Goal: Task Accomplishment & Management: Use online tool/utility

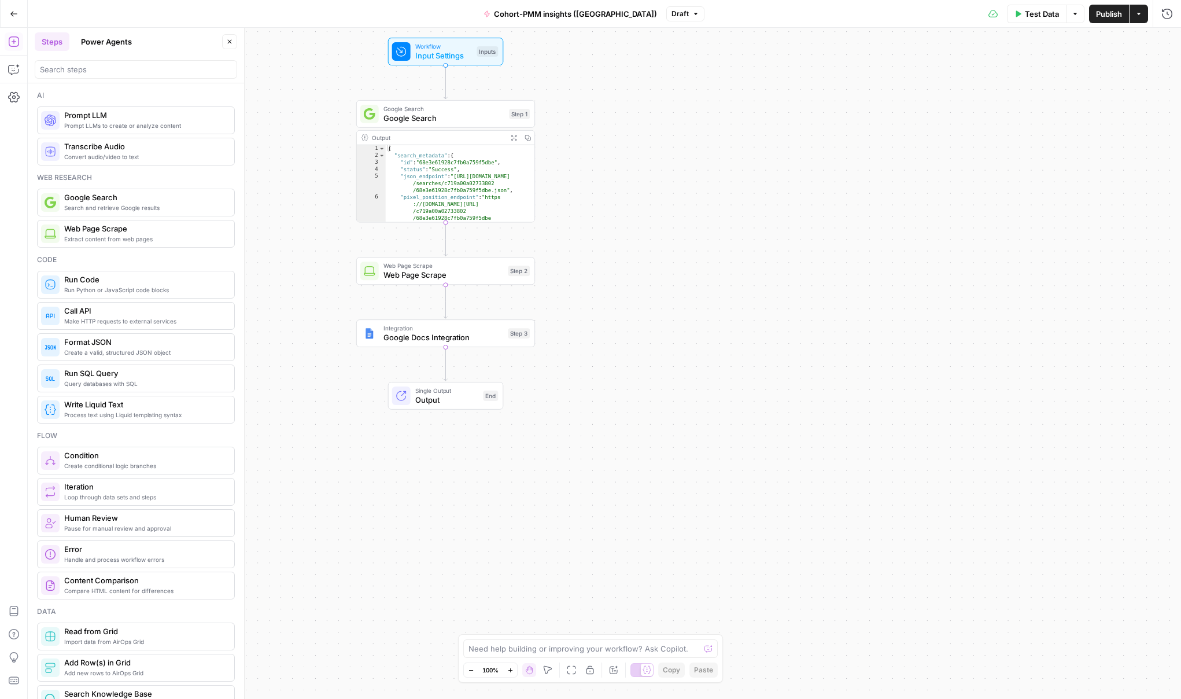
scroll to position [261, 0]
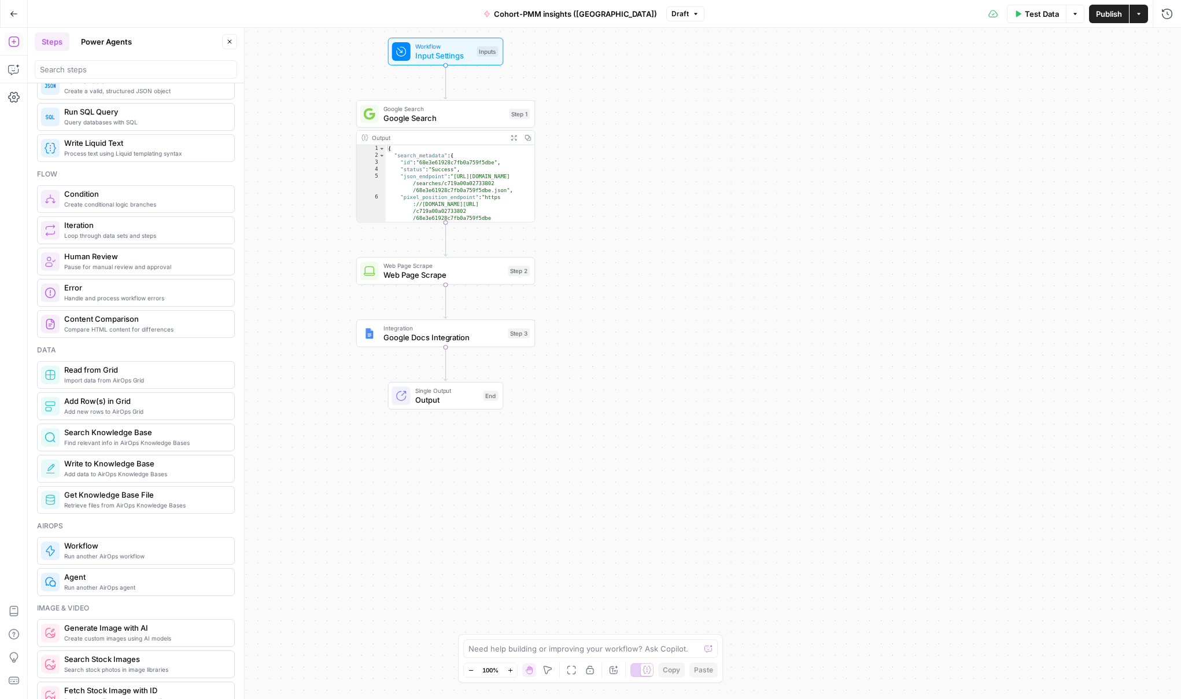
click at [12, 14] on icon "button" at bounding box center [14, 14] width 8 height 8
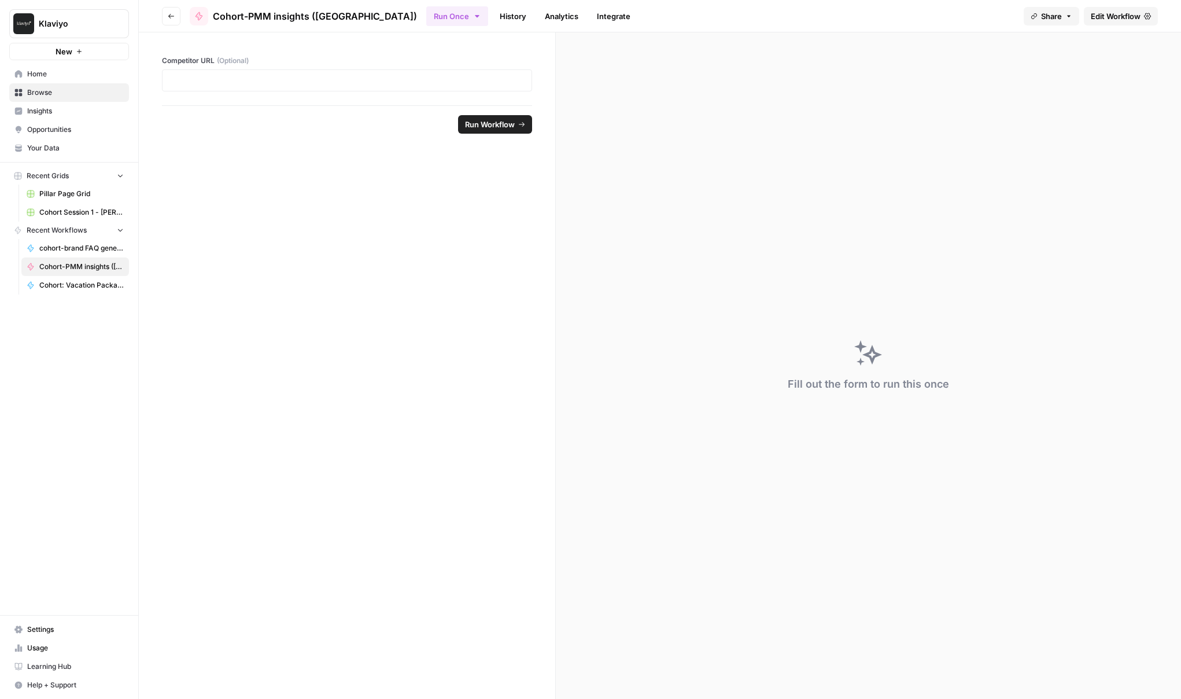
click at [56, 74] on span "Home" at bounding box center [75, 74] width 97 height 10
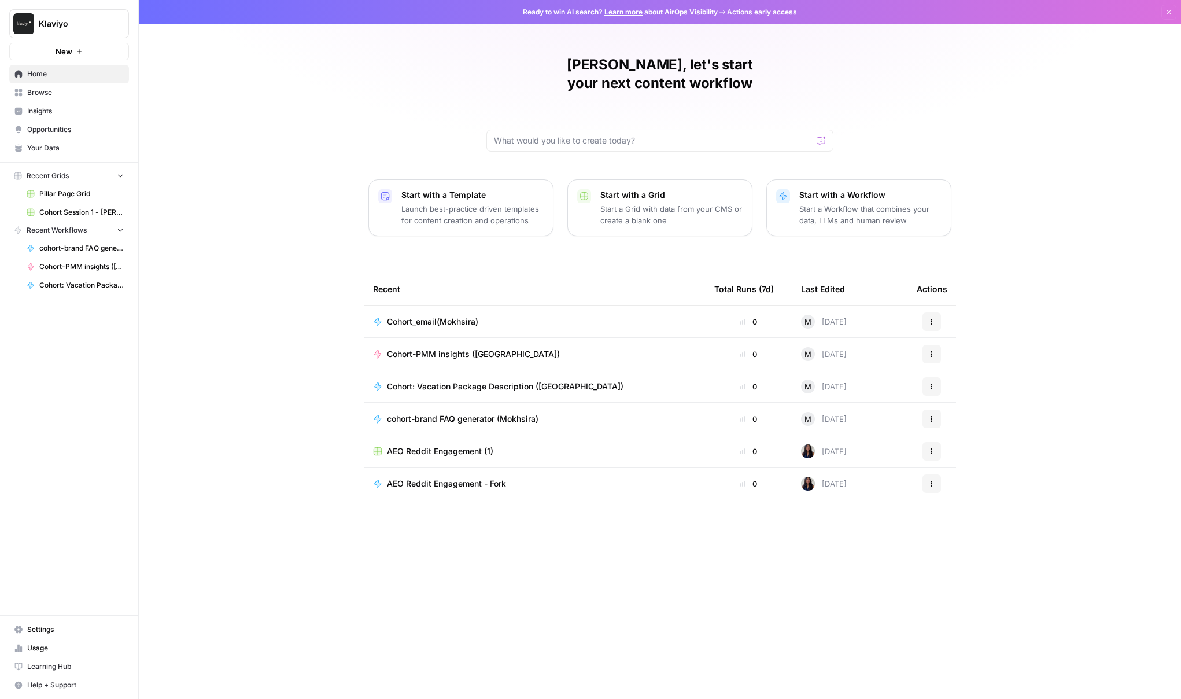
click at [441, 316] on span "Cohort_email(Mokhsira)" at bounding box center [432, 322] width 91 height 12
click at [460, 374] on td "cohort-brand FAQ generator (Mokhsira)" at bounding box center [534, 386] width 341 height 32
click at [453, 381] on span "cohort-brand FAQ generator (Mokhsira)" at bounding box center [463, 387] width 152 height 12
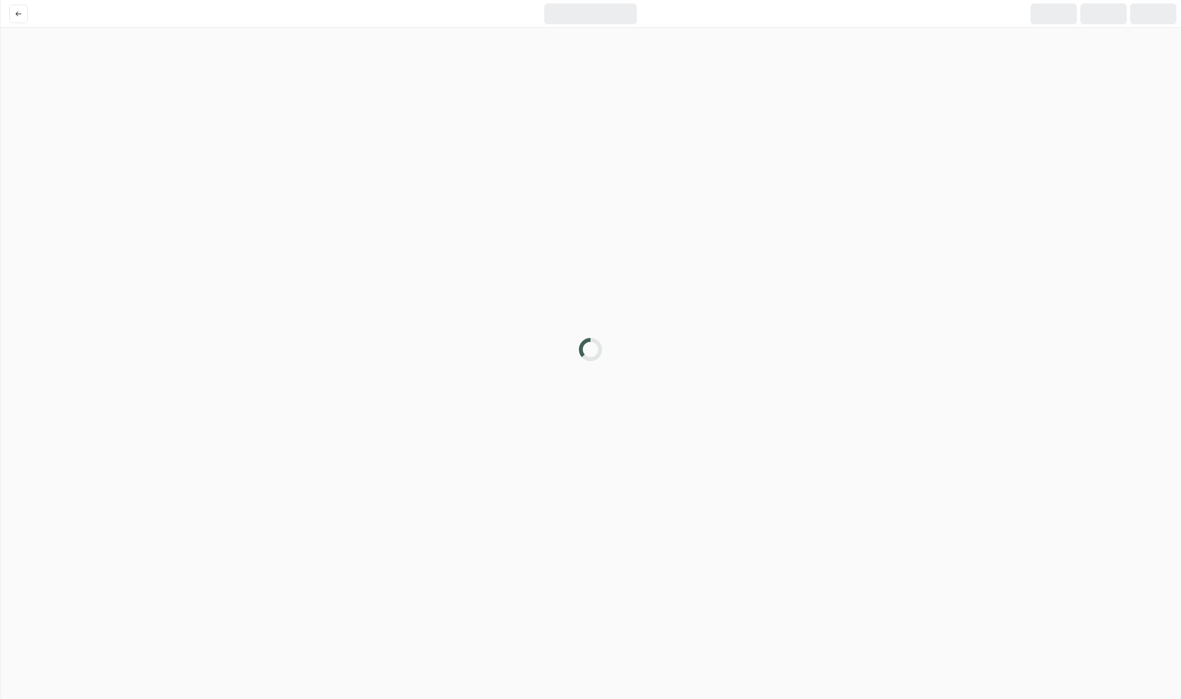
click at [453, 371] on div at bounding box center [590, 349] width 1181 height 699
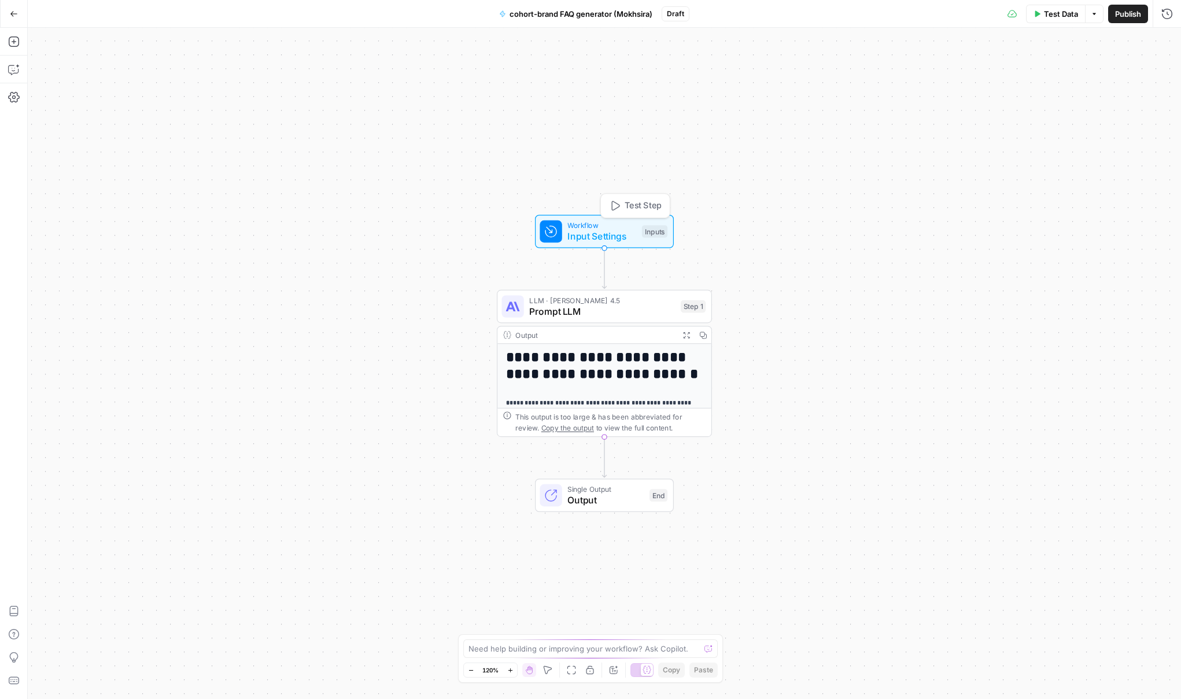
click at [601, 227] on span "Workflow" at bounding box center [601, 225] width 69 height 11
click at [9, 18] on button "Go Back" at bounding box center [13, 13] width 21 height 21
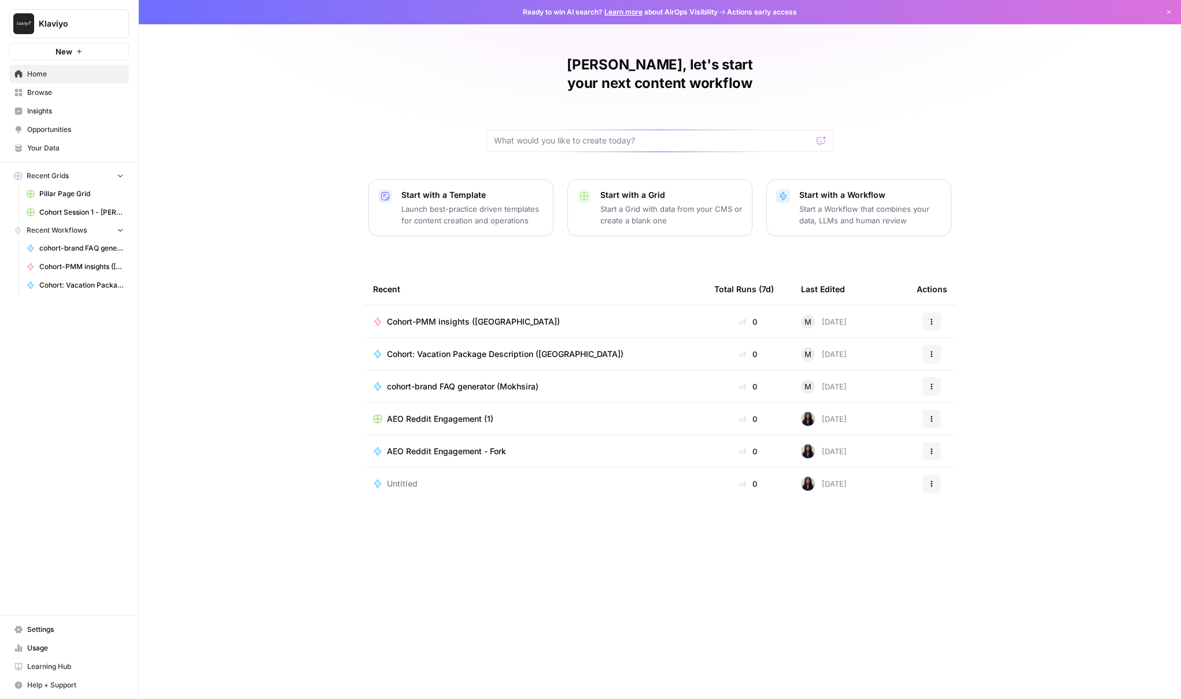
click at [45, 73] on span "Home" at bounding box center [75, 74] width 97 height 10
click at [43, 94] on span "Browse" at bounding box center [75, 92] width 97 height 10
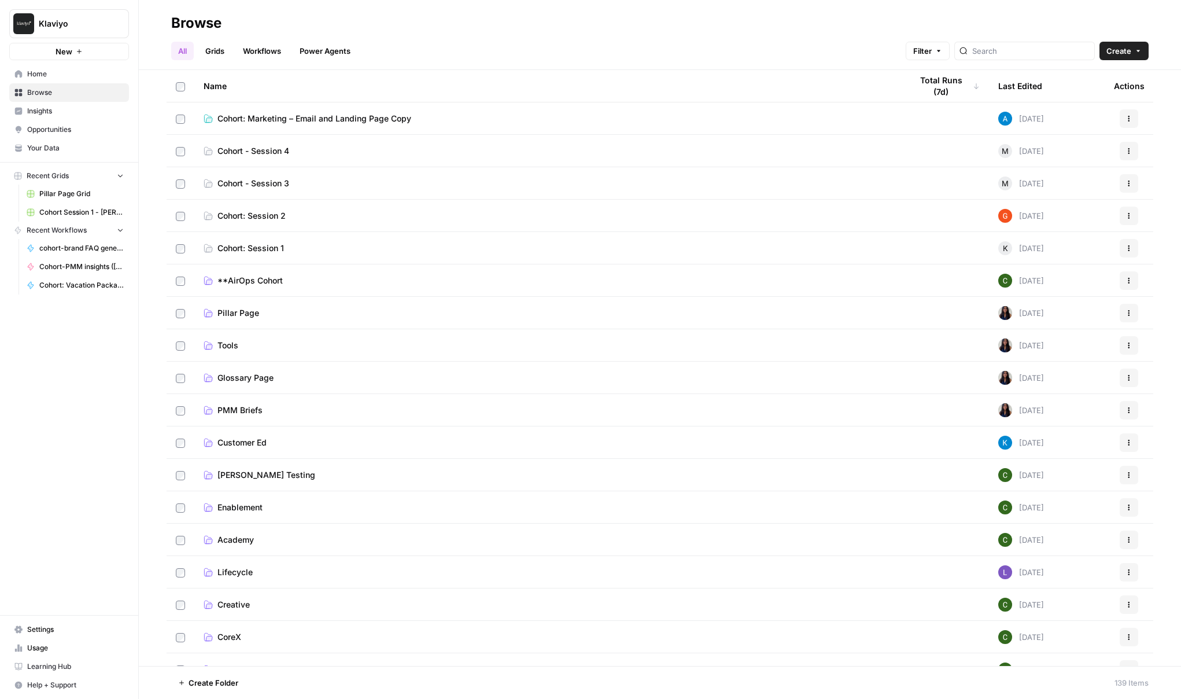
click at [291, 121] on span "Cohort: Marketing – Email and Landing Page Copy" at bounding box center [314, 119] width 194 height 12
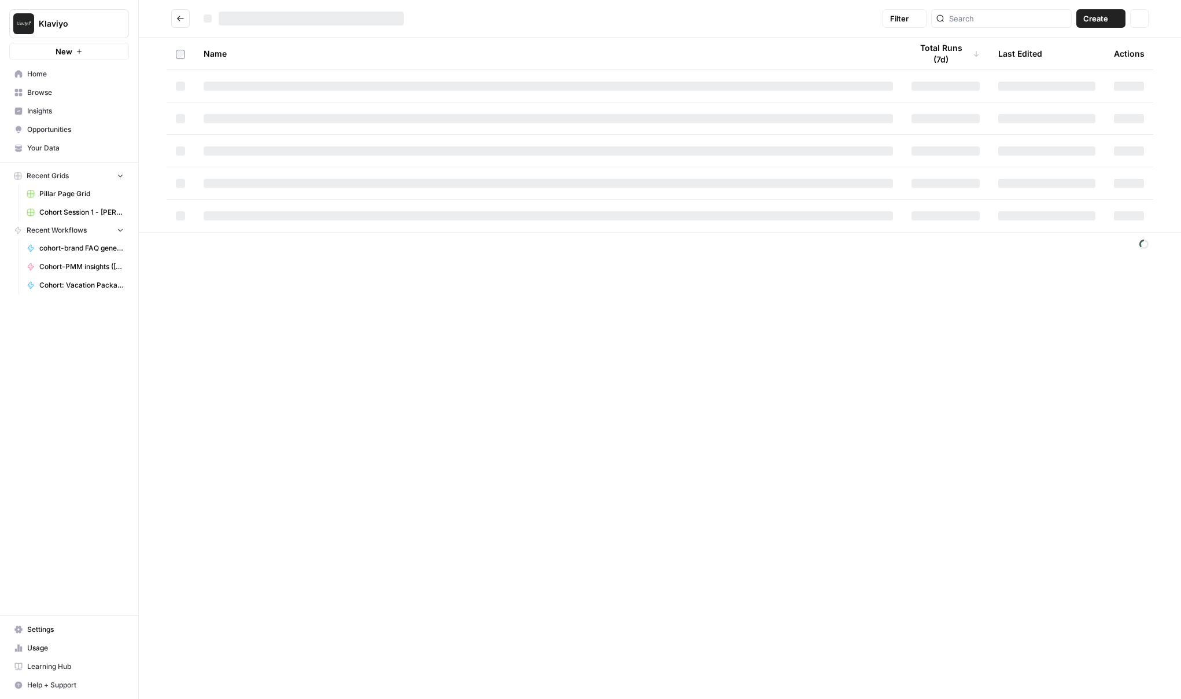
click at [291, 121] on div at bounding box center [548, 118] width 689 height 9
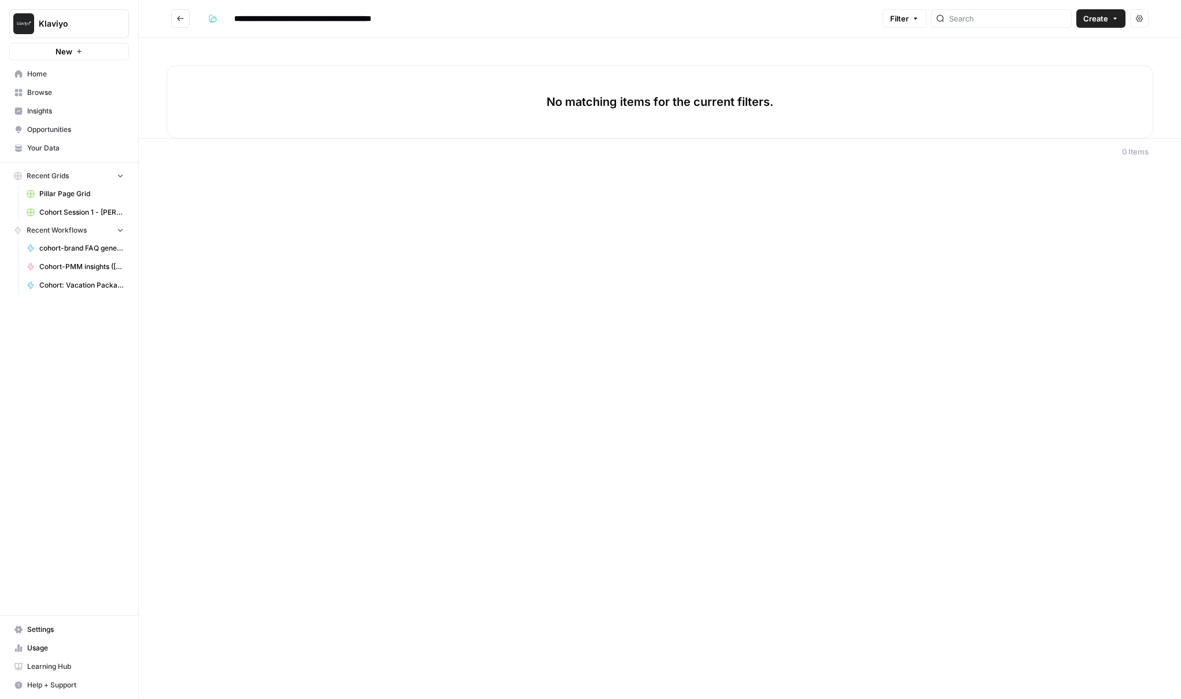
click at [1104, 23] on span "Create" at bounding box center [1095, 19] width 25 height 12
click at [1085, 62] on span "Workflow" at bounding box center [1078, 62] width 65 height 12
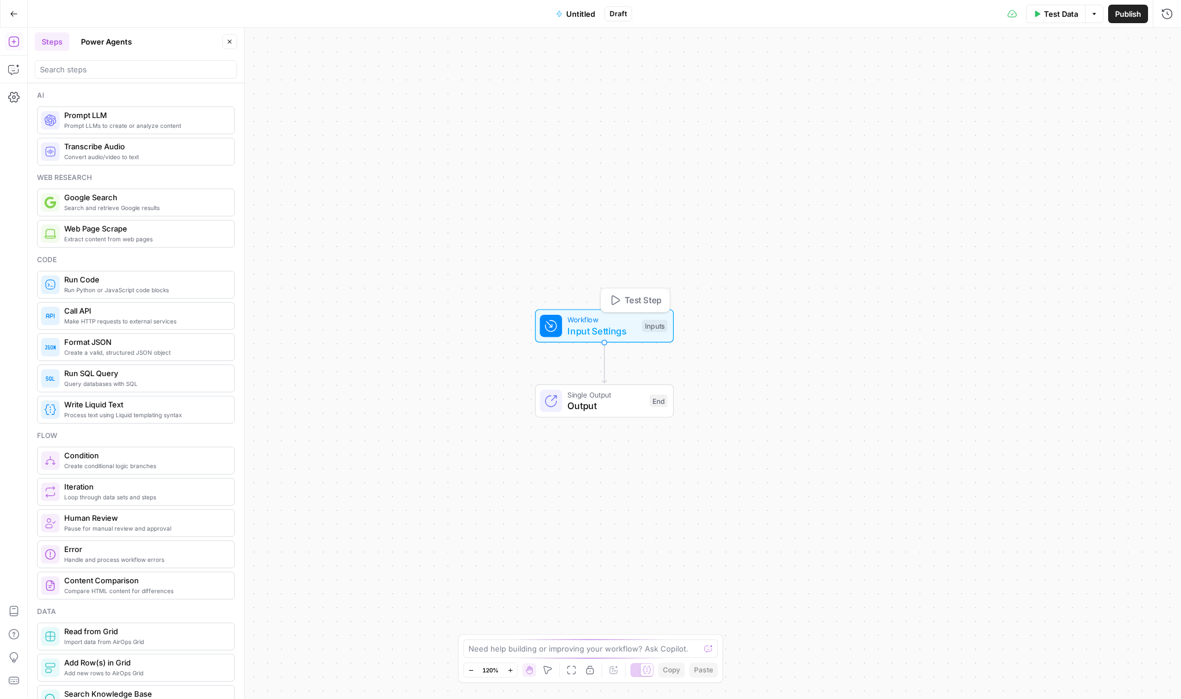
click at [581, 326] on span "Input Settings" at bounding box center [601, 331] width 69 height 14
click at [987, 78] on span "Add Field" at bounding box center [983, 79] width 34 height 12
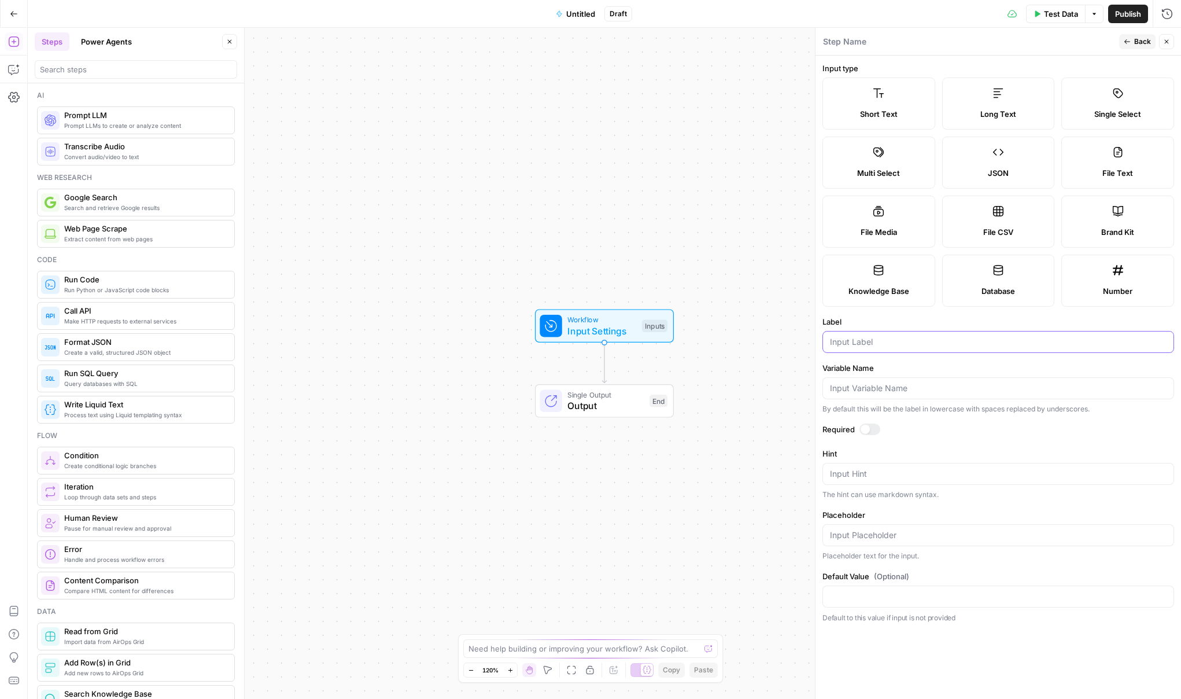
click at [862, 343] on input "Label" at bounding box center [998, 342] width 337 height 12
type input "BrandKit"
click at [844, 337] on input "BrandKit" at bounding box center [998, 342] width 337 height 12
click at [872, 296] on span "Knowledge Base" at bounding box center [878, 291] width 61 height 12
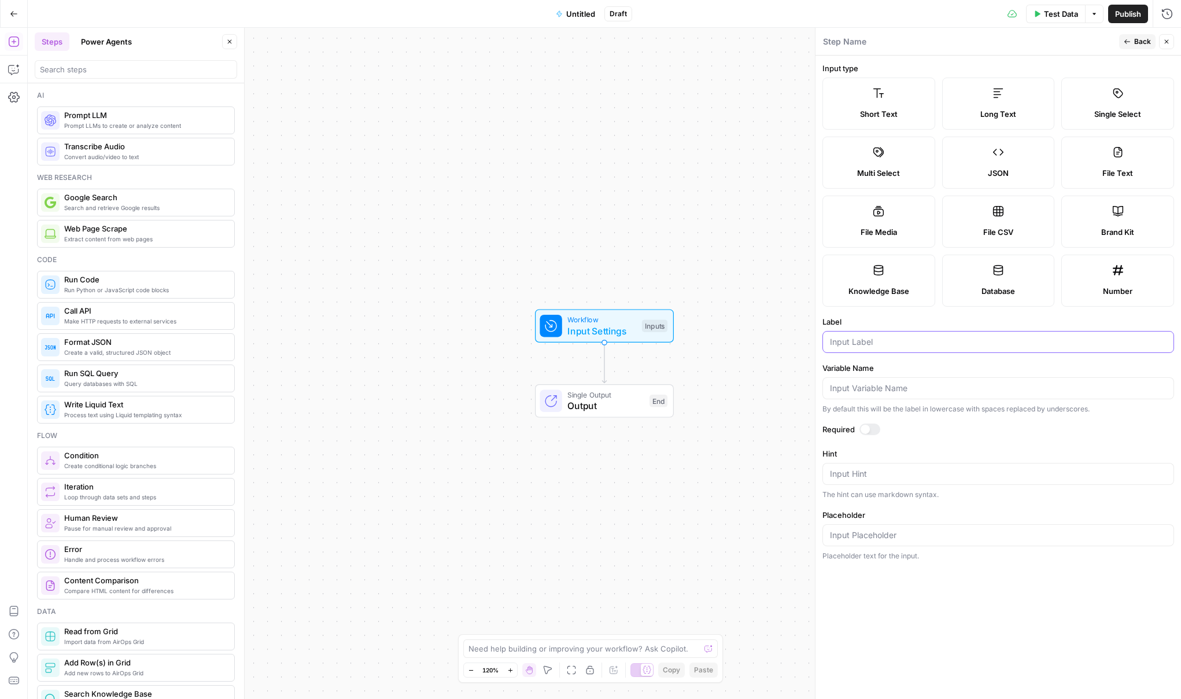
click at [873, 338] on input "Label" at bounding box center [998, 342] width 337 height 12
click at [862, 476] on textarea "Hint" at bounding box center [998, 474] width 337 height 12
drag, startPoint x: 873, startPoint y: 338, endPoint x: 1000, endPoint y: 290, distance: 136.5
click at [1000, 290] on span "Database" at bounding box center [998, 291] width 34 height 12
drag, startPoint x: 1000, startPoint y: 290, endPoint x: 1108, endPoint y: 145, distance: 180.7
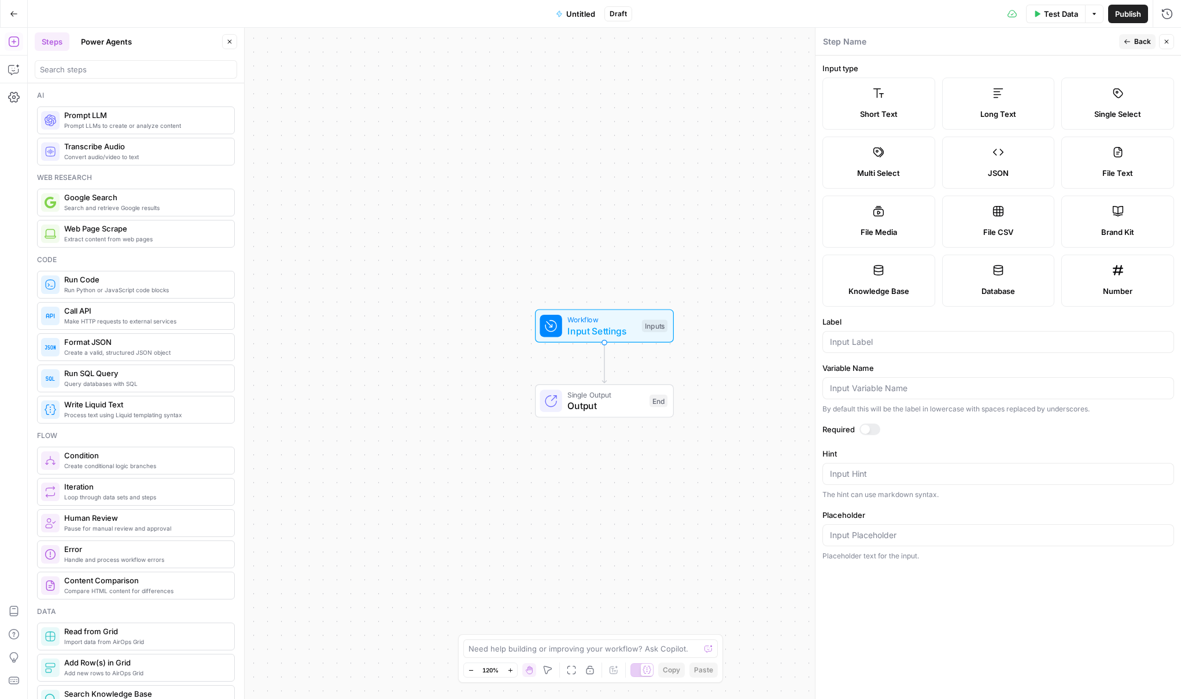
click at [1108, 145] on label "File Text" at bounding box center [1117, 162] width 113 height 52
type textarea "Supports .pdf, .txt, .docx, .md file types"
drag, startPoint x: 1108, startPoint y: 145, endPoint x: 1107, endPoint y: 227, distance: 82.1
click at [1107, 227] on span "Brand Kit" at bounding box center [1117, 232] width 33 height 12
click at [1102, 203] on label "Brand Kit" at bounding box center [1117, 221] width 113 height 52
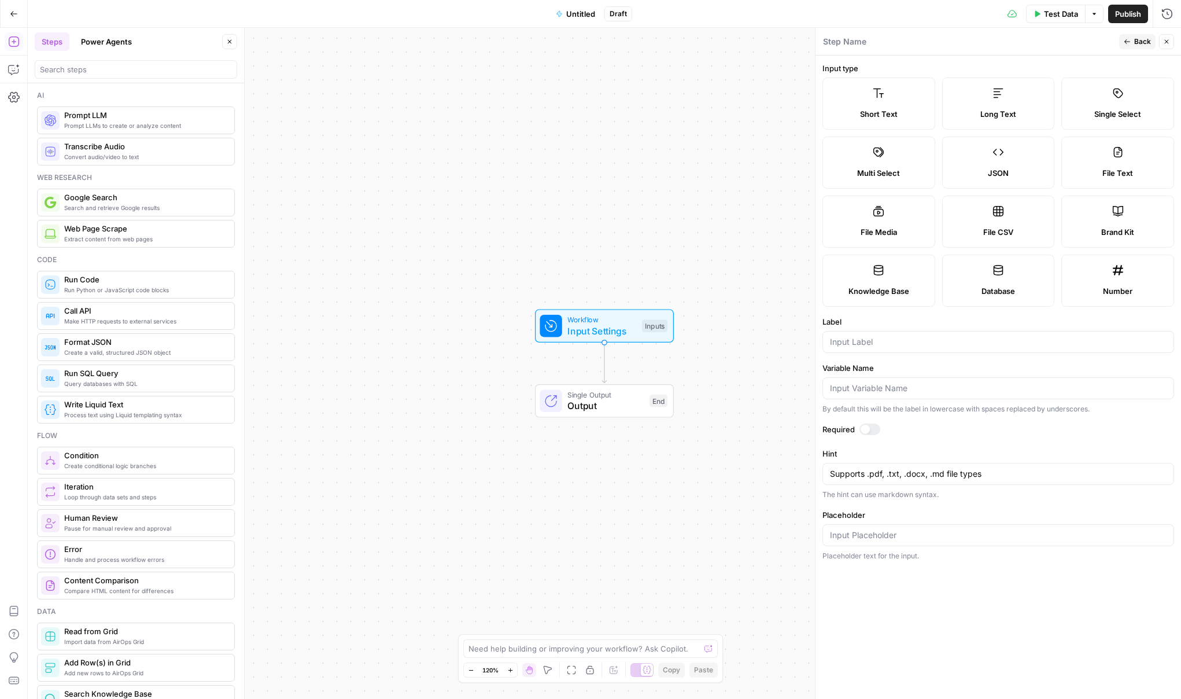
type input "Brand Kit"
type input "brand_kit"
click at [1139, 42] on span "Back" at bounding box center [1142, 41] width 17 height 10
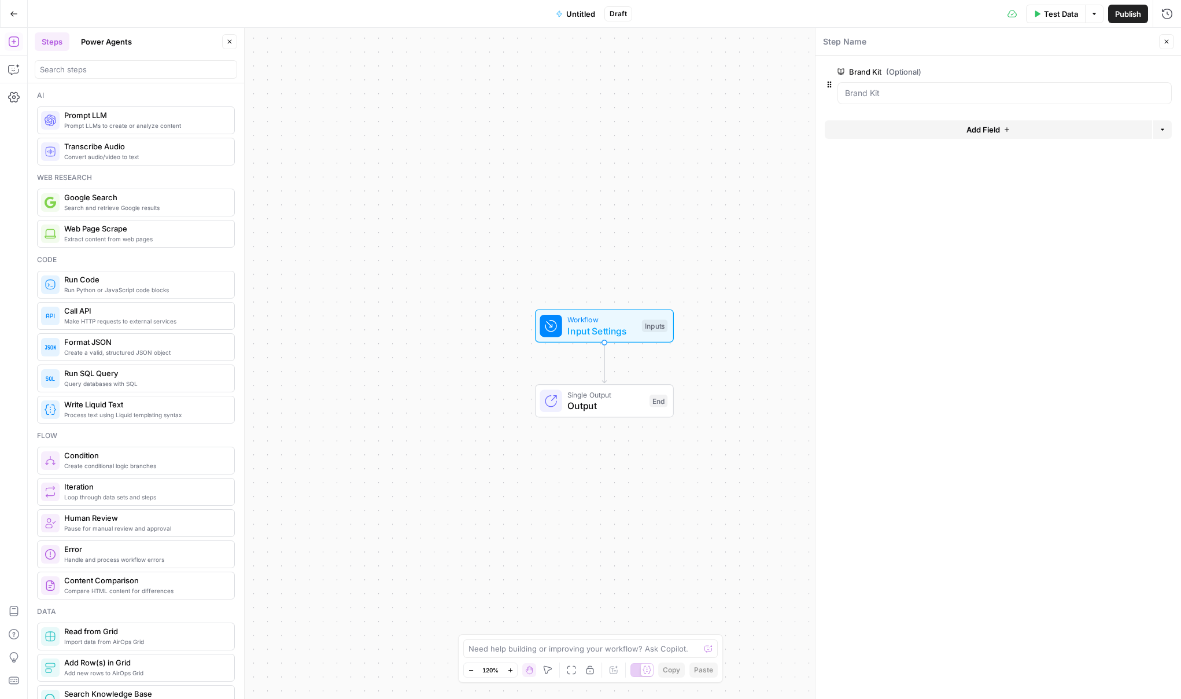
click at [670, 238] on div "Workflow Input Settings Inputs Single Output Output End" at bounding box center [604, 363] width 1153 height 671
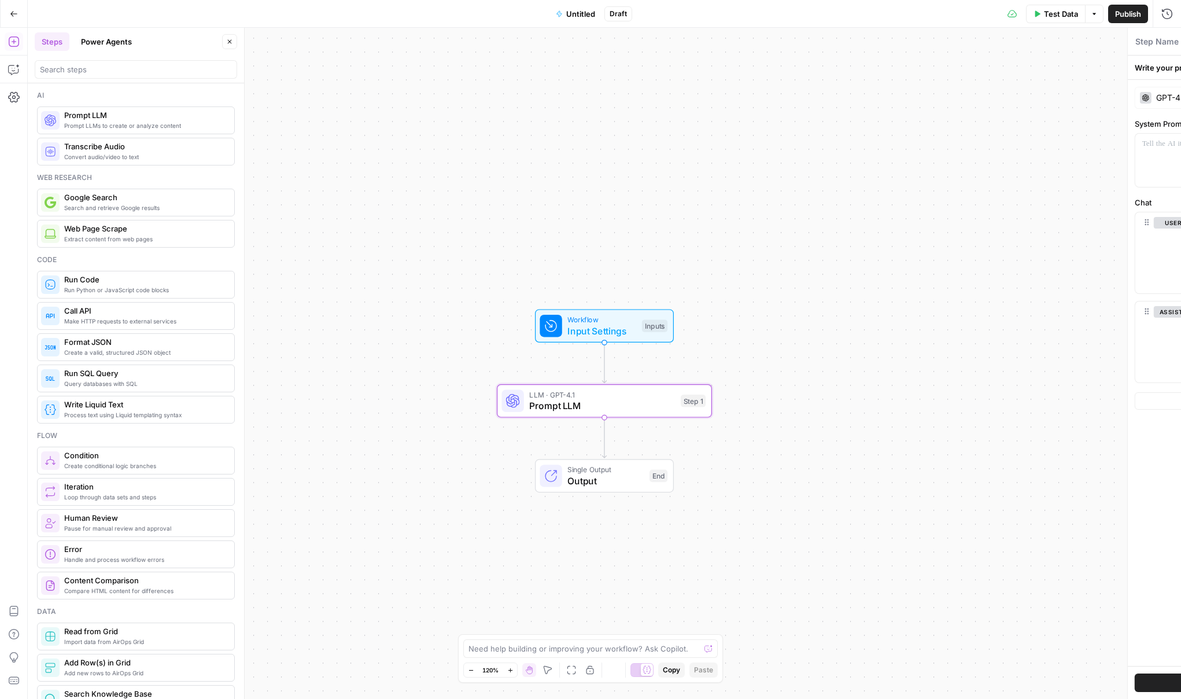
type textarea "Prompt LLM"
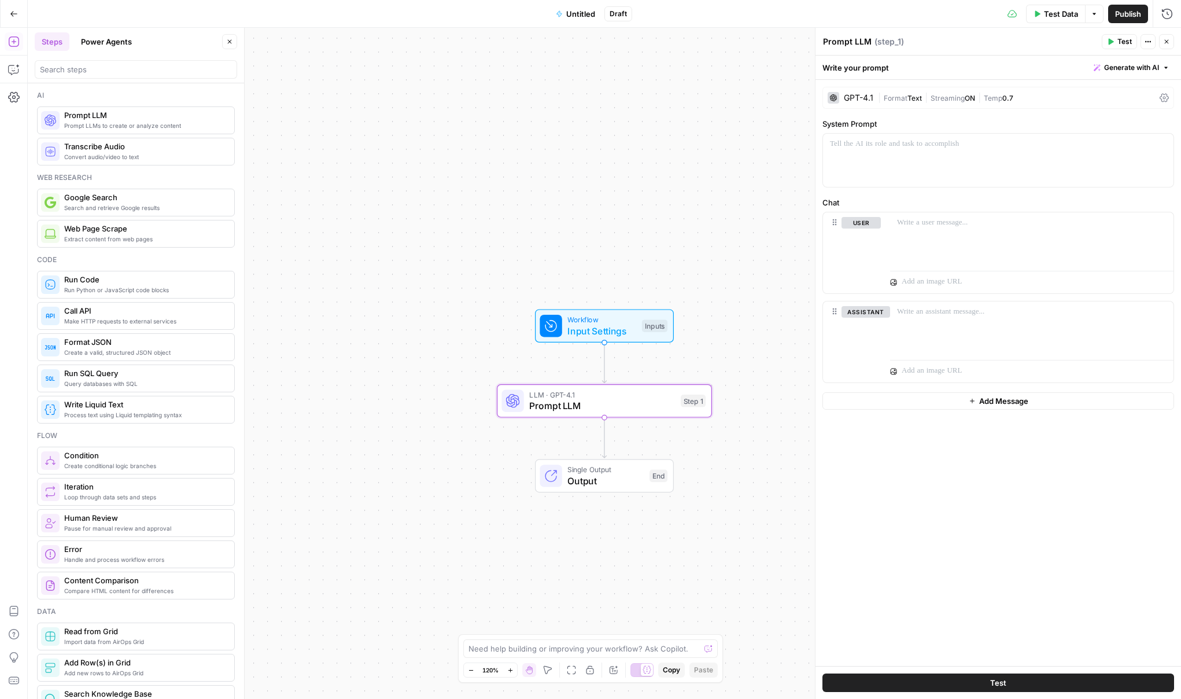
click at [571, 12] on span "Untitled" at bounding box center [580, 14] width 29 height 12
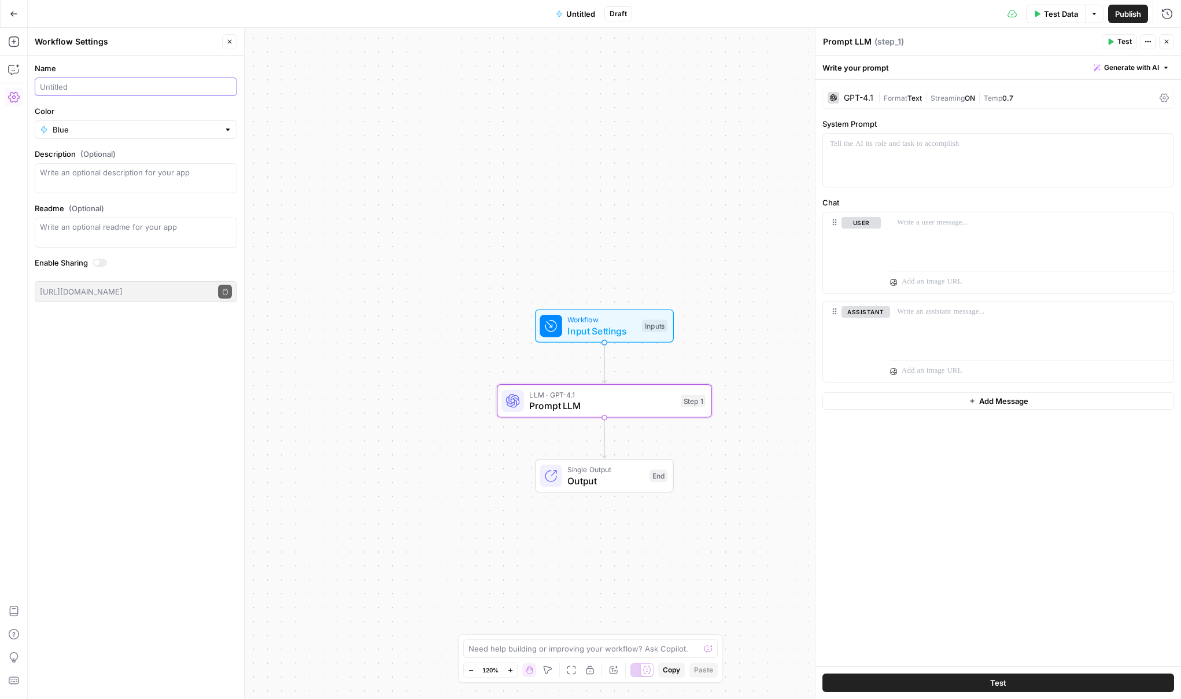
click at [84, 84] on input "Name" at bounding box center [136, 87] width 192 height 12
click at [96, 86] on input "Cohort_Landingpage and email" at bounding box center [136, 87] width 192 height 12
click at [163, 87] on input "Cohort_Landing page and email" at bounding box center [136, 87] width 192 height 12
type input "Cohort_Landing page and email(Mokhsira)"
click at [866, 98] on div "GPT-4.1" at bounding box center [858, 98] width 29 height 8
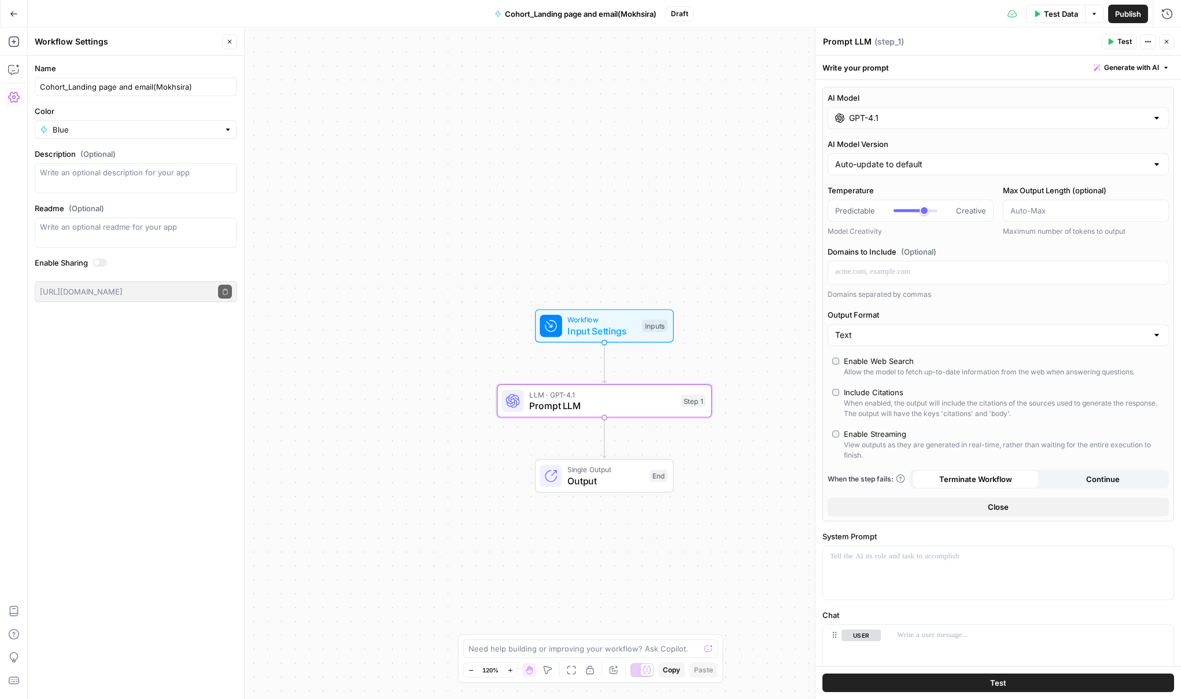
click at [923, 112] on input "GPT-4.1" at bounding box center [998, 118] width 298 height 12
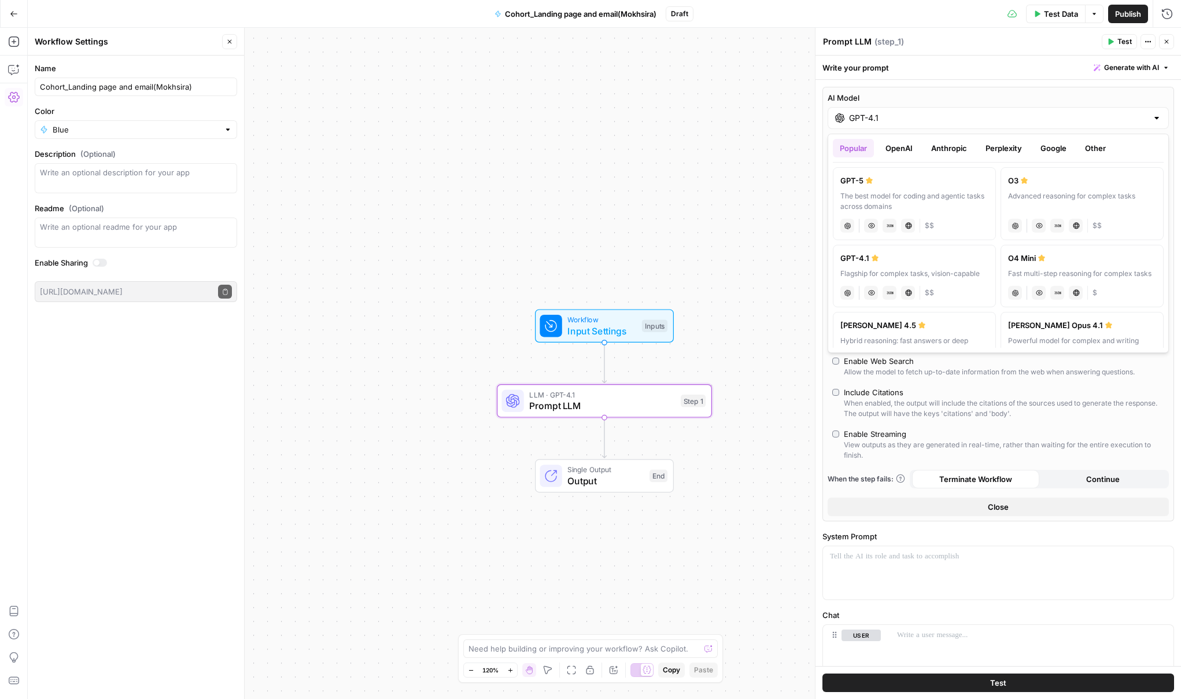
click at [1097, 146] on button "Other" at bounding box center [1095, 148] width 35 height 19
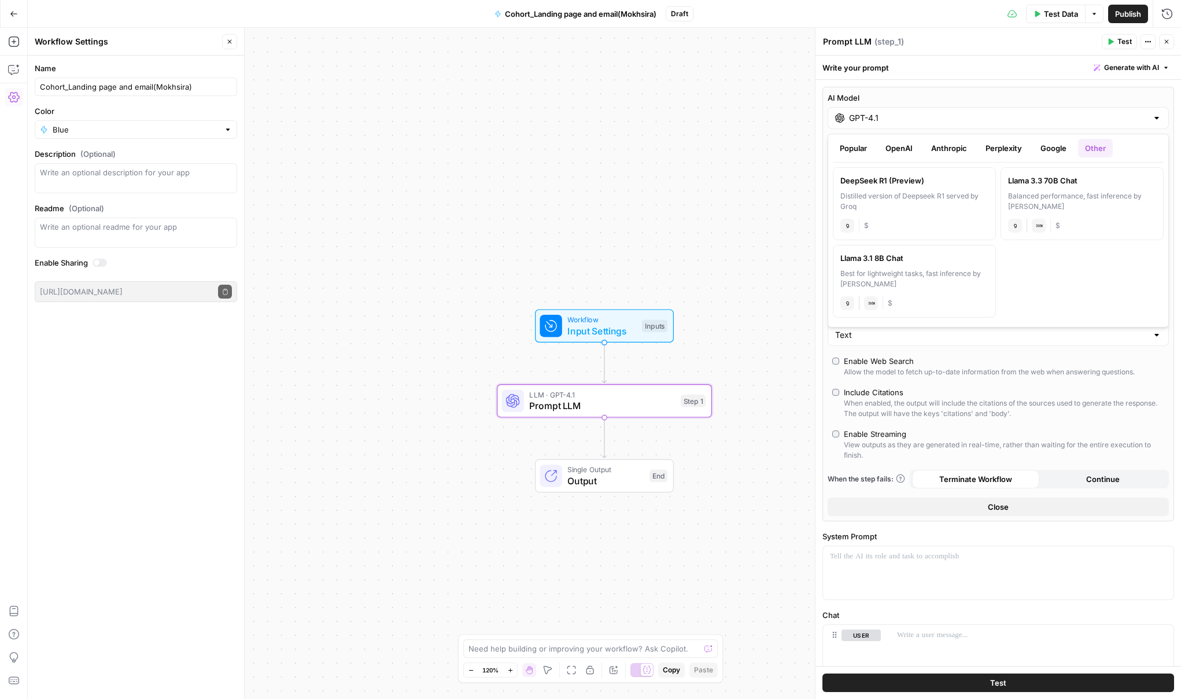
click at [859, 149] on button "Popular" at bounding box center [853, 148] width 41 height 19
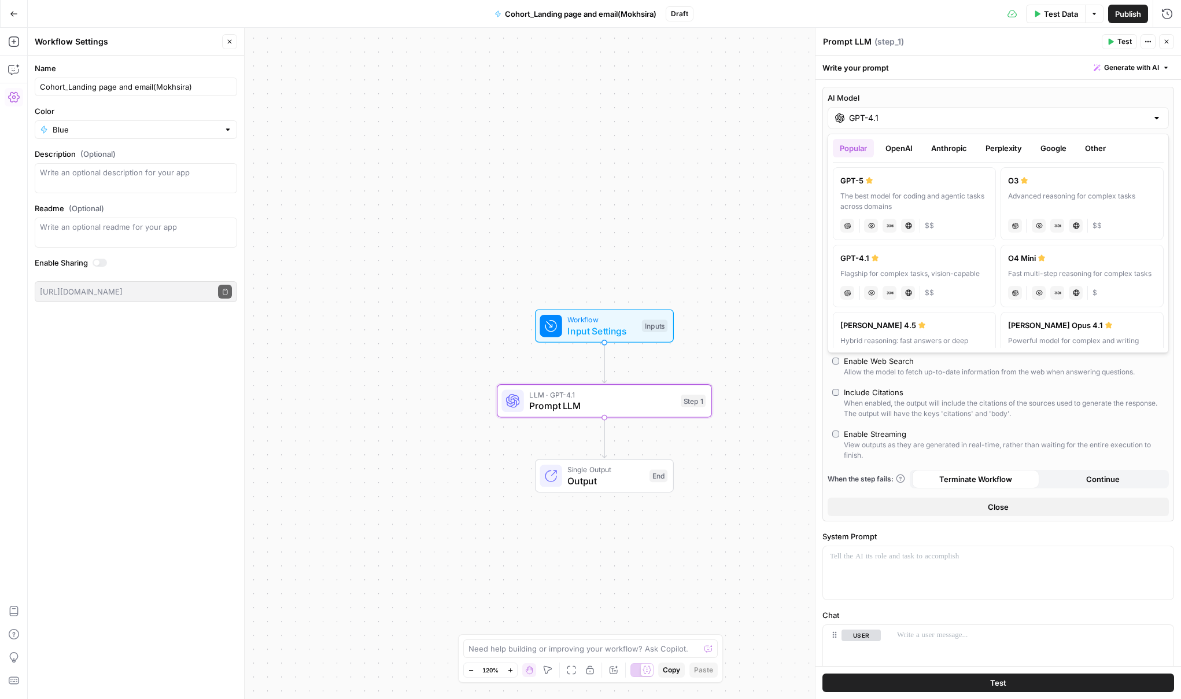
click at [937, 146] on button "Anthropic" at bounding box center [949, 148] width 50 height 19
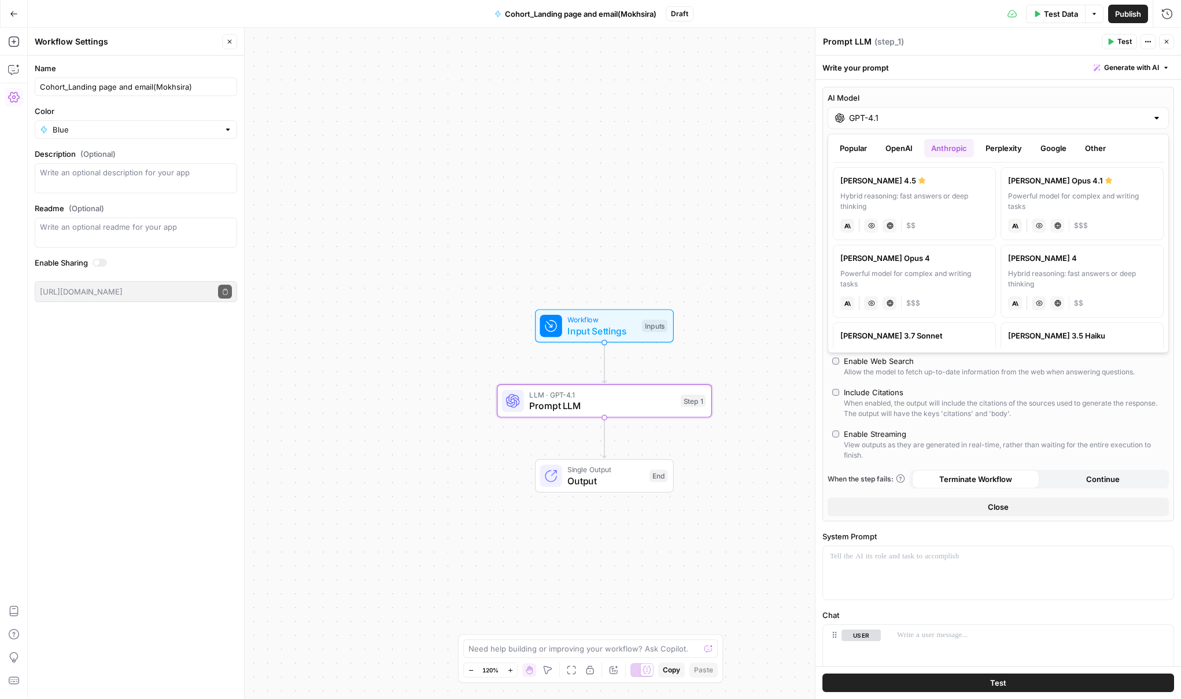
click at [916, 196] on div "Hybrid reasoning: fast answers or deep thinking" at bounding box center [914, 201] width 148 height 21
type input "[PERSON_NAME] 4.5"
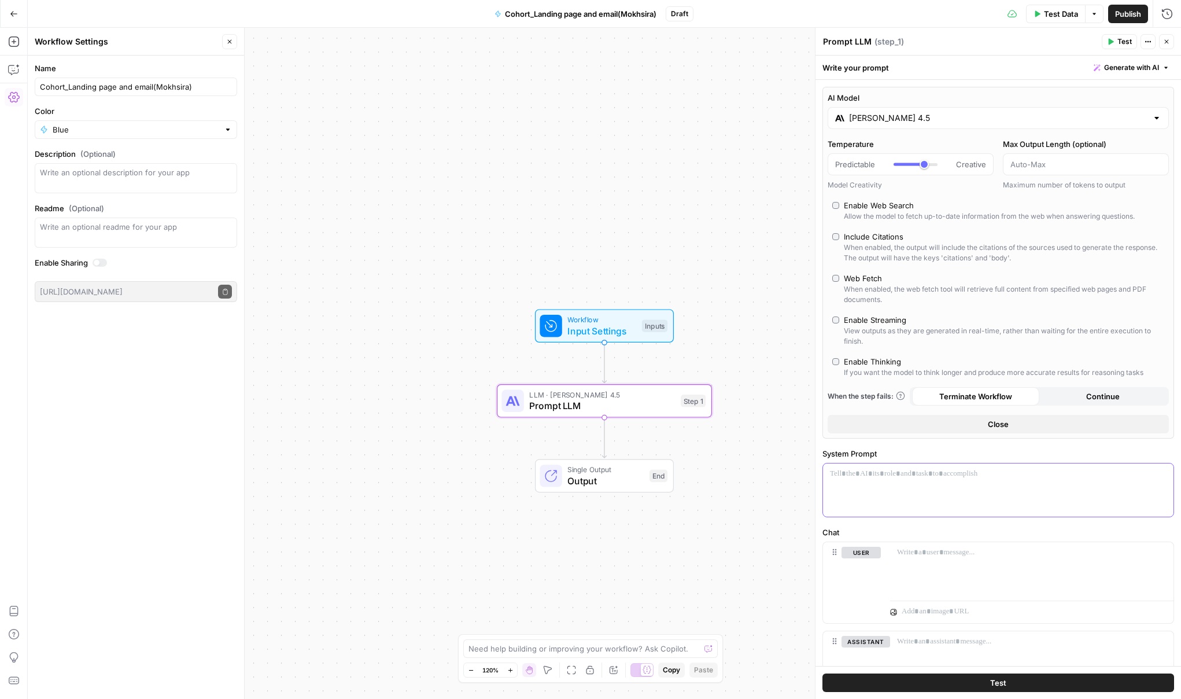
click at [909, 482] on div at bounding box center [998, 489] width 350 height 53
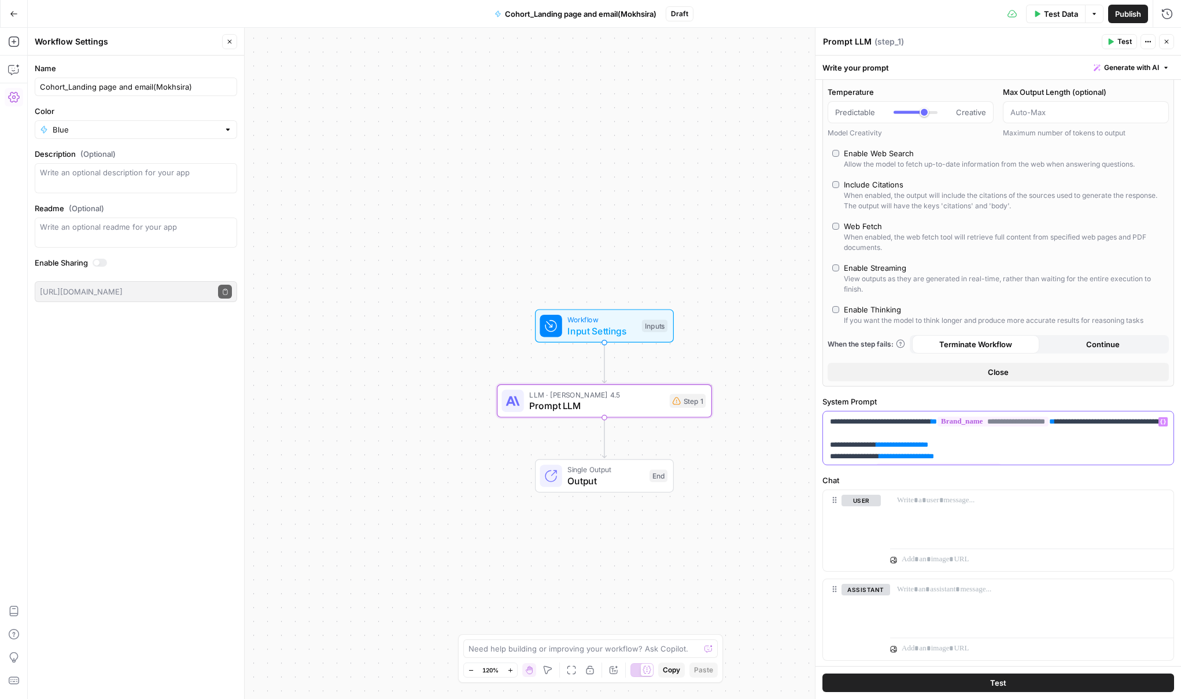
scroll to position [64, 0]
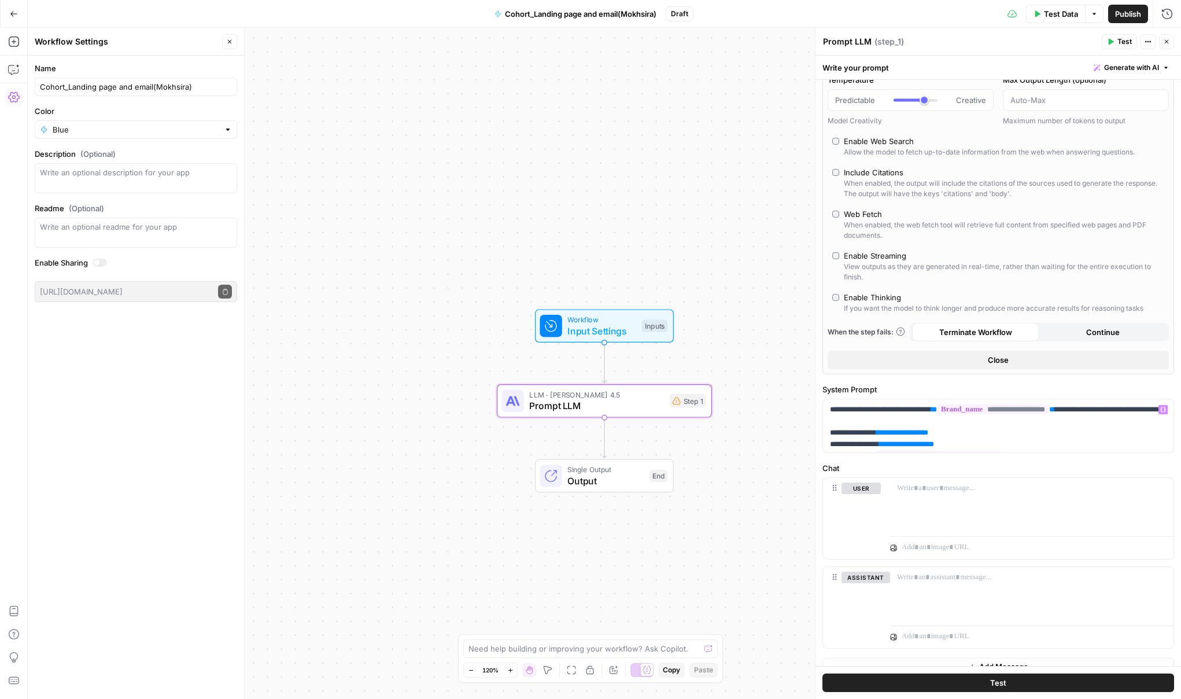
click at [922, 681] on button "Test" at bounding box center [998, 682] width 352 height 19
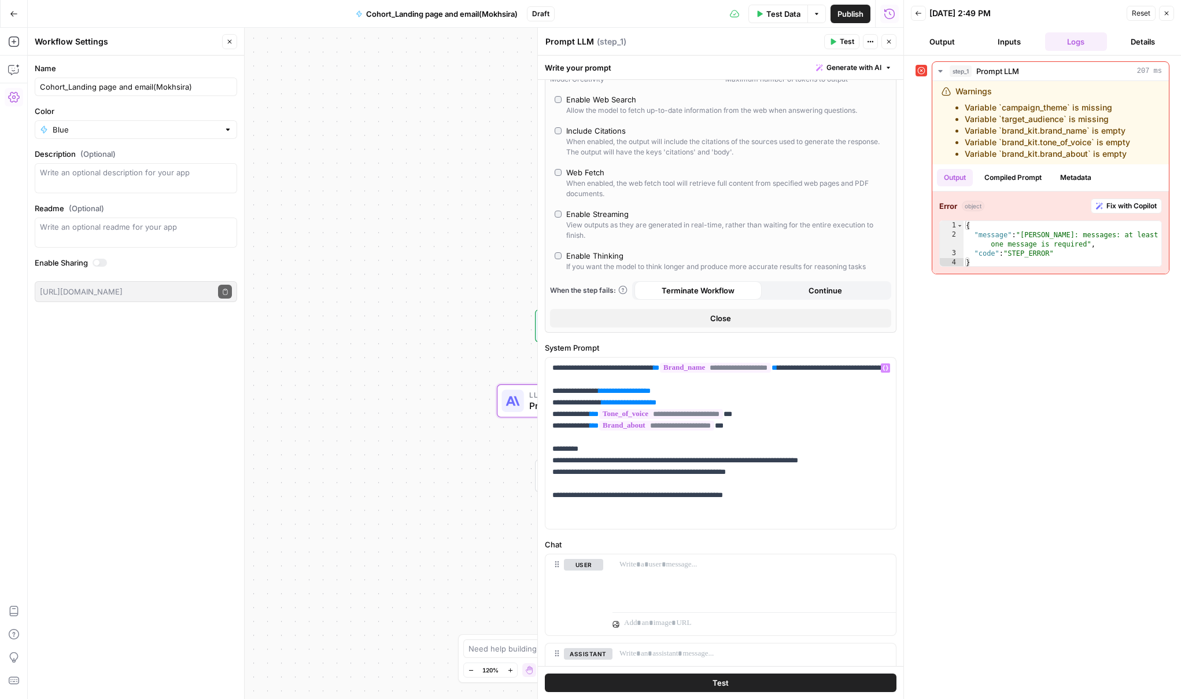
scroll to position [198, 0]
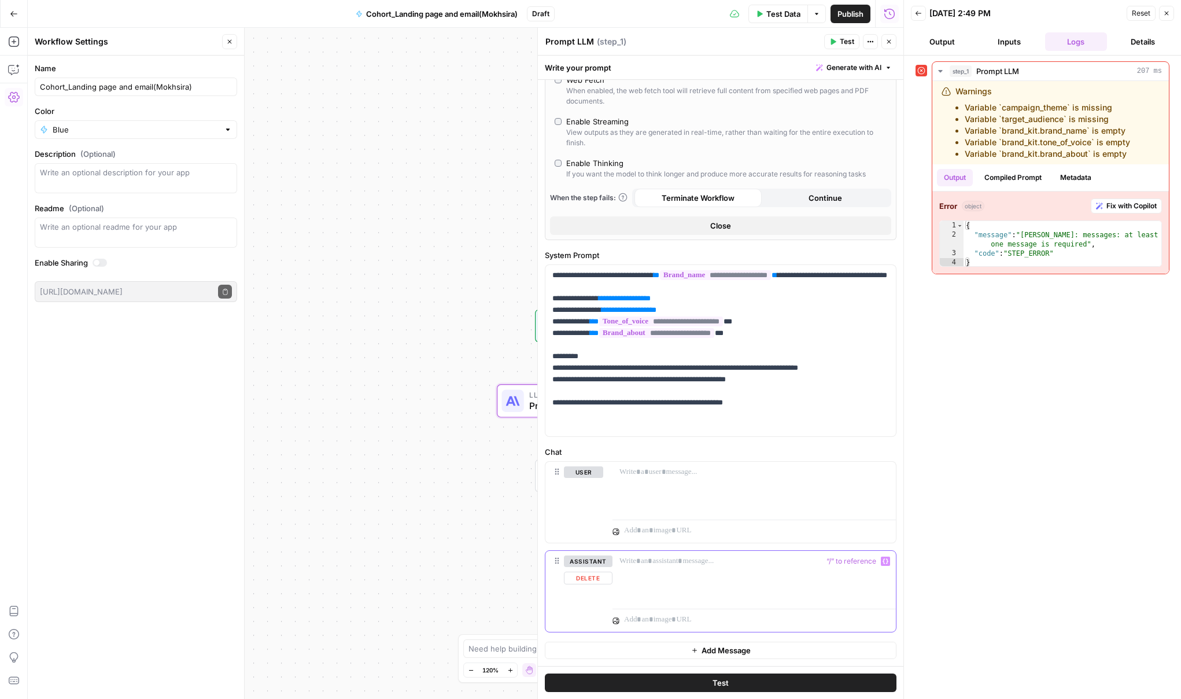
click at [595, 581] on button "Delete" at bounding box center [588, 577] width 49 height 13
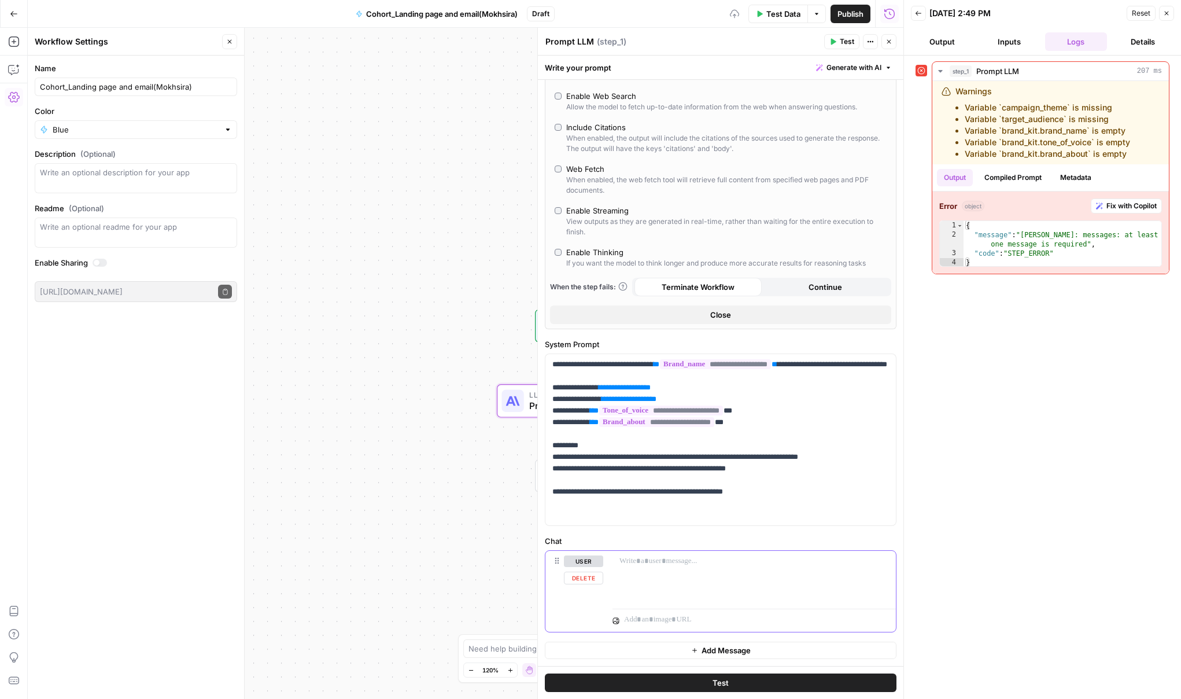
click at [590, 582] on button "Delete" at bounding box center [583, 577] width 39 height 13
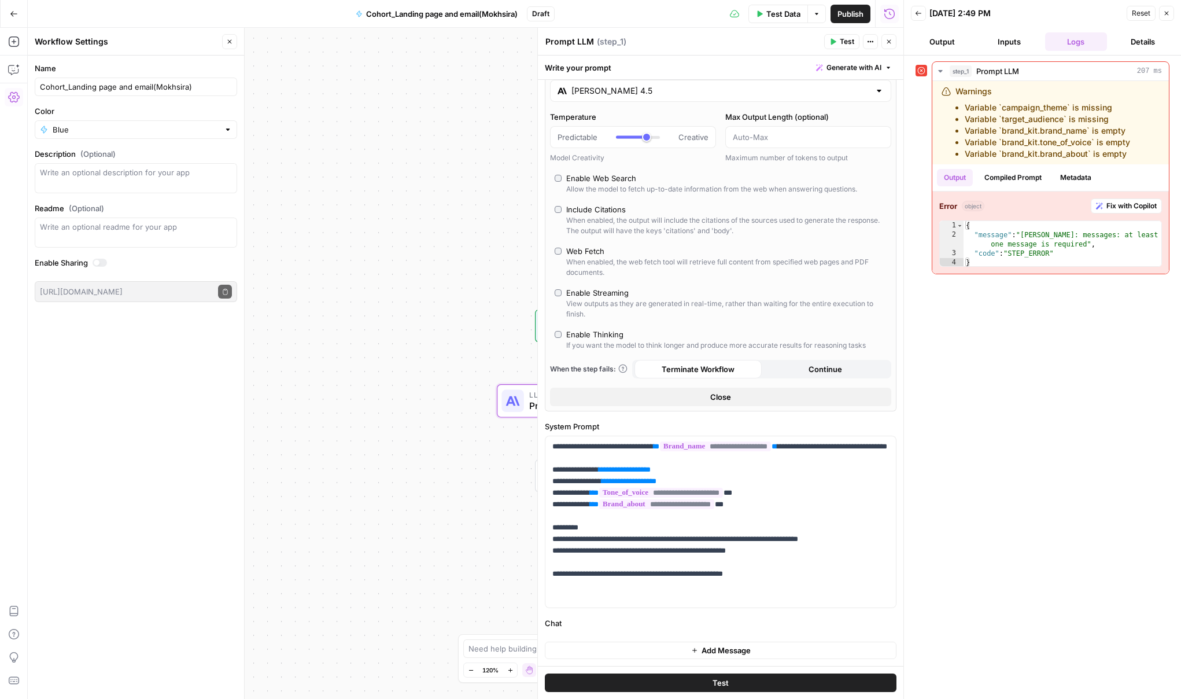
click at [697, 683] on button "Test" at bounding box center [721, 682] width 352 height 19
click at [703, 654] on span "Add Message" at bounding box center [726, 650] width 49 height 12
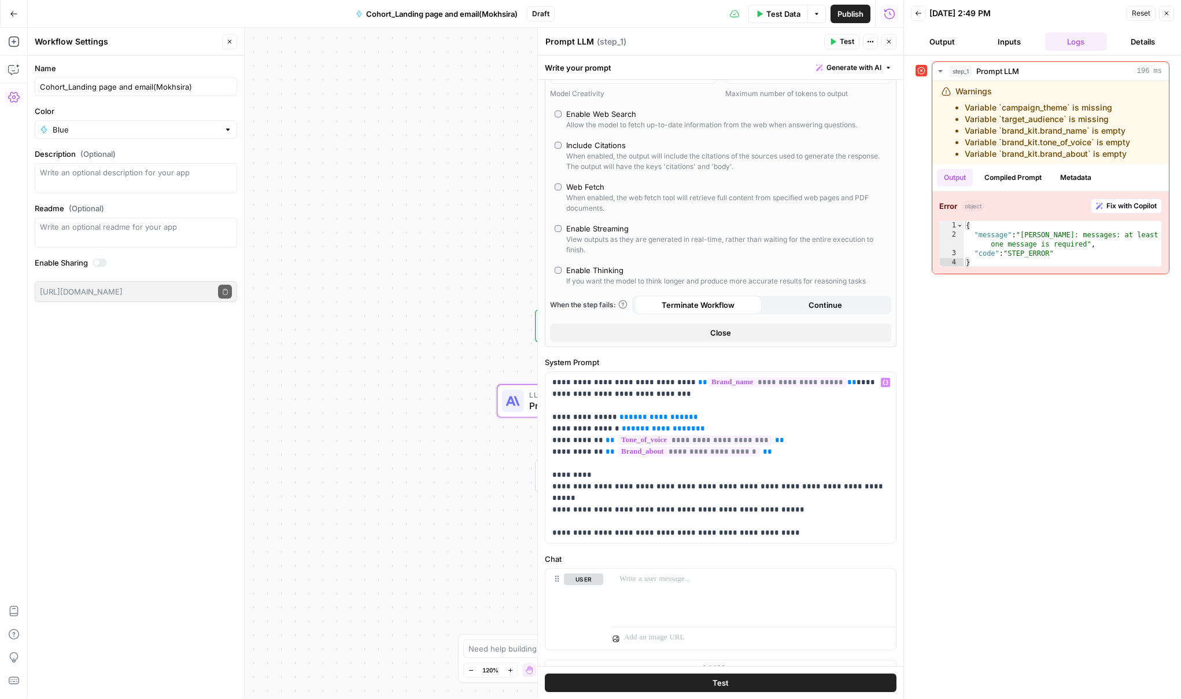
scroll to position [94, 0]
drag, startPoint x: 776, startPoint y: 519, endPoint x: 545, endPoint y: 373, distance: 272.4
click at [545, 373] on div "**********" at bounding box center [720, 454] width 350 height 171
click at [621, 399] on p "**********" at bounding box center [720, 455] width 337 height 162
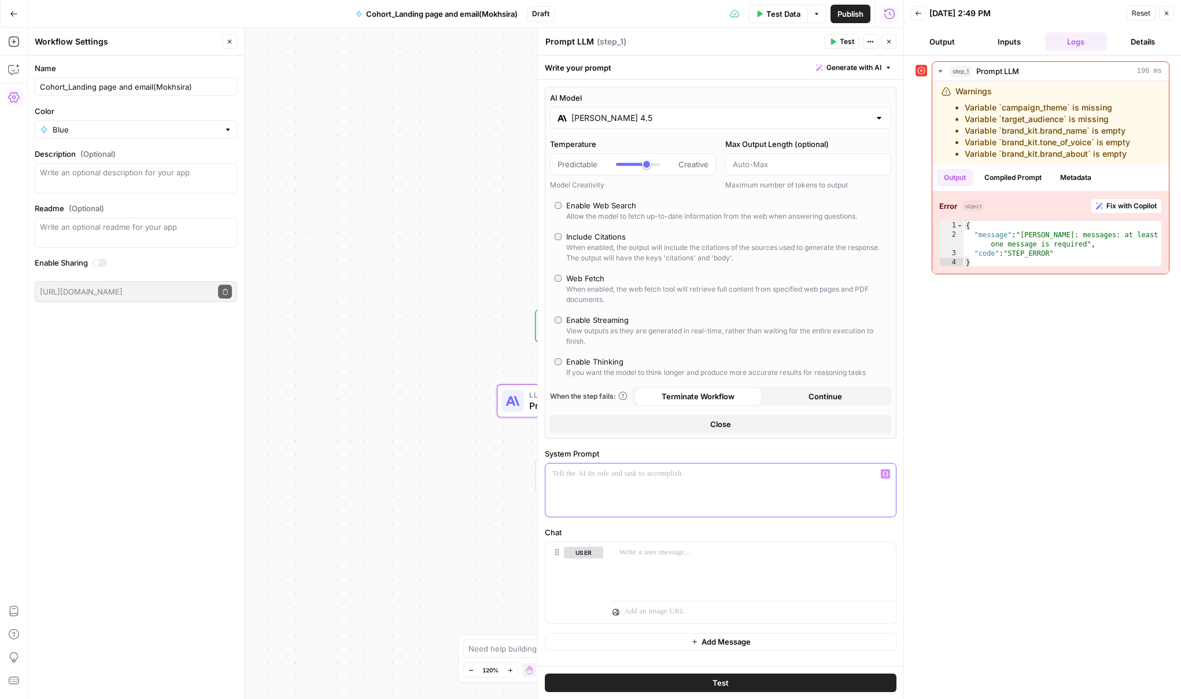
scroll to position [0, 0]
click at [614, 577] on div at bounding box center [753, 568] width 283 height 53
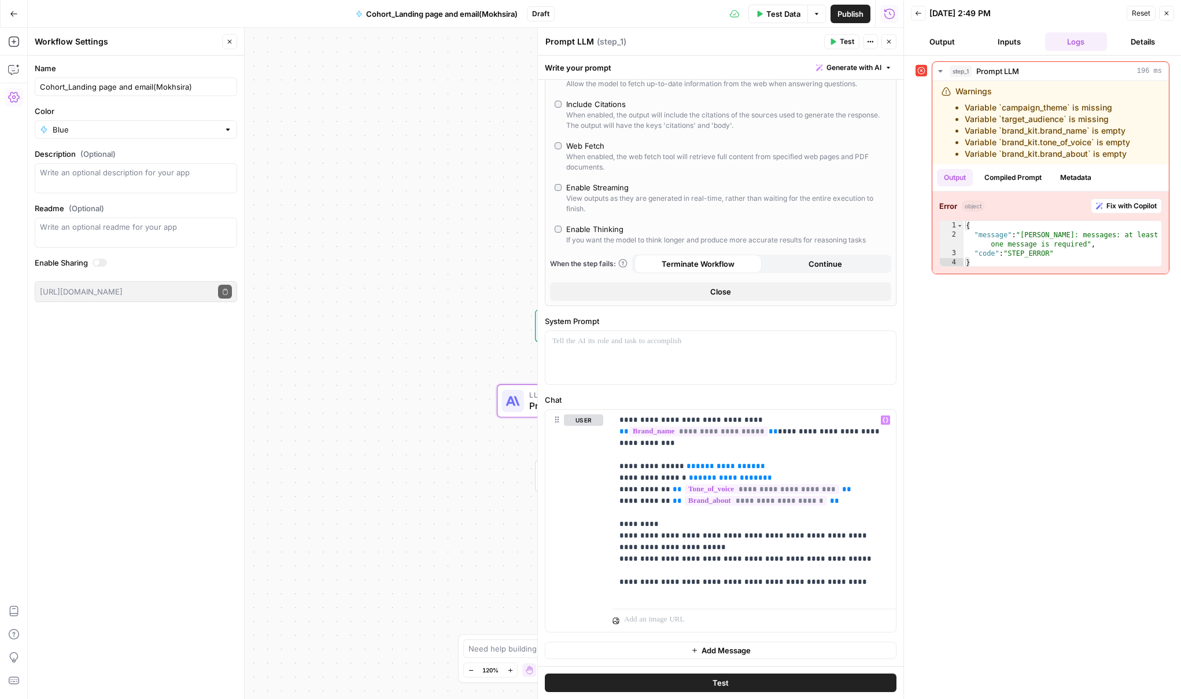
click at [696, 688] on button "Test" at bounding box center [721, 682] width 352 height 19
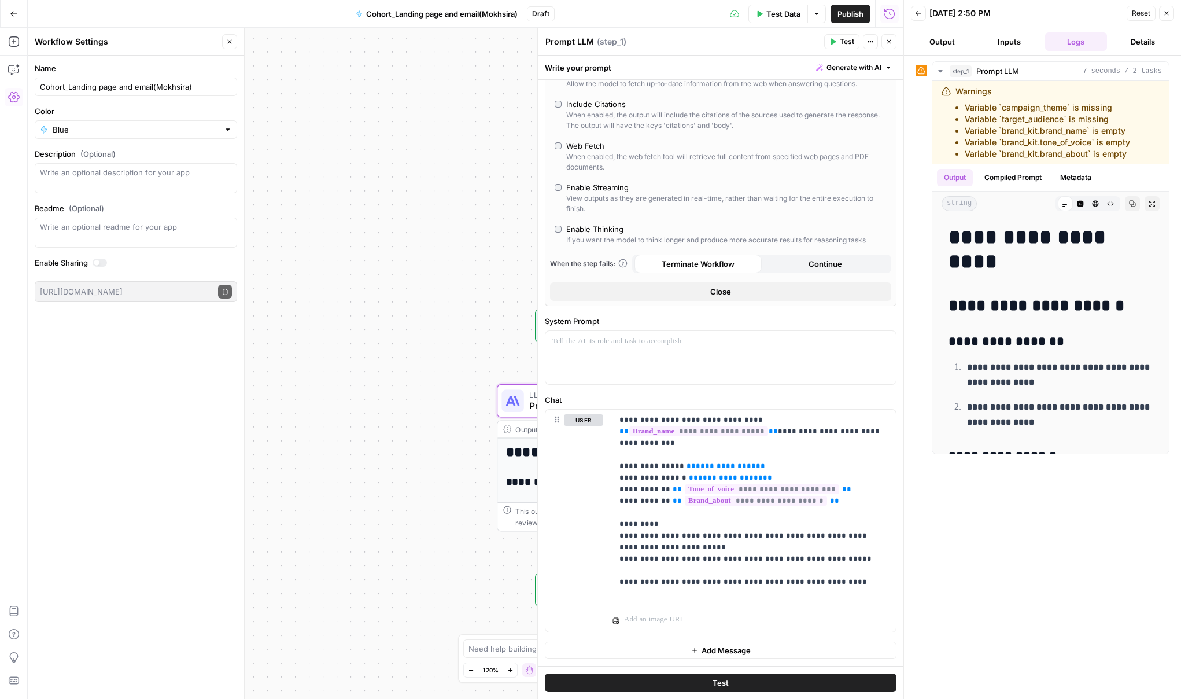
click at [772, 10] on span "Test Data" at bounding box center [783, 14] width 34 height 12
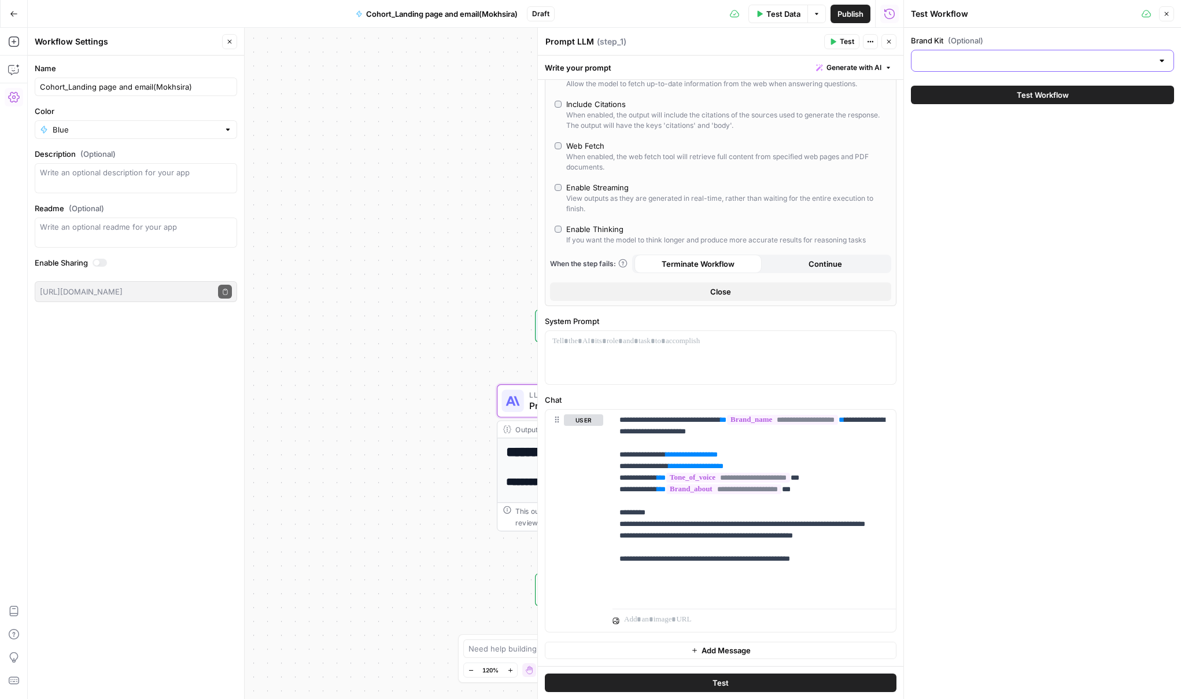
click at [942, 60] on input "Brand Kit (Optional)" at bounding box center [1035, 61] width 234 height 12
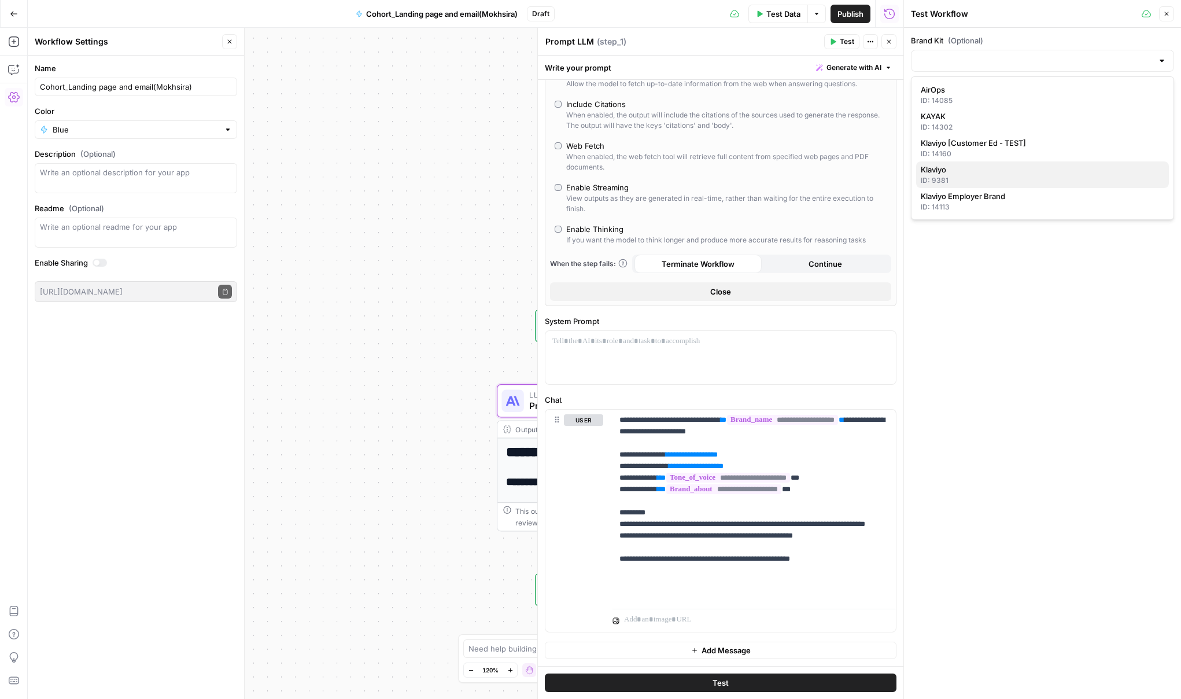
click at [977, 178] on div "ID: 9381" at bounding box center [1042, 180] width 243 height 10
type input "Klaviyo"
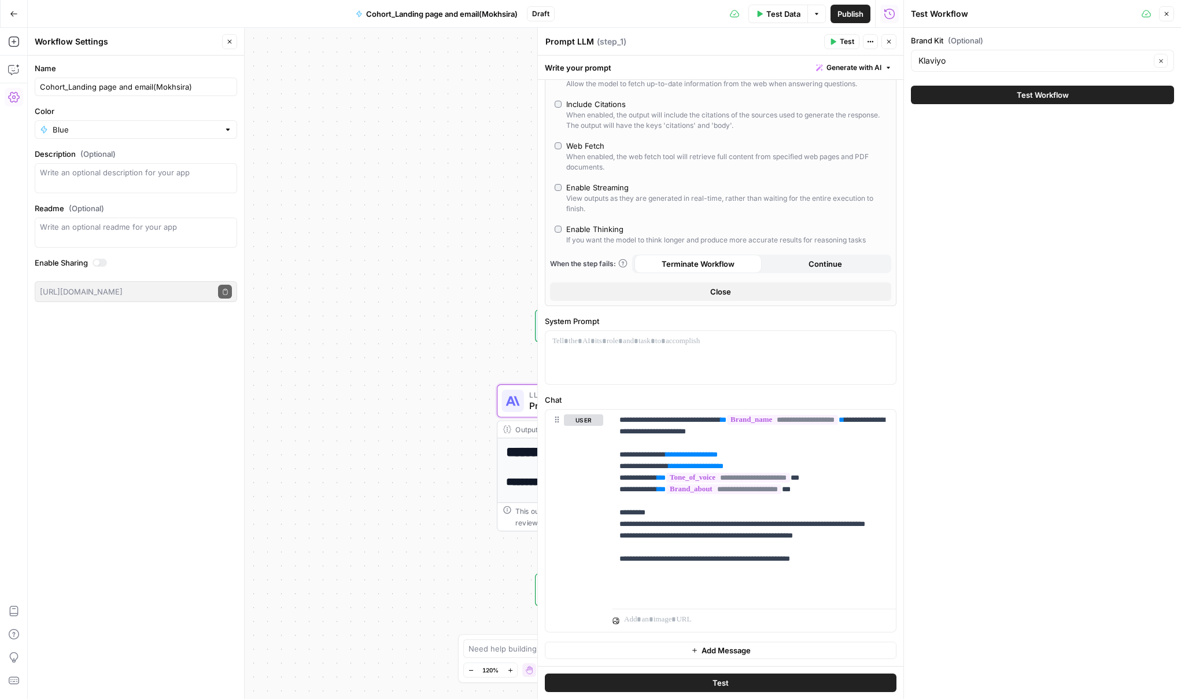
click at [968, 95] on button "Test Workflow" at bounding box center [1042, 95] width 263 height 19
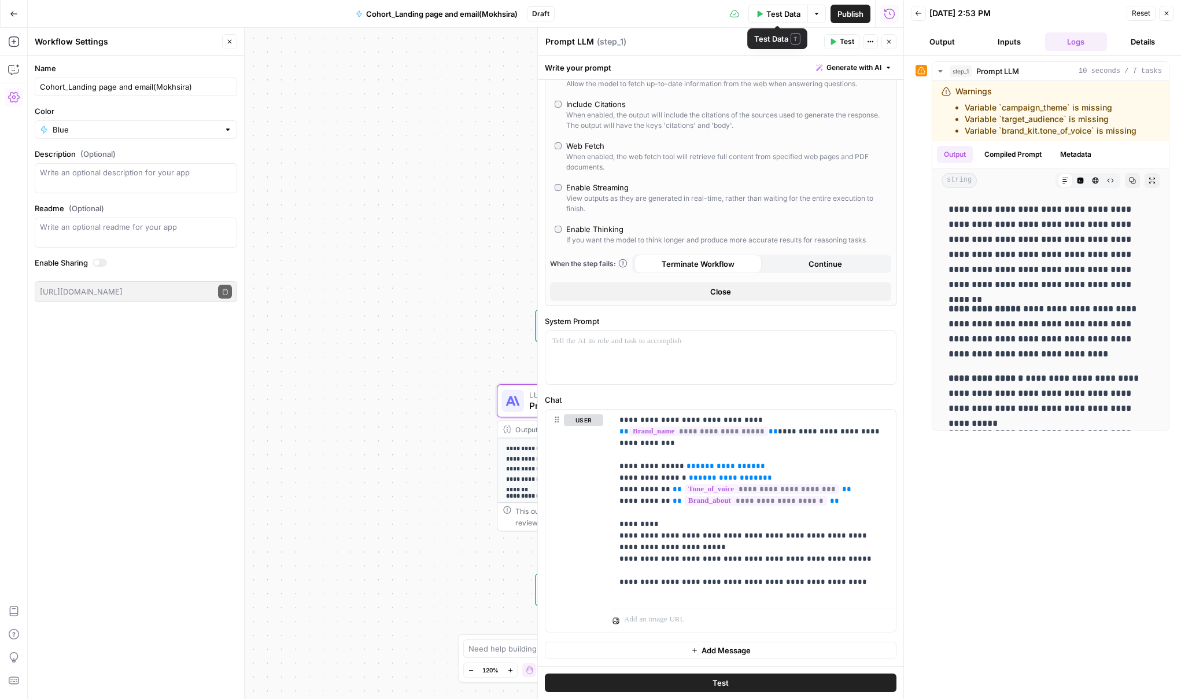
click at [788, 17] on span "Test Data" at bounding box center [783, 14] width 34 height 12
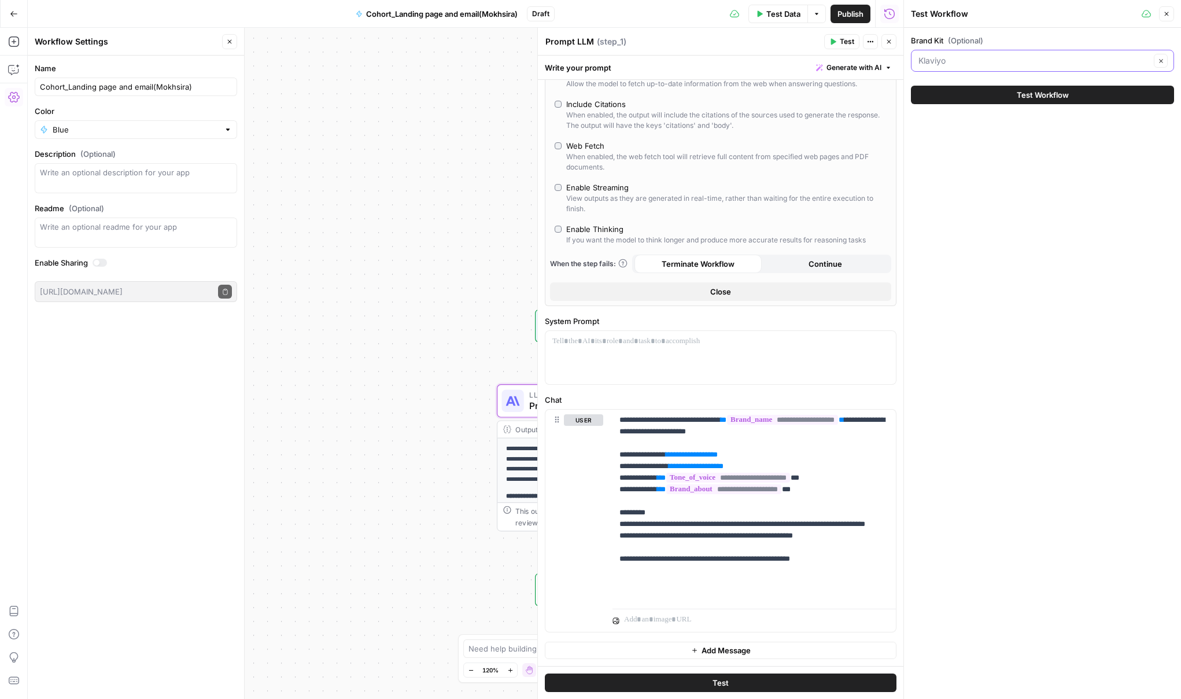
click at [959, 58] on input "Brand Kit (Optional)" at bounding box center [1034, 61] width 232 height 12
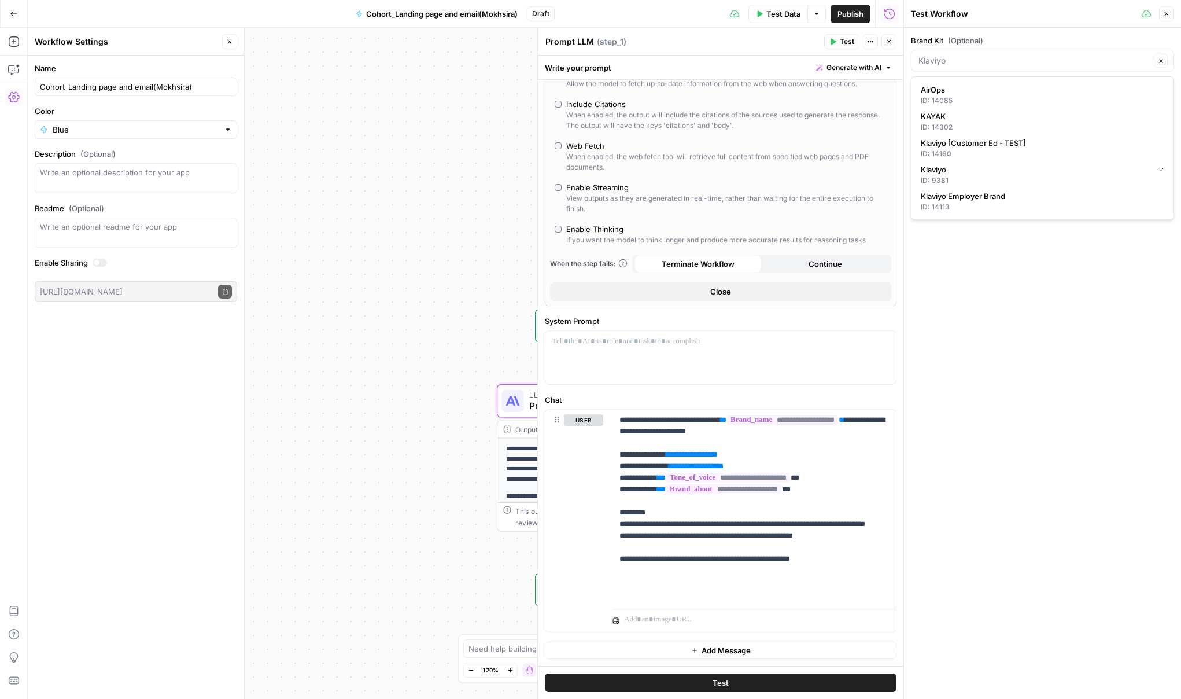
type input "Klaviyo"
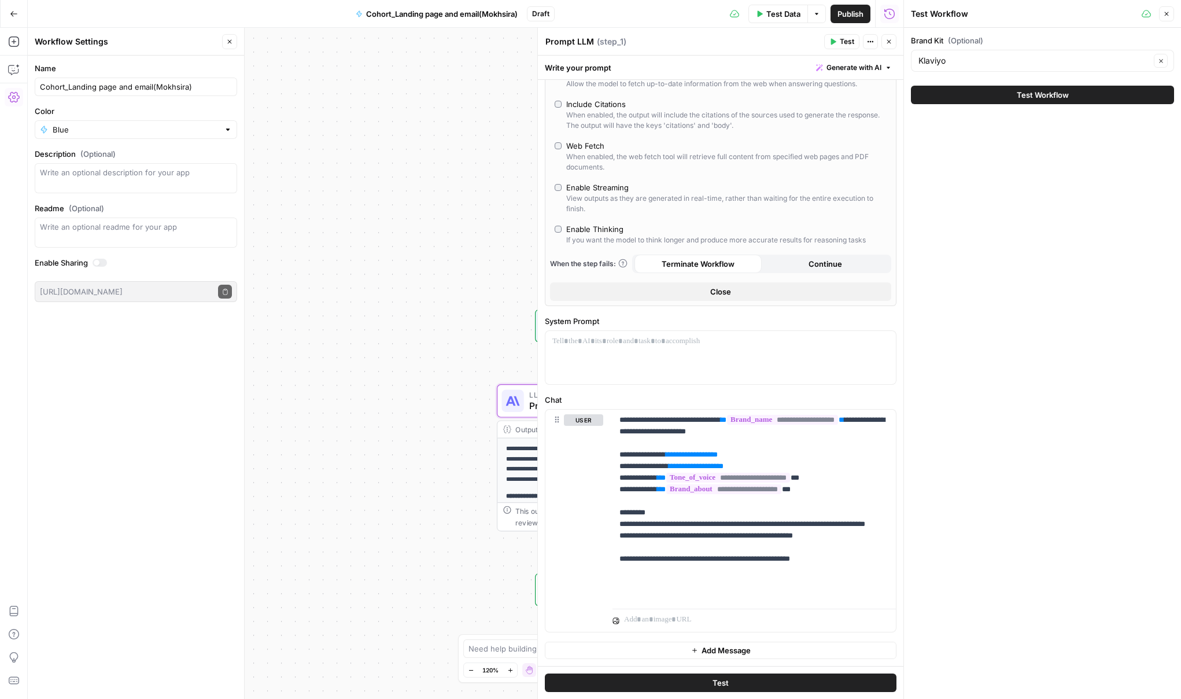
click at [965, 350] on div "Brand Kit (Optional) Klaviyo Clear Test Workflow" at bounding box center [1042, 363] width 277 height 671
click at [754, 494] on span "**********" at bounding box center [723, 489] width 115 height 10
click at [827, 487] on p "**********" at bounding box center [753, 506] width 269 height 185
click at [836, 488] on p "**********" at bounding box center [753, 506] width 269 height 185
click at [790, 482] on span "**********" at bounding box center [728, 477] width 124 height 10
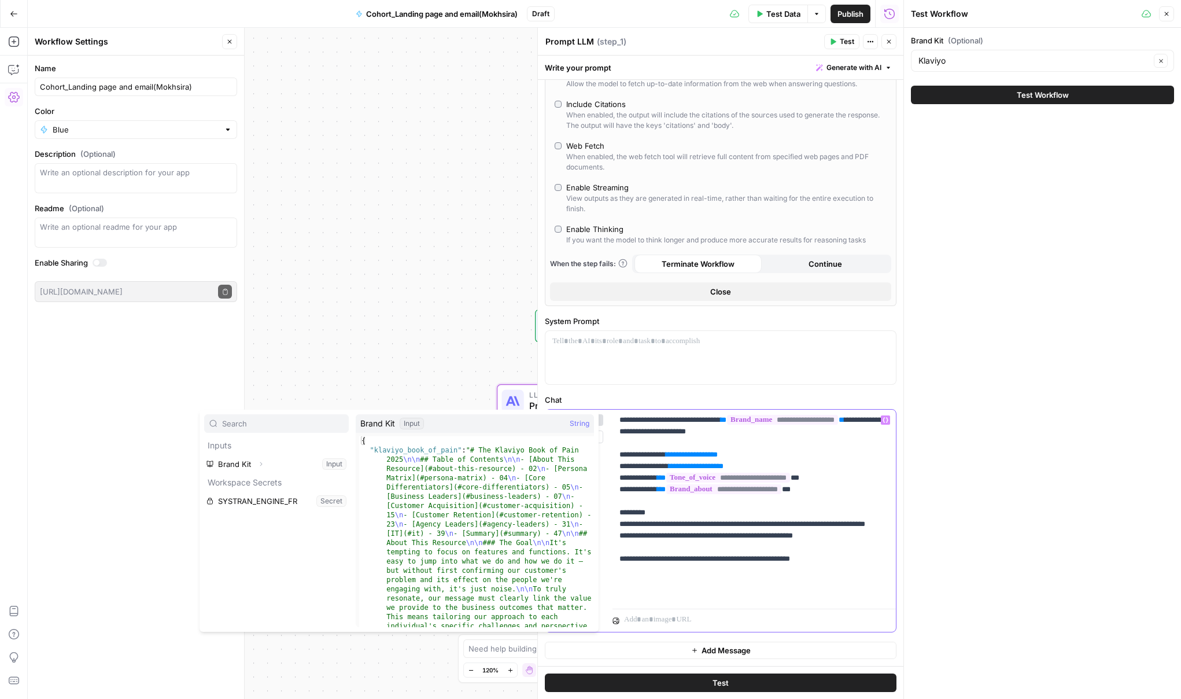
click at [839, 489] on p "**********" at bounding box center [753, 506] width 269 height 185
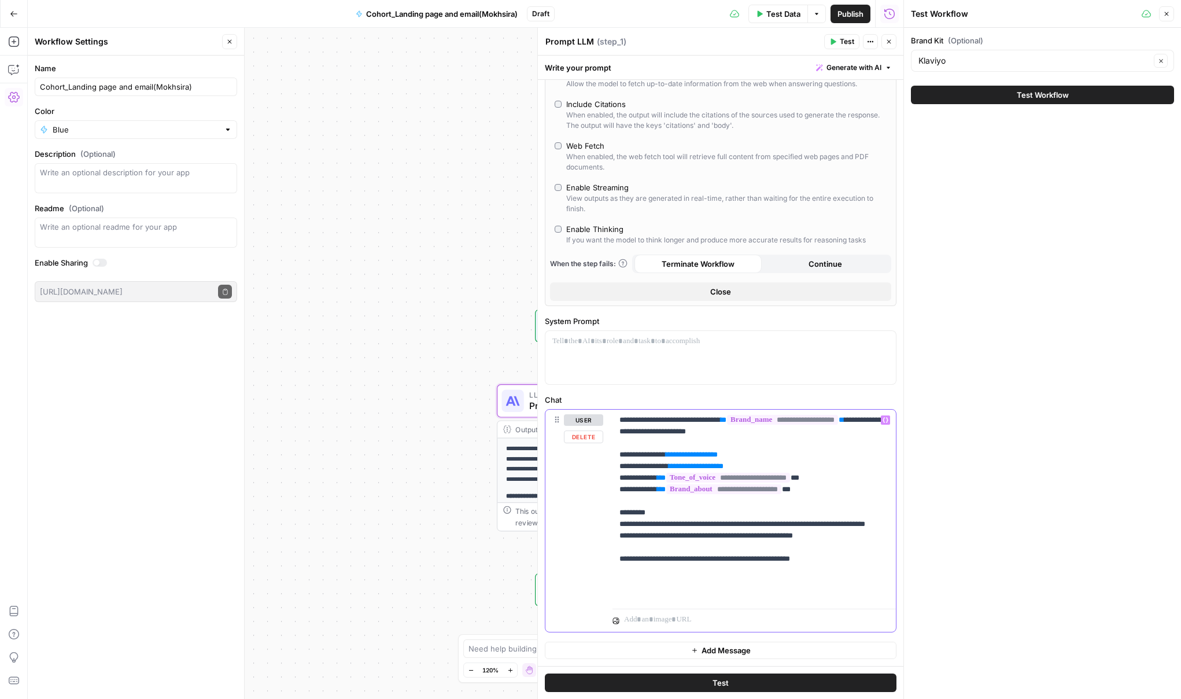
click at [790, 482] on span "**********" at bounding box center [728, 477] width 124 height 10
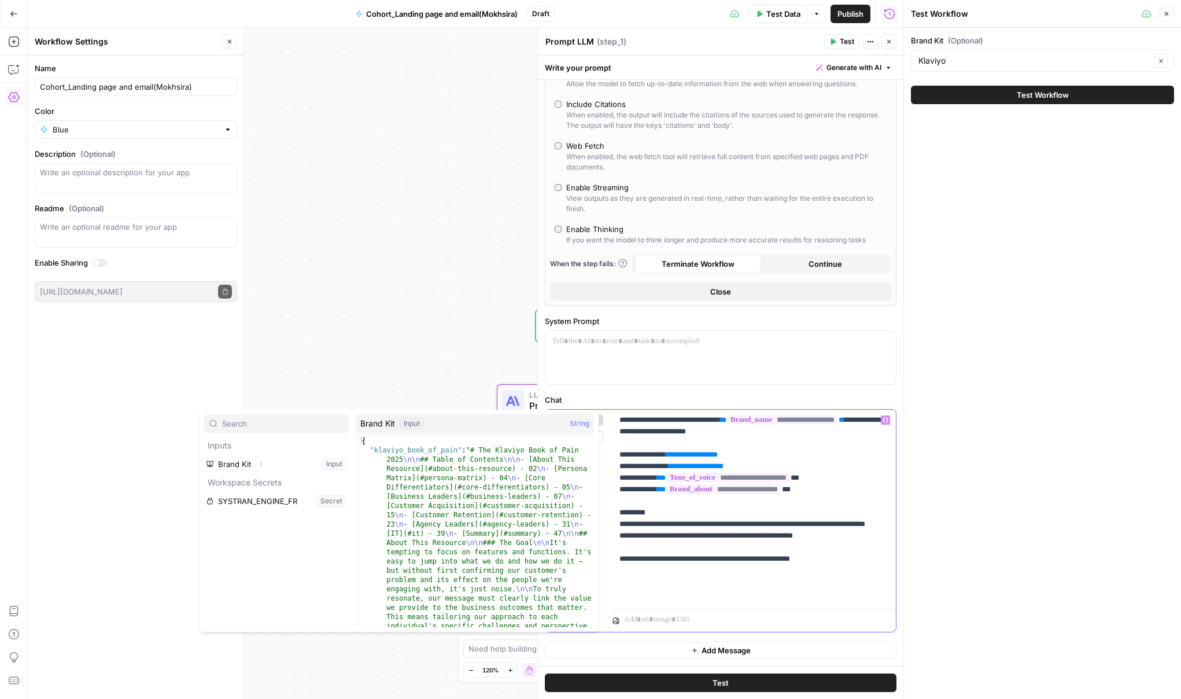
click at [790, 482] on span "**********" at bounding box center [728, 477] width 124 height 10
click at [261, 466] on icon "button" at bounding box center [260, 463] width 7 height 7
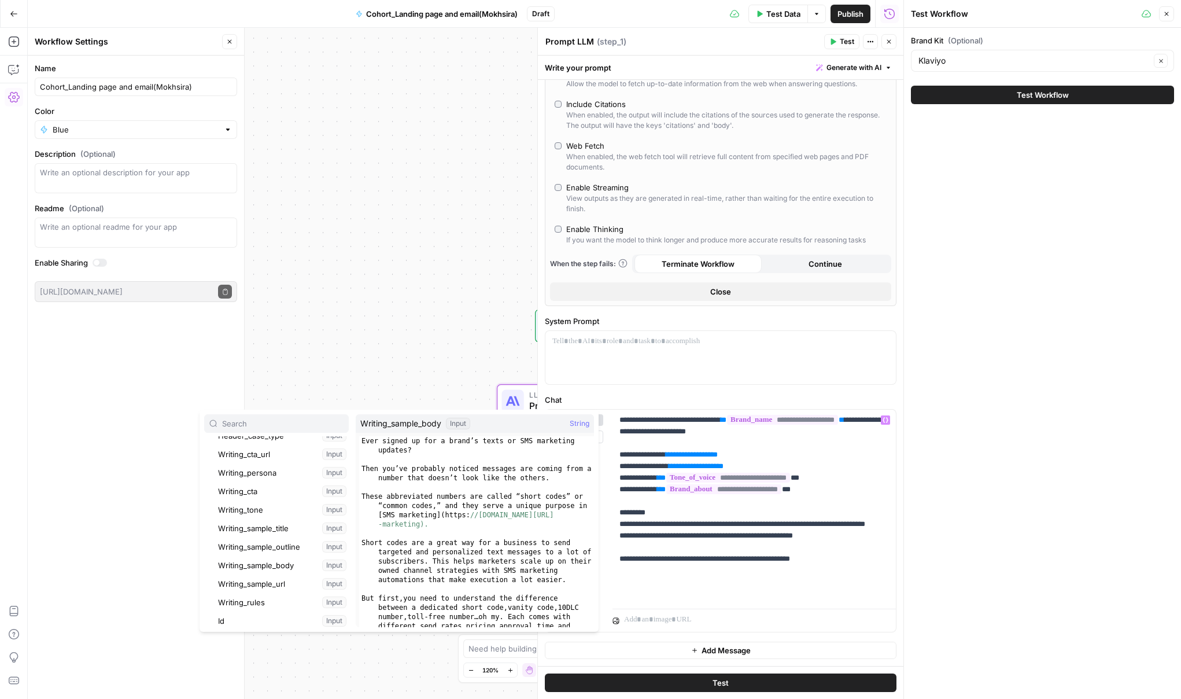
scroll to position [201, 0]
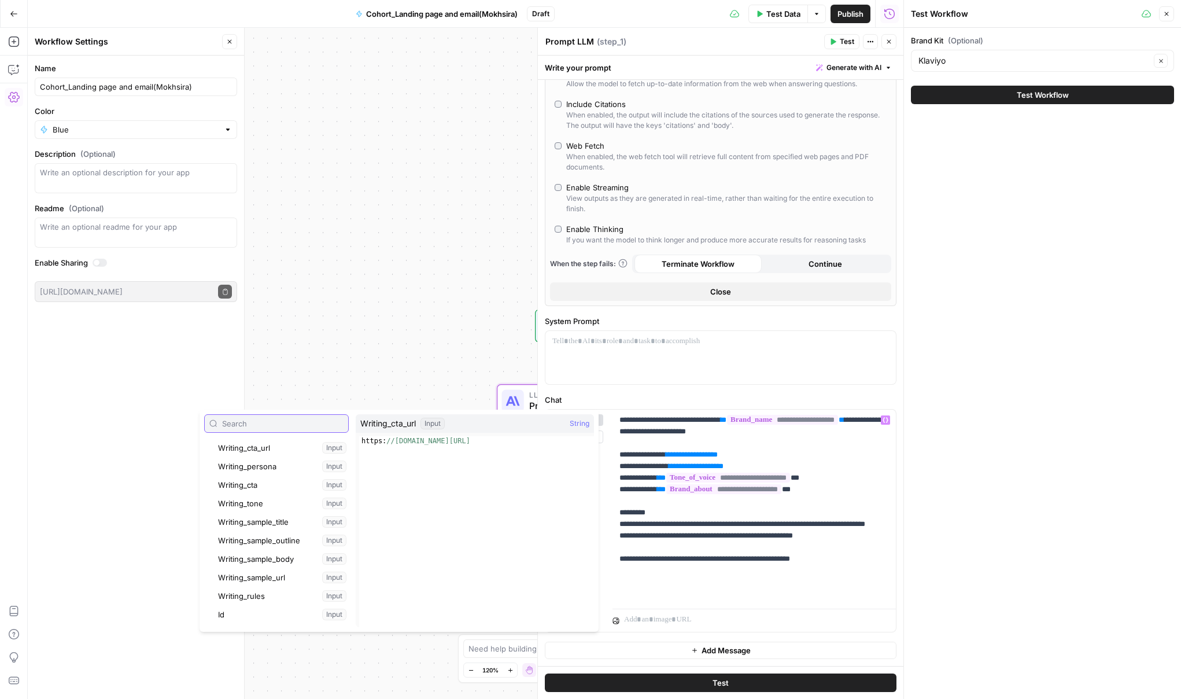
click at [248, 423] on input "text" at bounding box center [282, 424] width 121 height 12
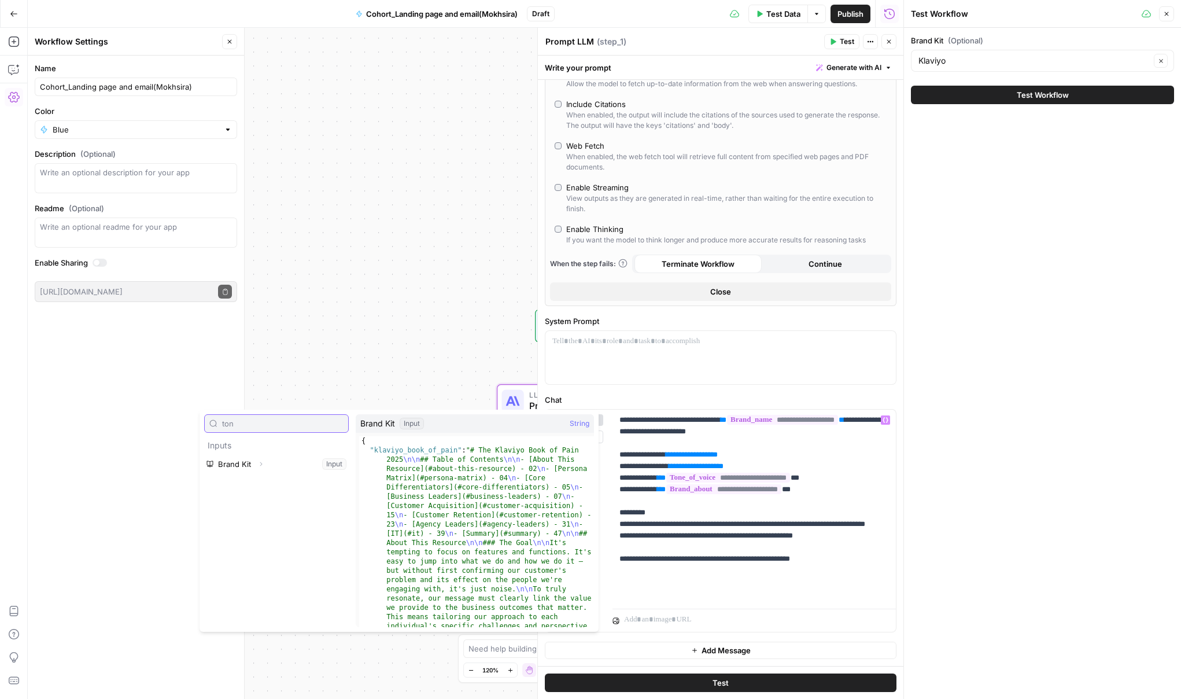
type input "ton"
click at [263, 464] on icon "button" at bounding box center [260, 463] width 7 height 7
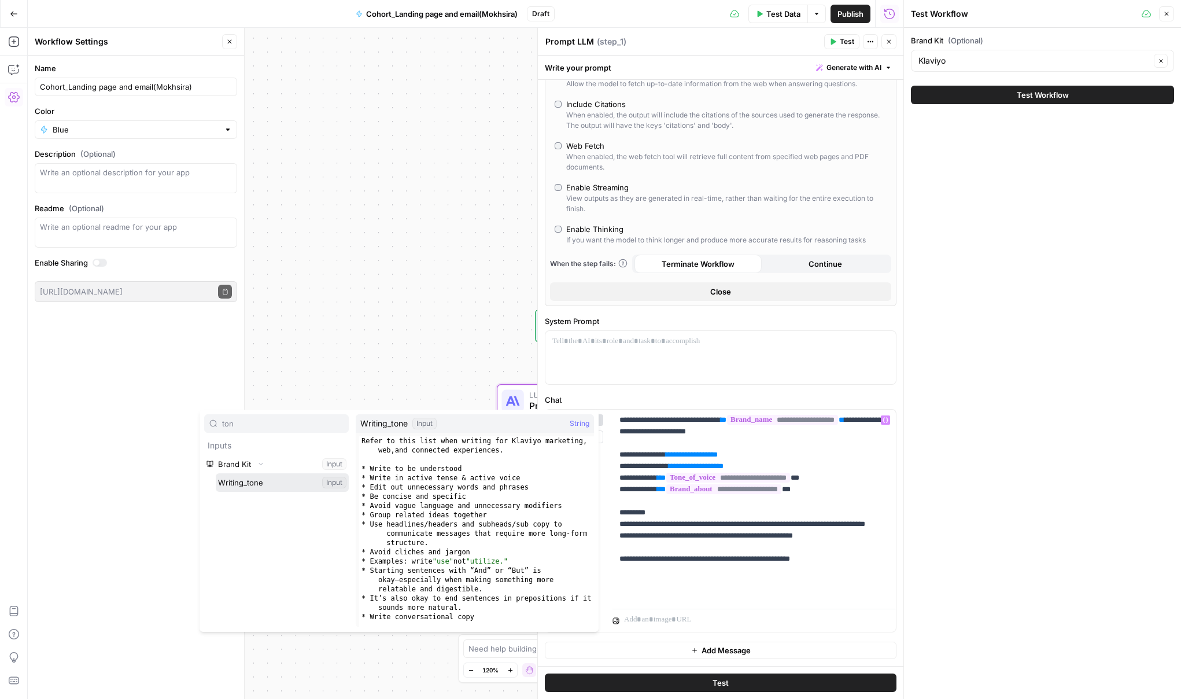
click at [257, 483] on button "Select variable Writing_tone" at bounding box center [282, 482] width 133 height 19
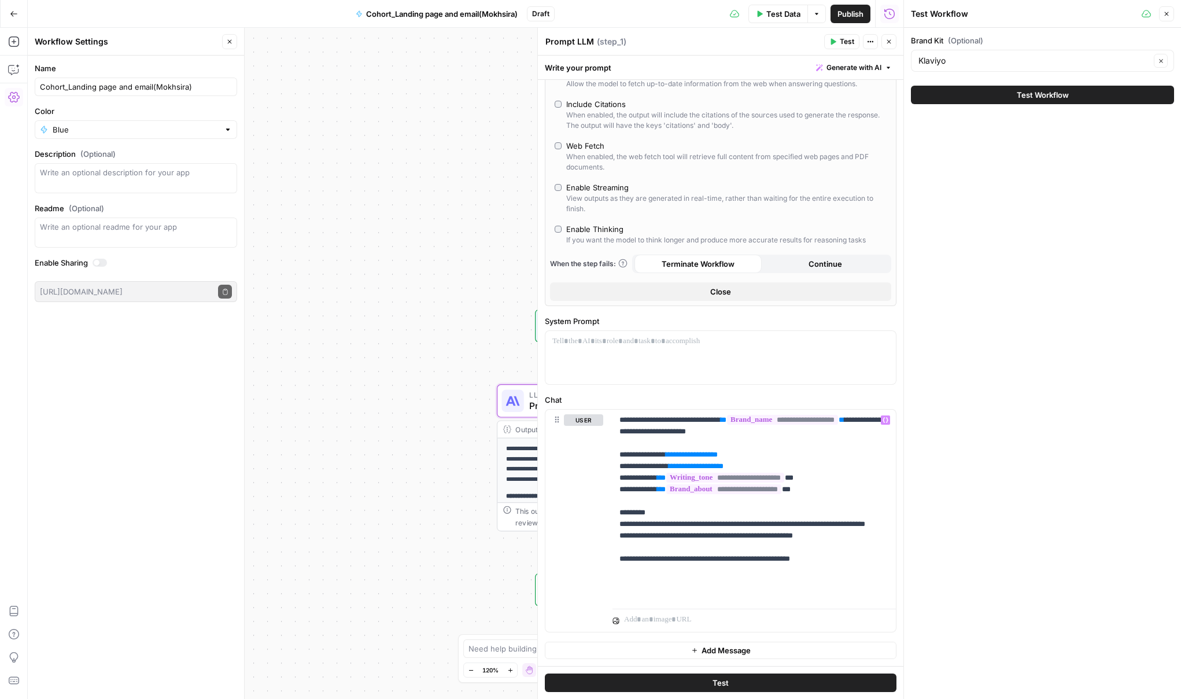
click at [889, 41] on icon "button" at bounding box center [889, 42] width 4 height 4
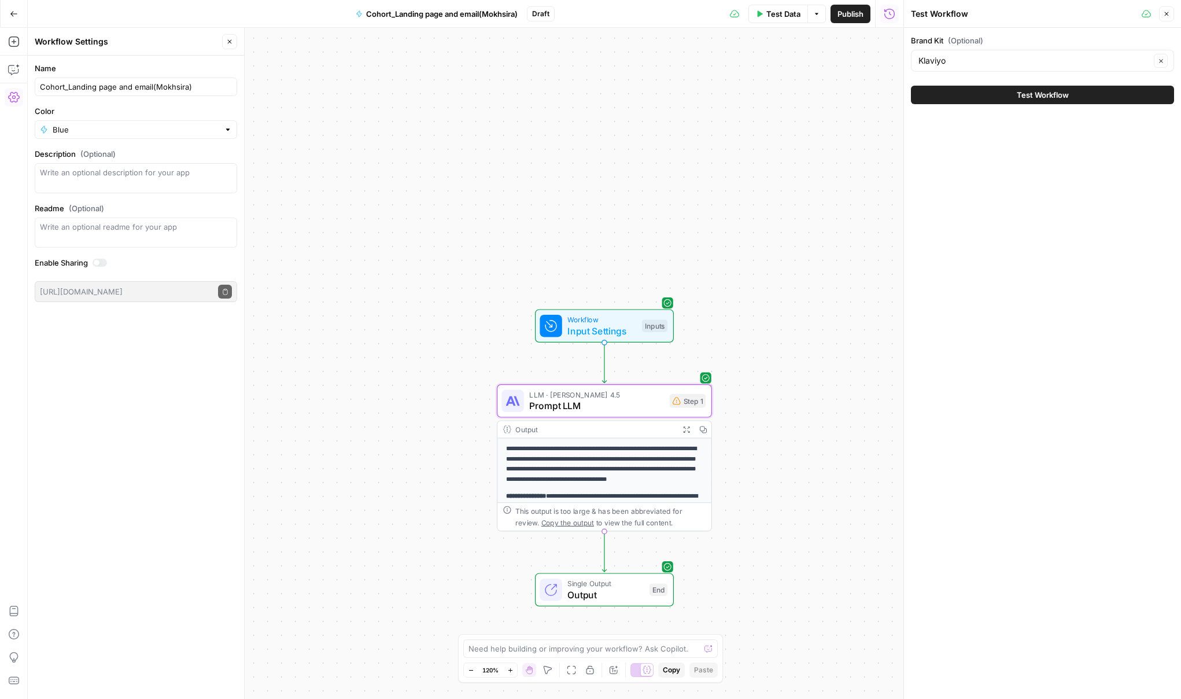
click at [619, 328] on span "Input Settings" at bounding box center [601, 331] width 69 height 14
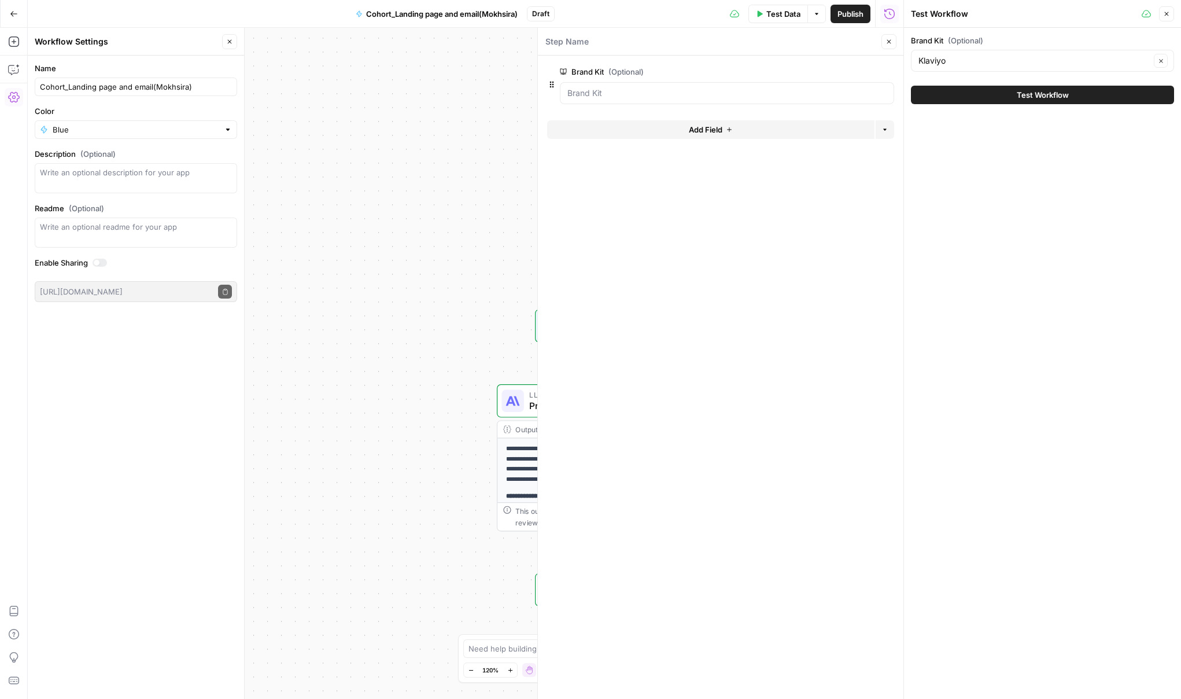
click at [782, 131] on button "Add Field" at bounding box center [710, 129] width 327 height 19
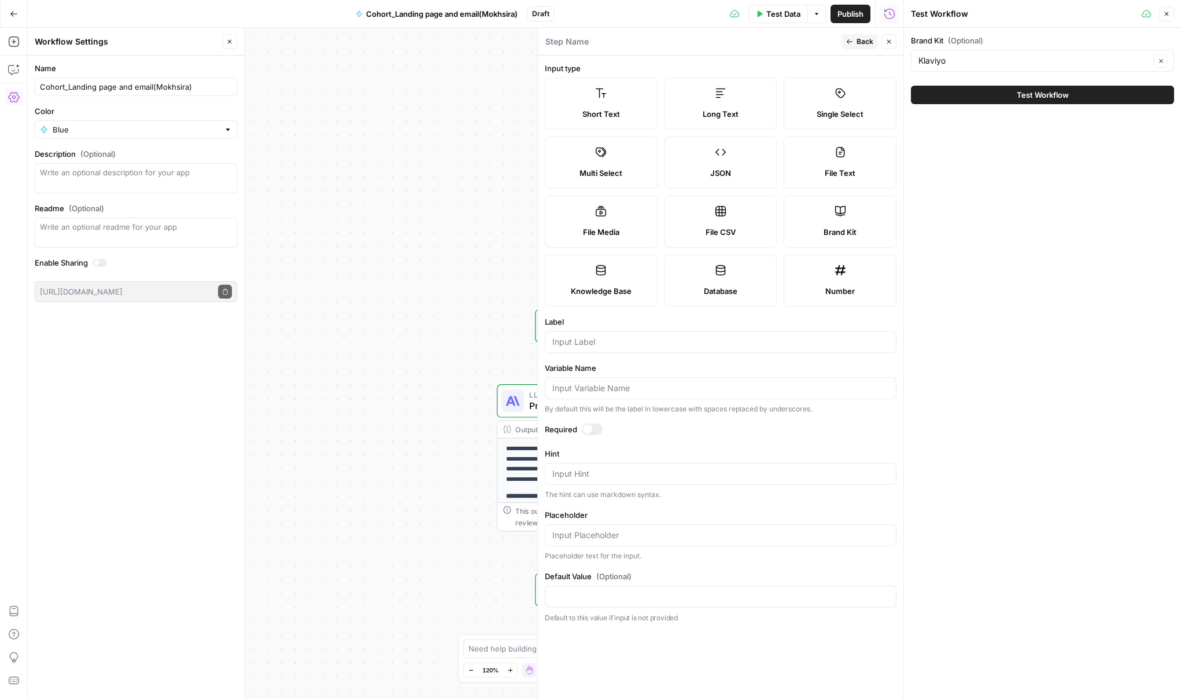
click at [513, 474] on p "**********" at bounding box center [604, 464] width 197 height 40
click at [518, 442] on div "**********" at bounding box center [604, 584] width 214 height 293
click at [887, 44] on icon "button" at bounding box center [888, 41] width 7 height 7
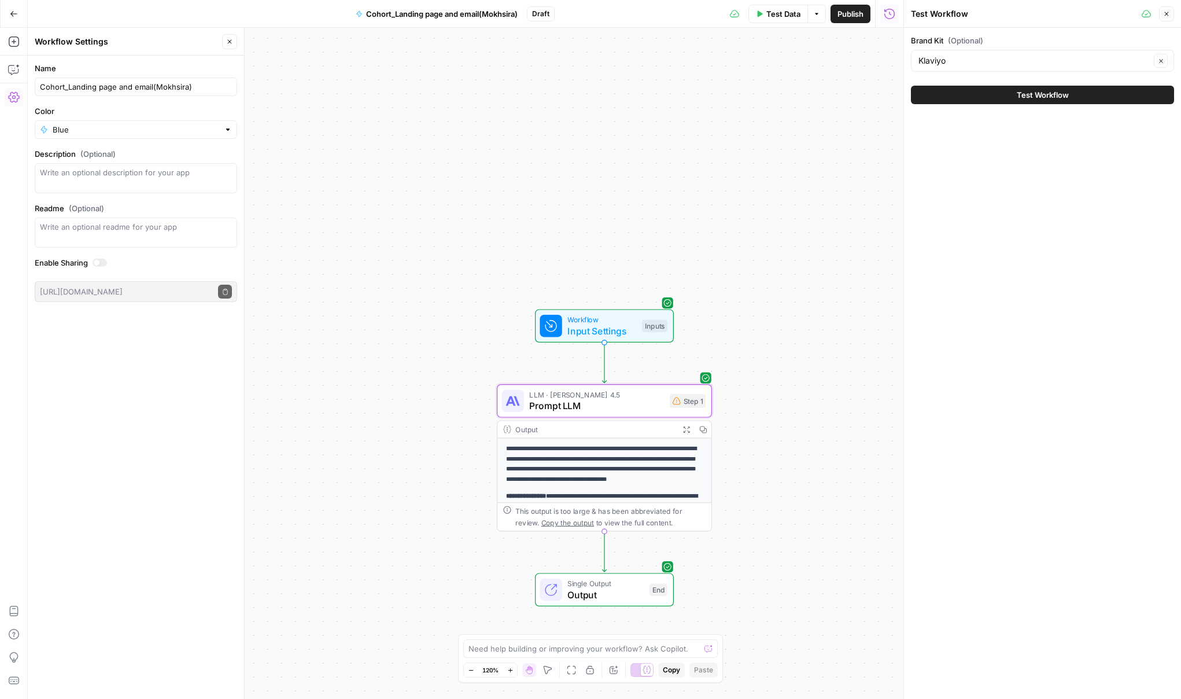
click at [602, 487] on div "**********" at bounding box center [604, 584] width 214 height 293
click at [623, 398] on span "LLM · [PERSON_NAME] 4.5" at bounding box center [596, 394] width 135 height 11
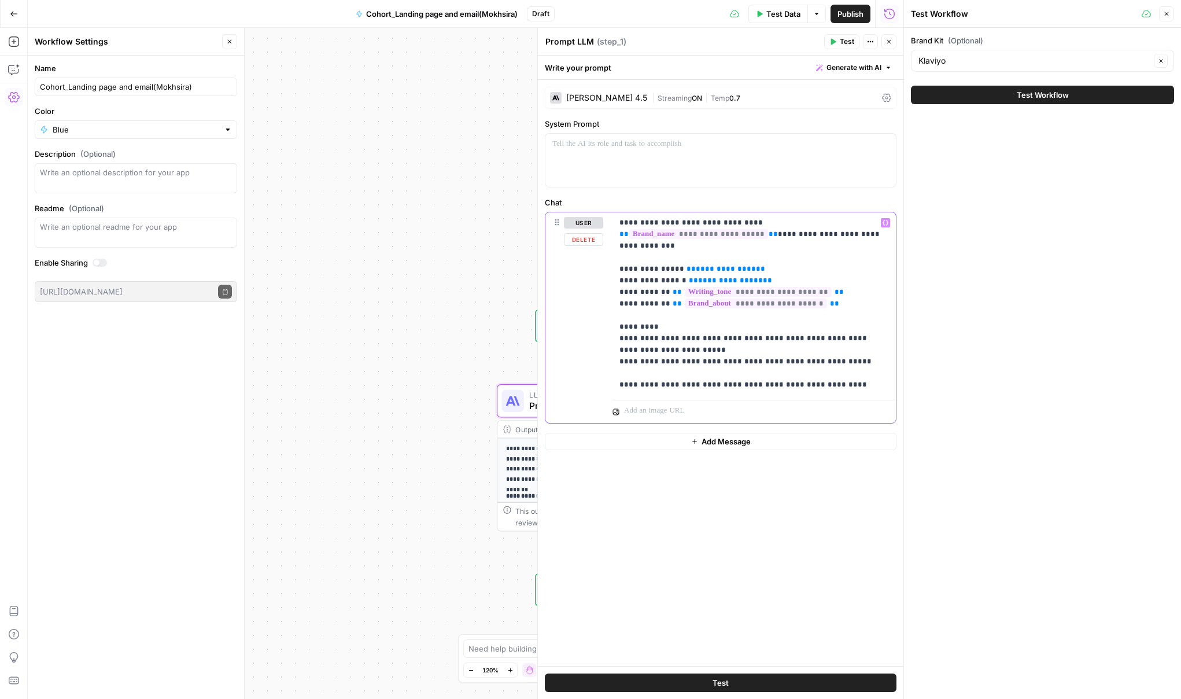
drag, startPoint x: 769, startPoint y: 266, endPoint x: 687, endPoint y: 267, distance: 81.6
click at [687, 267] on p "**********" at bounding box center [753, 303] width 269 height 173
click at [711, 272] on span "**********" at bounding box center [726, 269] width 60 height 8
copy span "**********"
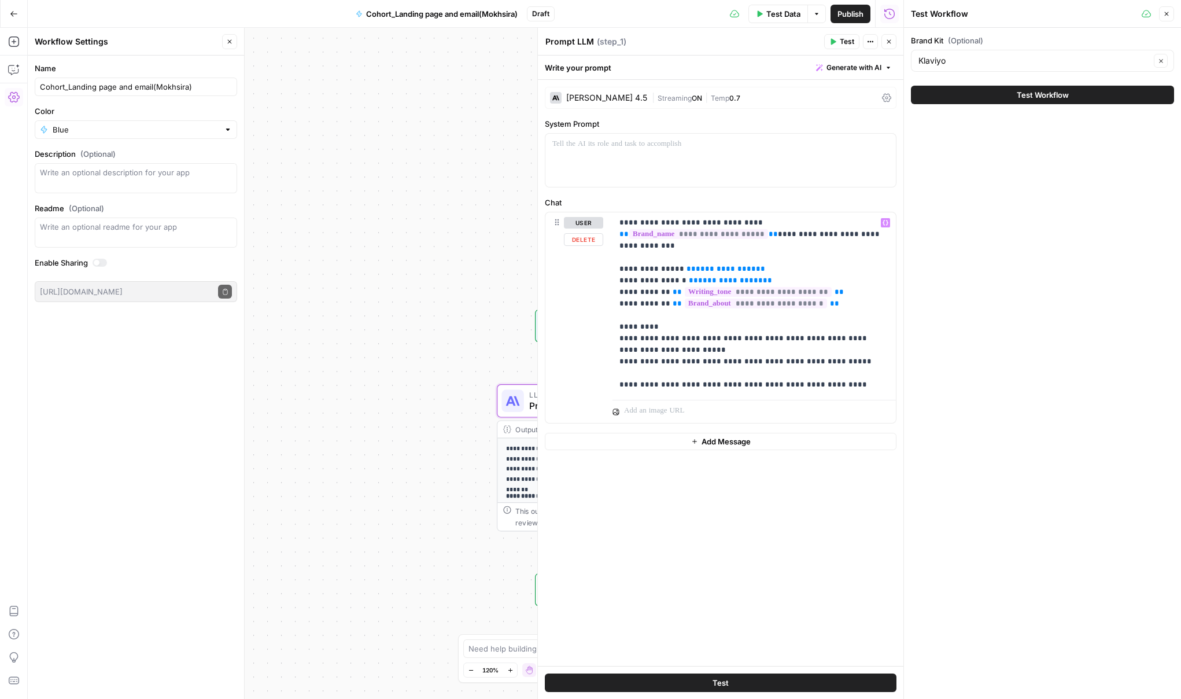
click at [497, 332] on div "Workflow Input Settings Inputs" at bounding box center [604, 326] width 215 height 34
click at [531, 322] on div "Workflow Input Settings Inputs" at bounding box center [604, 326] width 215 height 34
click at [535, 327] on div at bounding box center [538, 363] width 12 height 671
click at [888, 46] on button "Close" at bounding box center [888, 41] width 15 height 15
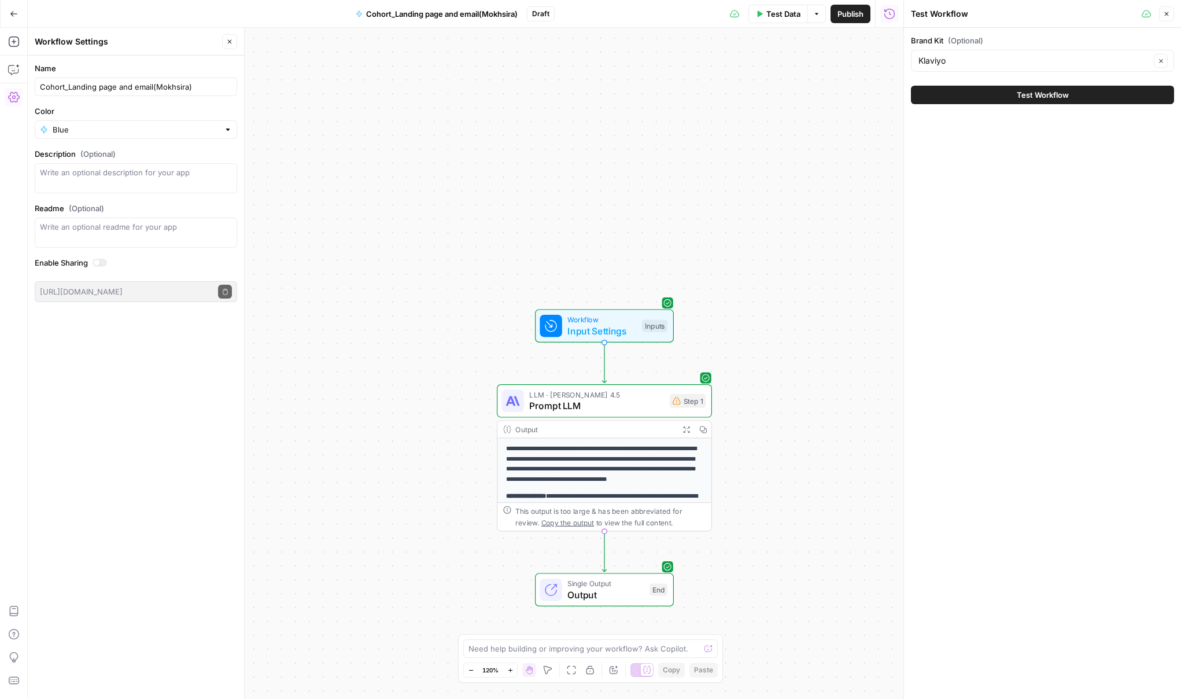
click at [628, 330] on span "Input Settings" at bounding box center [601, 331] width 69 height 14
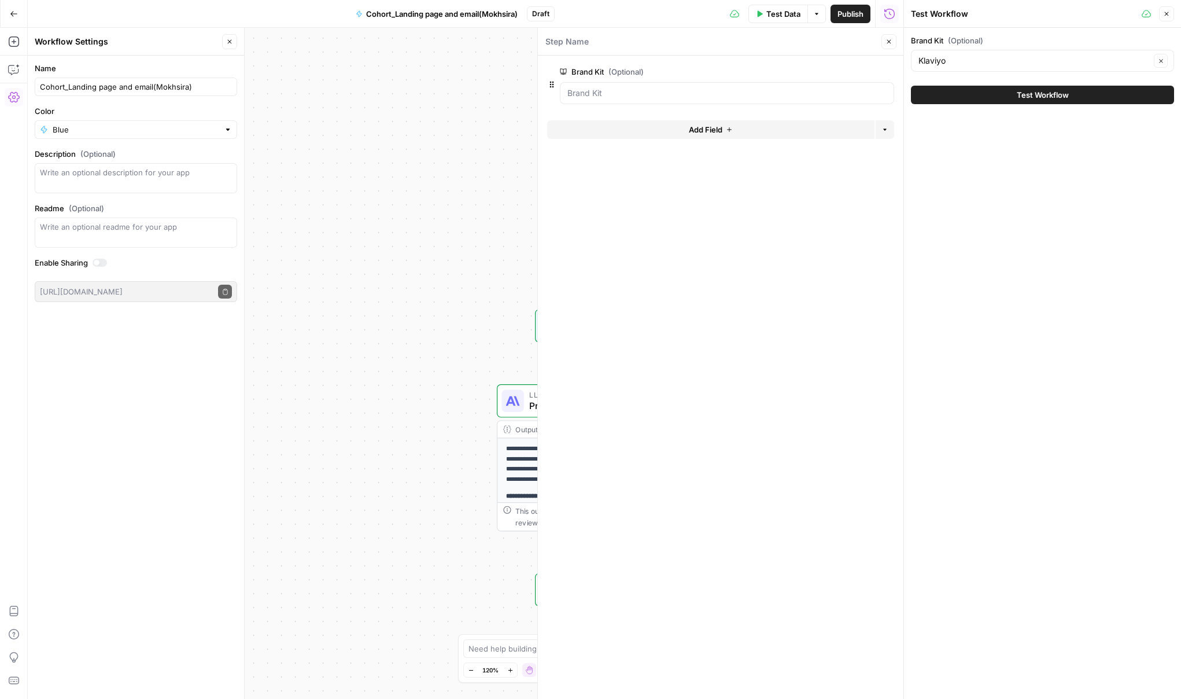
click at [691, 130] on span "Add Field" at bounding box center [706, 130] width 34 height 12
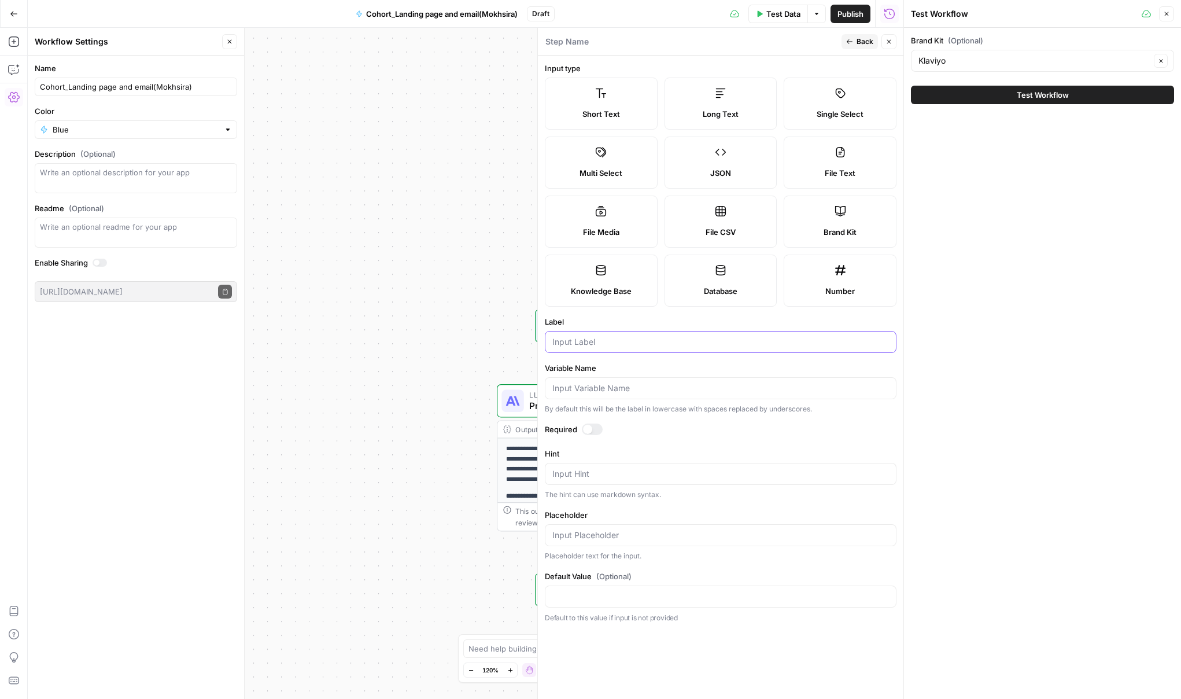
click at [585, 342] on input "Label" at bounding box center [720, 342] width 337 height 12
paste input "campaign_theme"
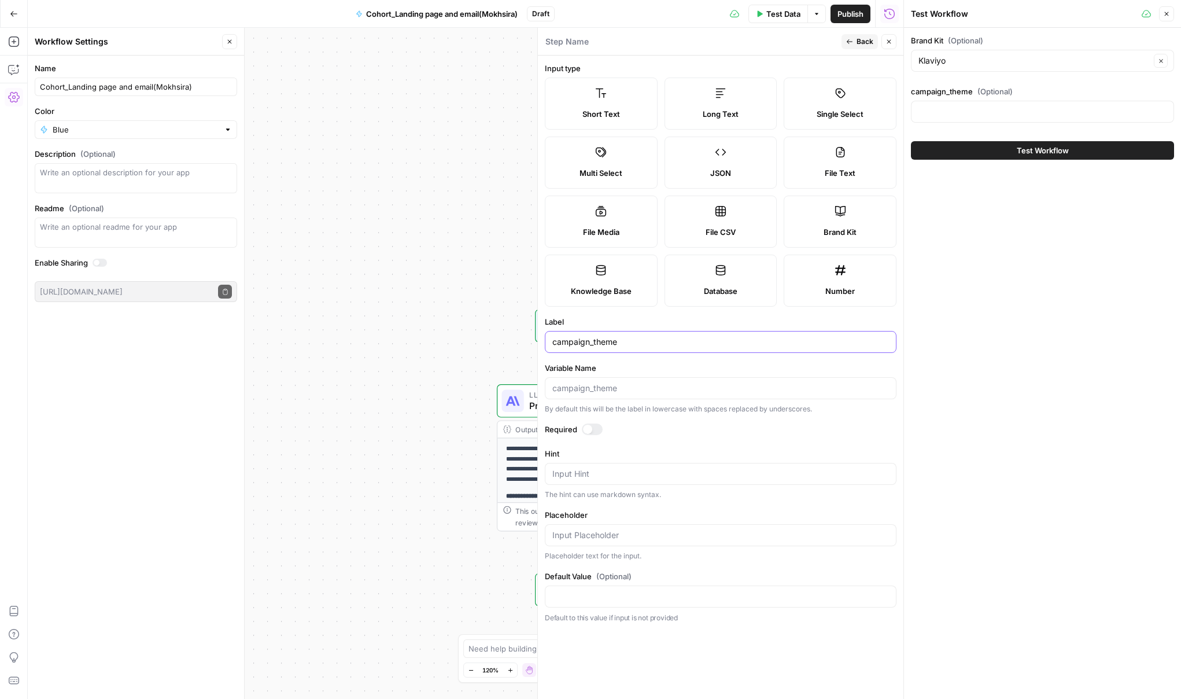
type input "campaign_theme"
click at [589, 430] on div at bounding box center [587, 428] width 9 height 9
click at [862, 45] on span "Back" at bounding box center [864, 41] width 17 height 10
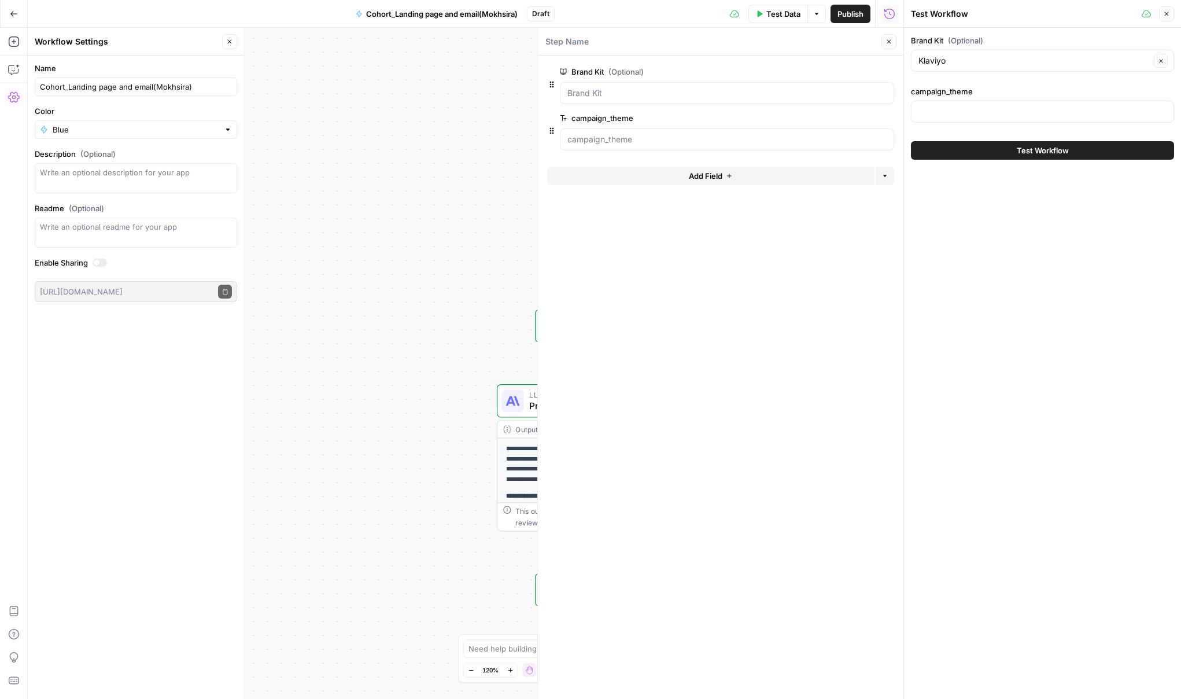
click at [504, 459] on div "**********" at bounding box center [604, 584] width 214 height 293
click at [514, 404] on icon at bounding box center [511, 400] width 10 height 9
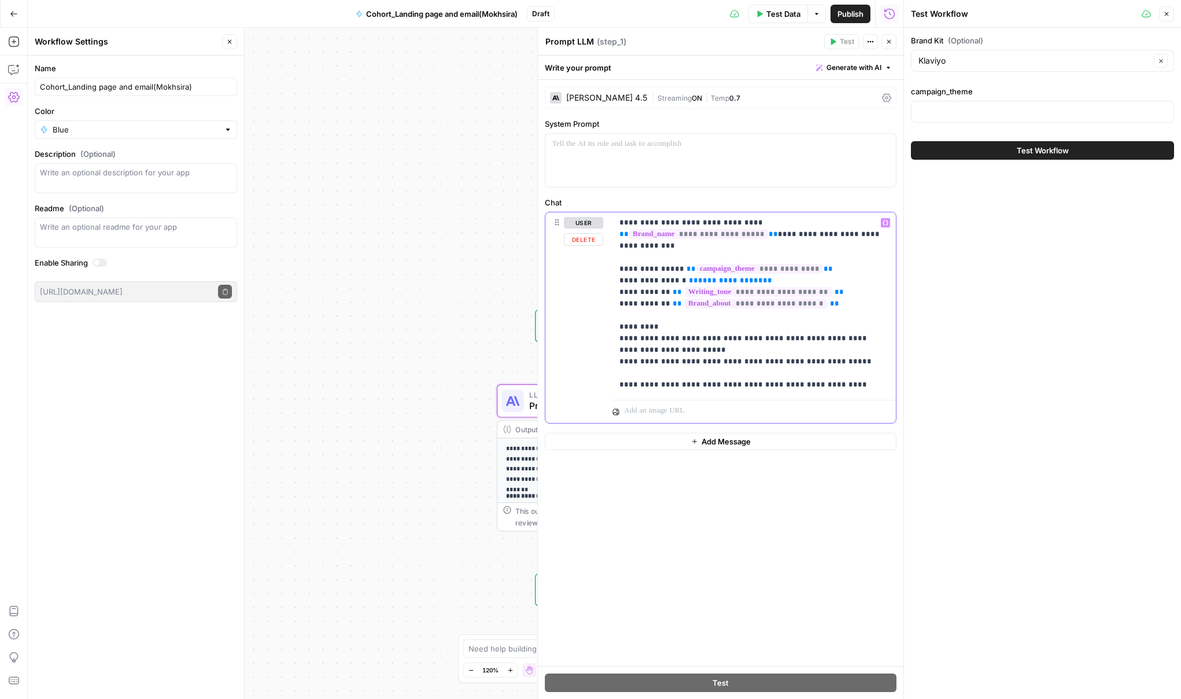
click at [707, 276] on span "**********" at bounding box center [730, 280] width 65 height 8
copy span "**********"
click at [499, 346] on div "**********" at bounding box center [466, 363] width 876 height 671
click at [536, 330] on div at bounding box center [538, 363] width 12 height 671
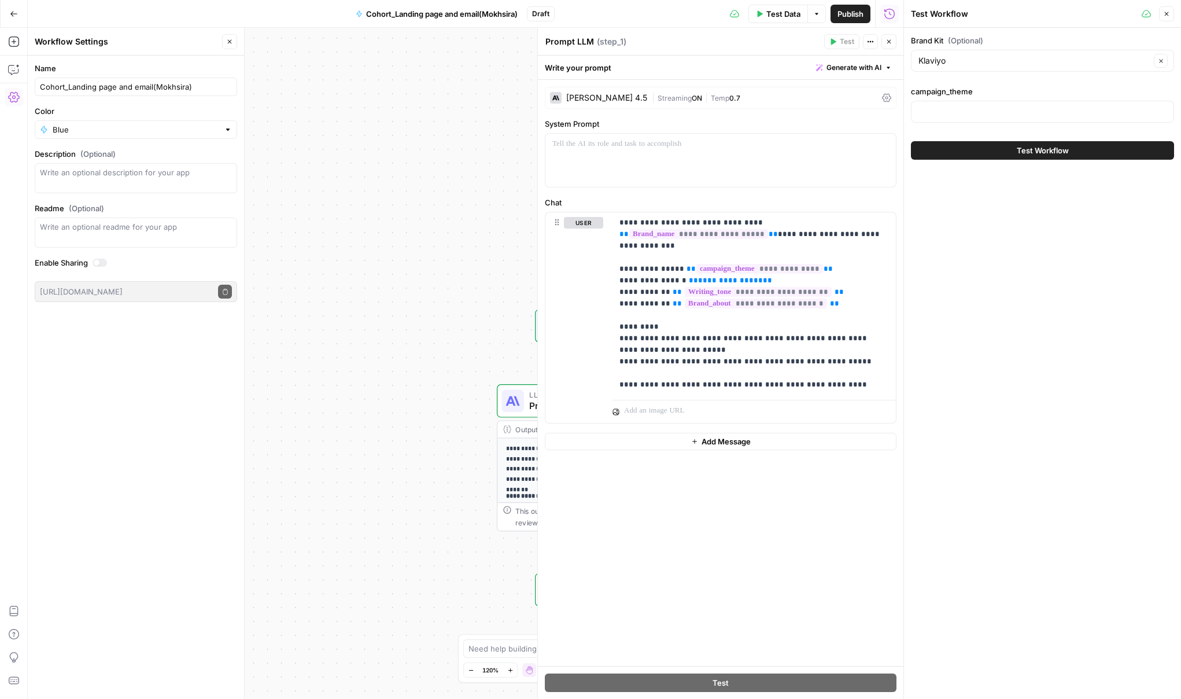
click at [889, 43] on icon "button" at bounding box center [888, 41] width 7 height 7
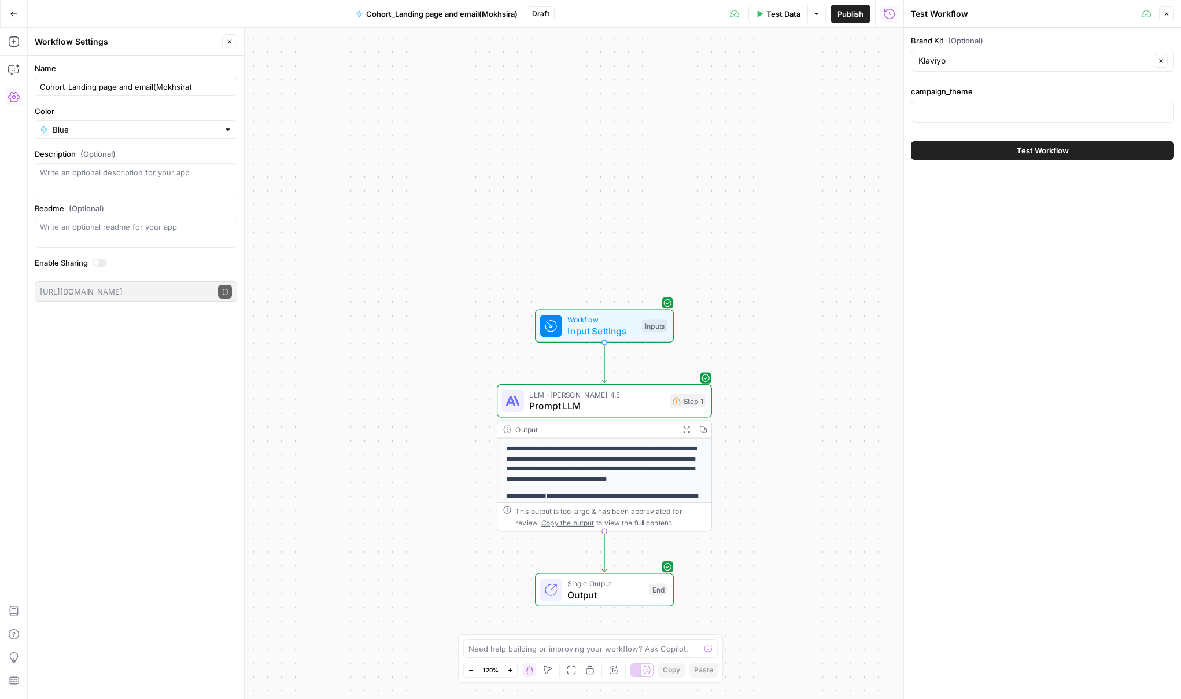
click at [640, 324] on div "Workflow Input Settings Inputs Test Step" at bounding box center [604, 326] width 128 height 24
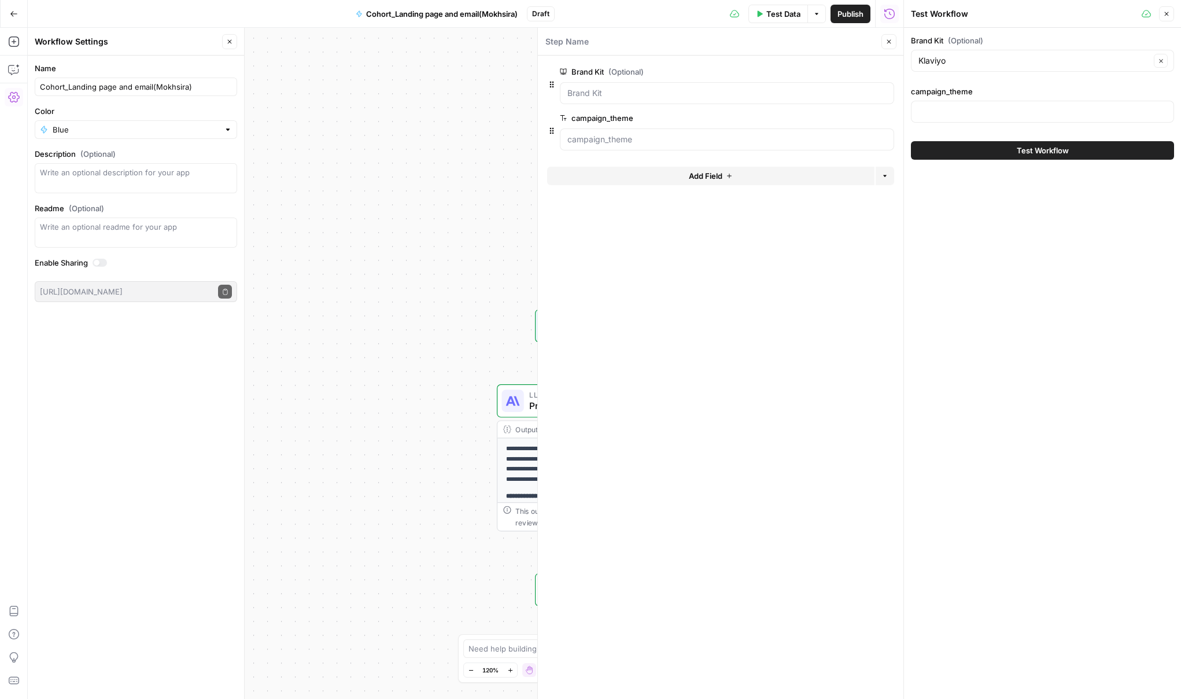
click at [718, 177] on span "Add Field" at bounding box center [706, 176] width 34 height 12
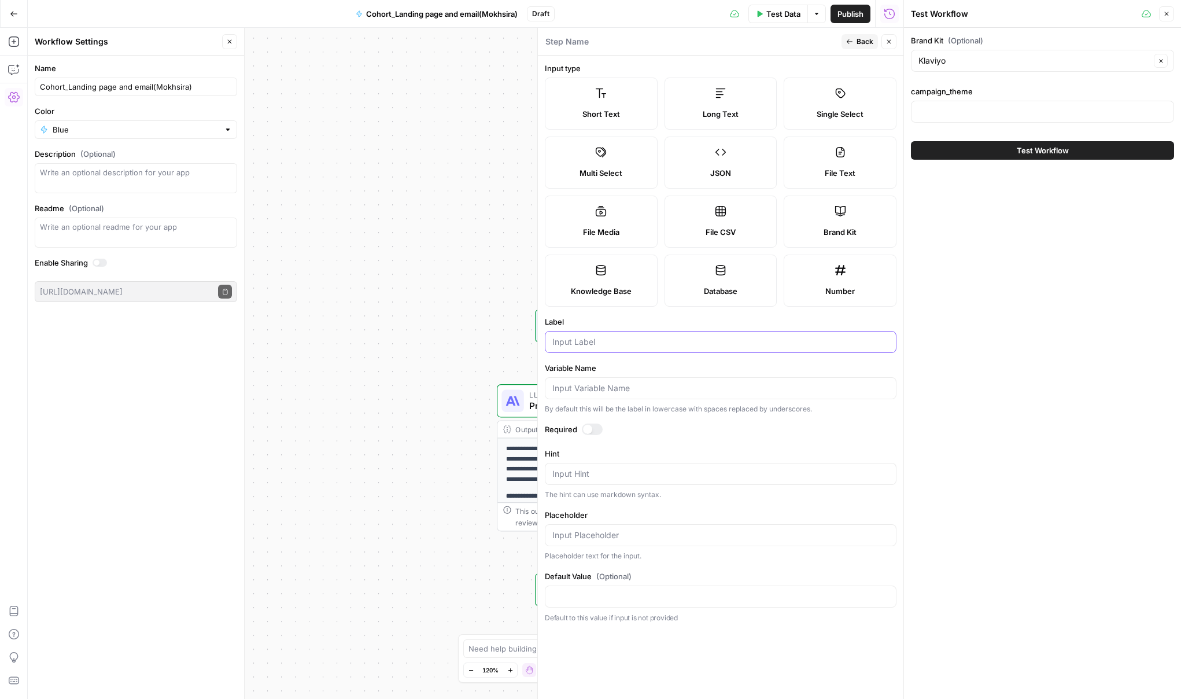
click at [578, 346] on input "Label" at bounding box center [720, 342] width 337 height 12
paste input "target_audience"
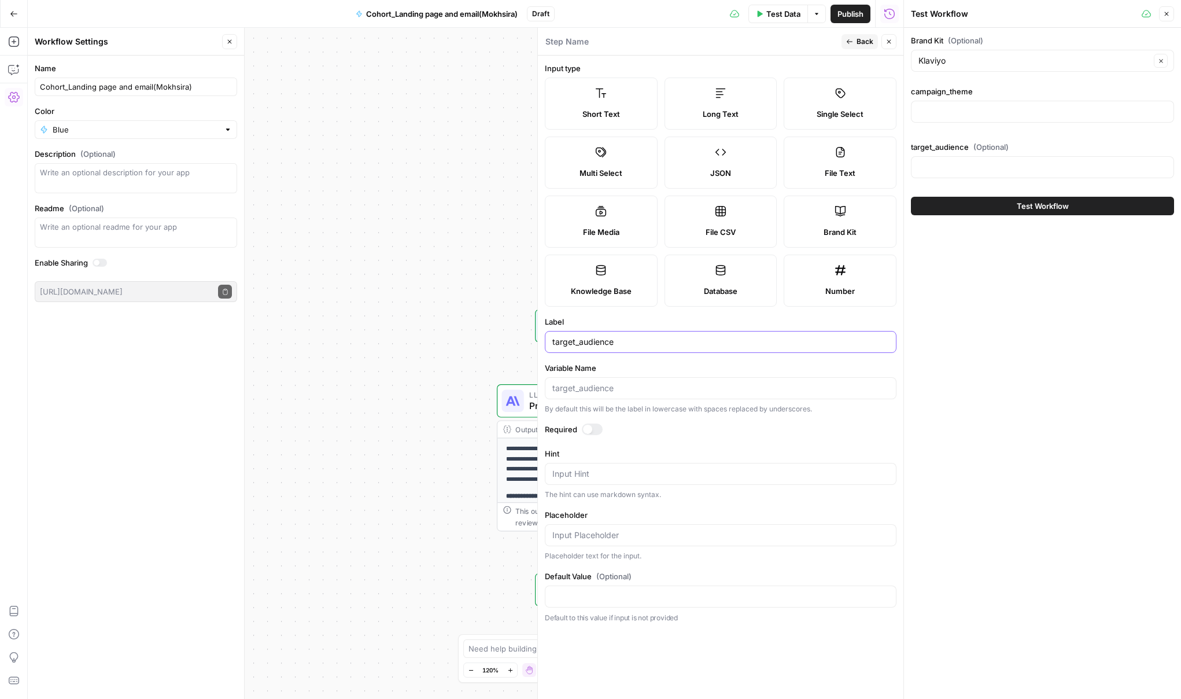
type input "target_audience"
click at [592, 426] on div at bounding box center [592, 429] width 21 height 12
click at [868, 45] on span "Back" at bounding box center [864, 41] width 17 height 10
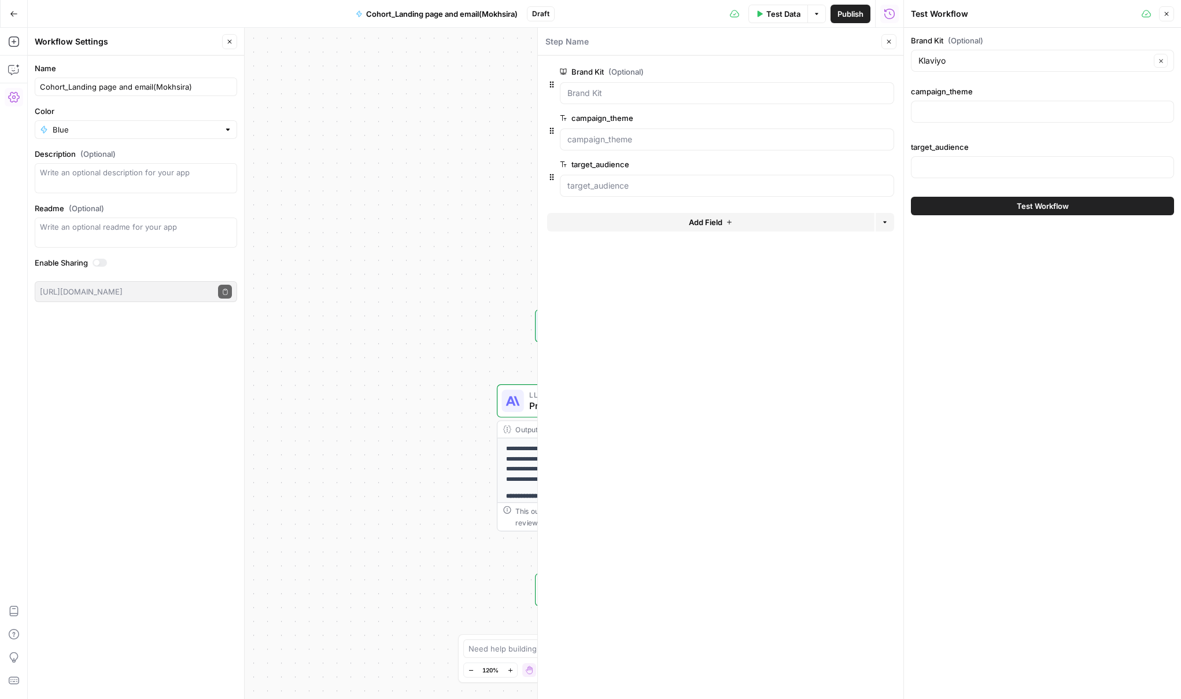
click at [514, 400] on icon at bounding box center [513, 401] width 14 height 14
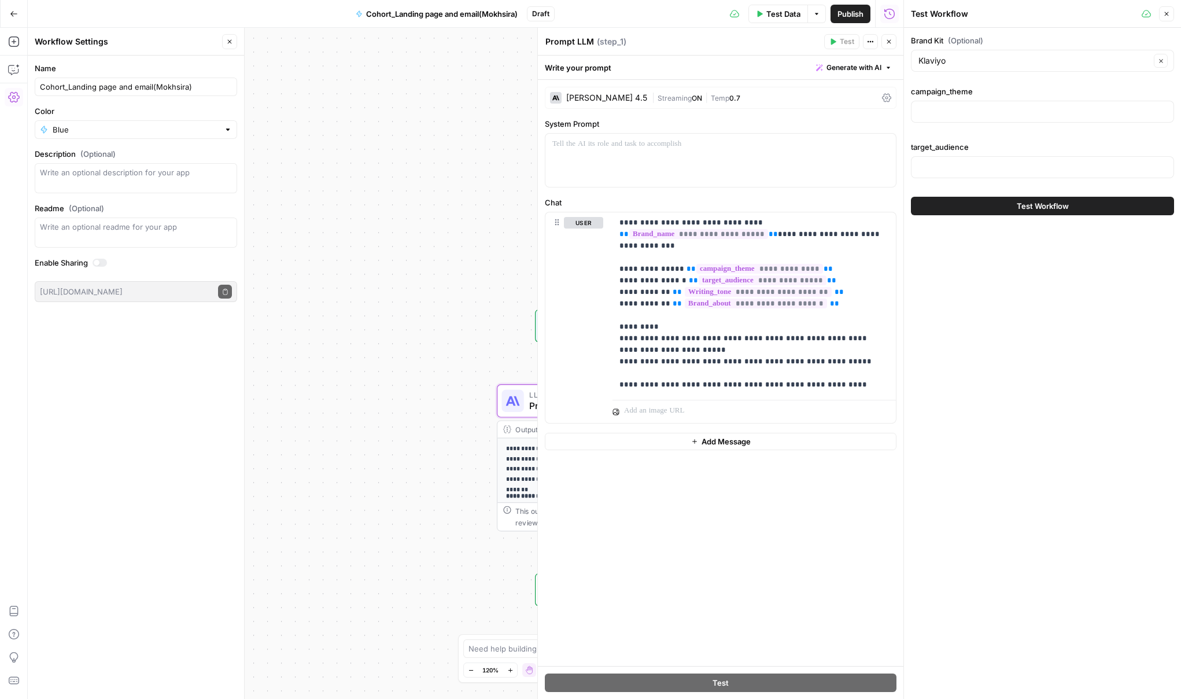
click at [774, 20] on button "Test Data" at bounding box center [778, 14] width 60 height 19
click at [939, 108] on input "campaign_theme" at bounding box center [1042, 112] width 248 height 12
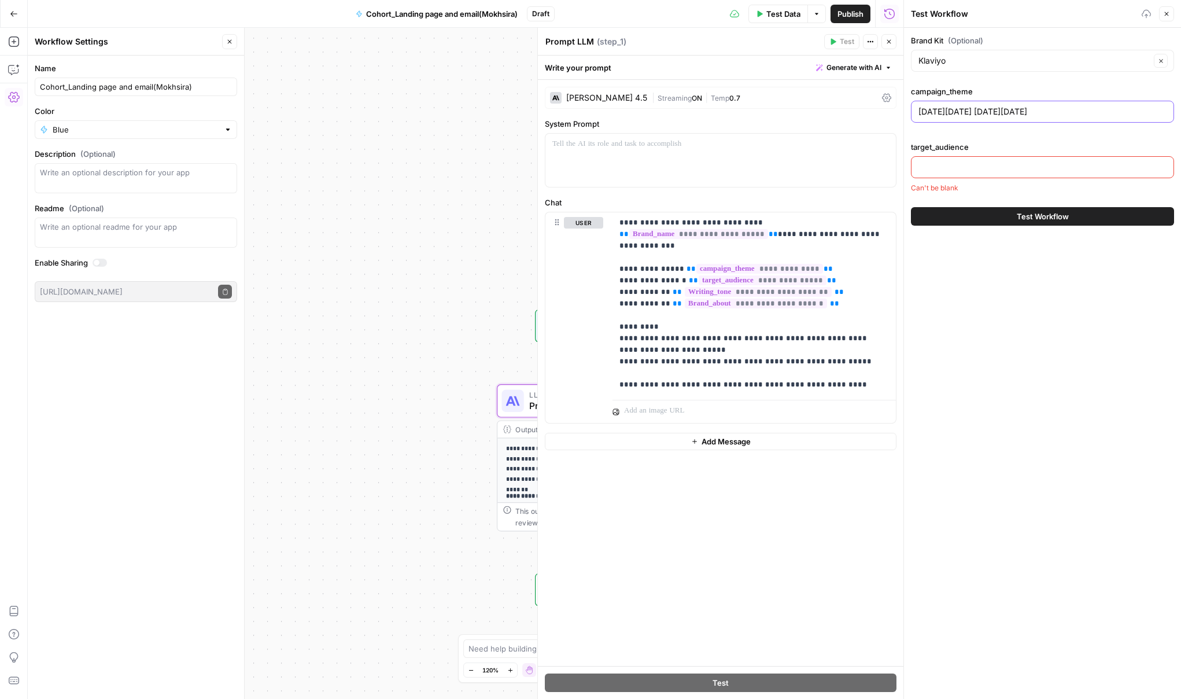
type input "[DATE][DATE] [DATE][DATE]"
click at [939, 163] on input "target_audience" at bounding box center [1042, 167] width 248 height 12
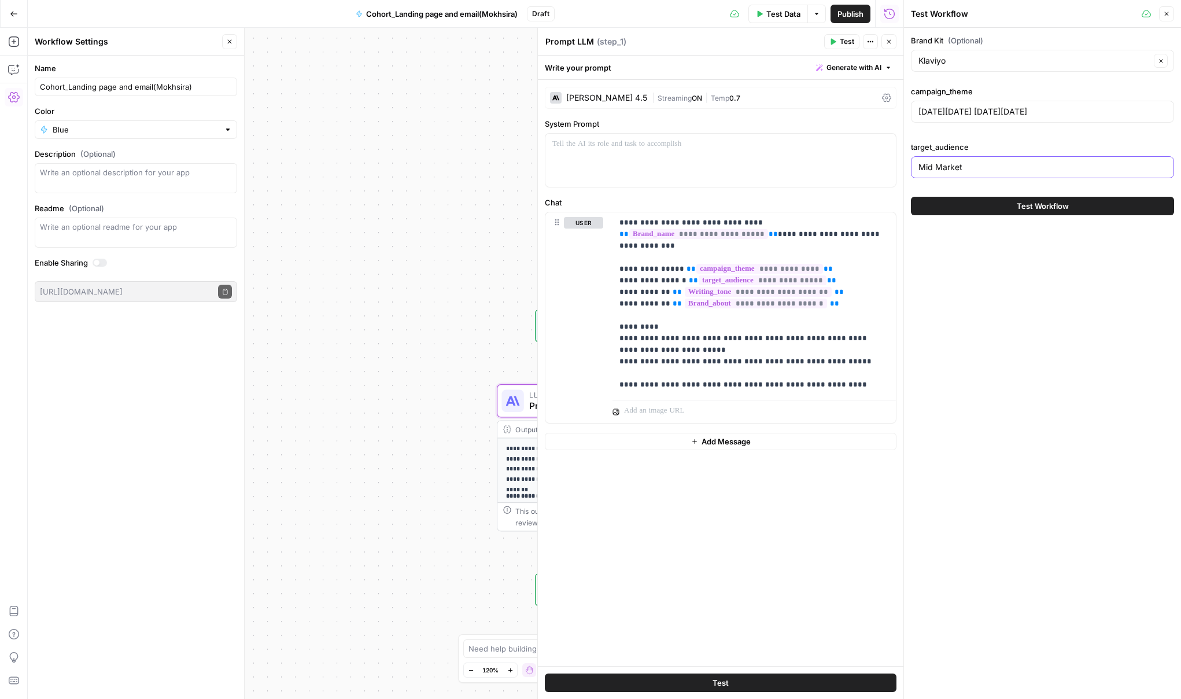
type input "Mid Market"
click at [1007, 210] on button "Test Workflow" at bounding box center [1042, 206] width 263 height 19
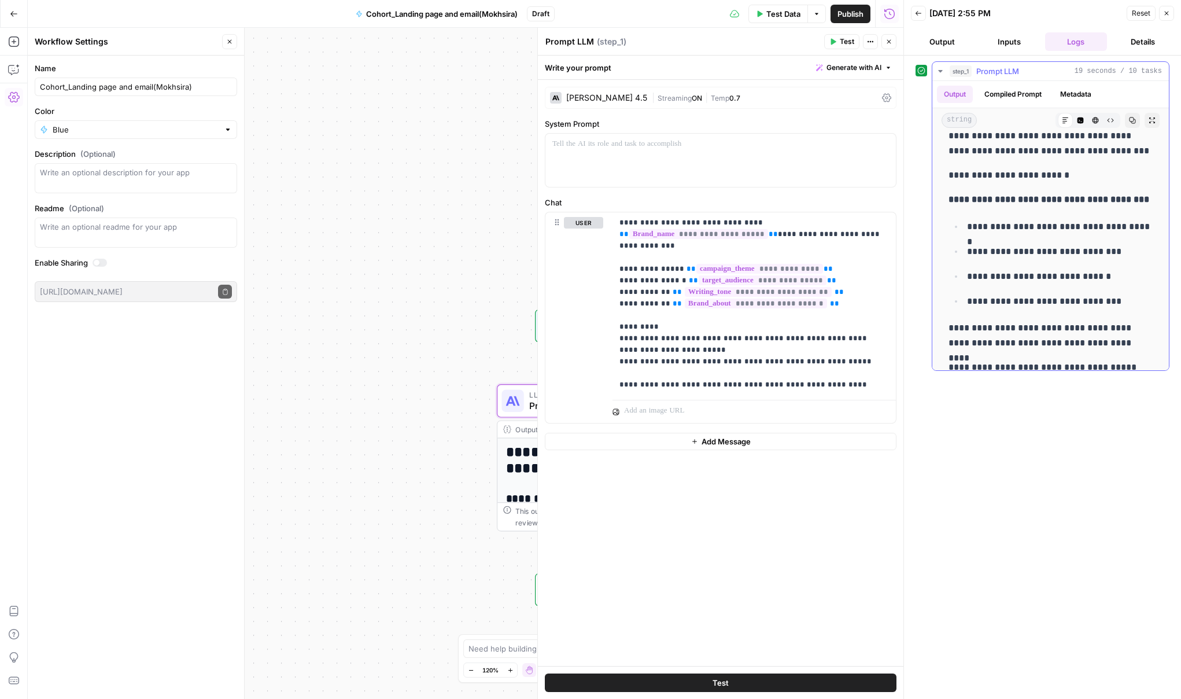
scroll to position [1653, 0]
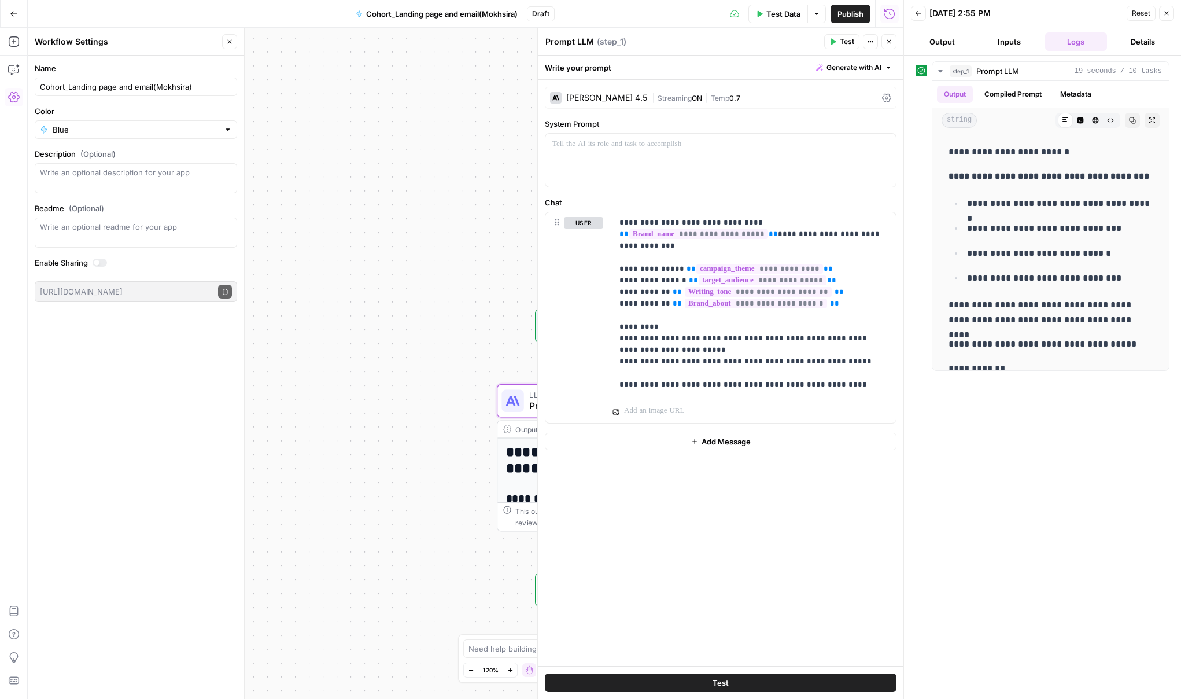
click at [1161, 16] on button "Close" at bounding box center [1166, 13] width 15 height 15
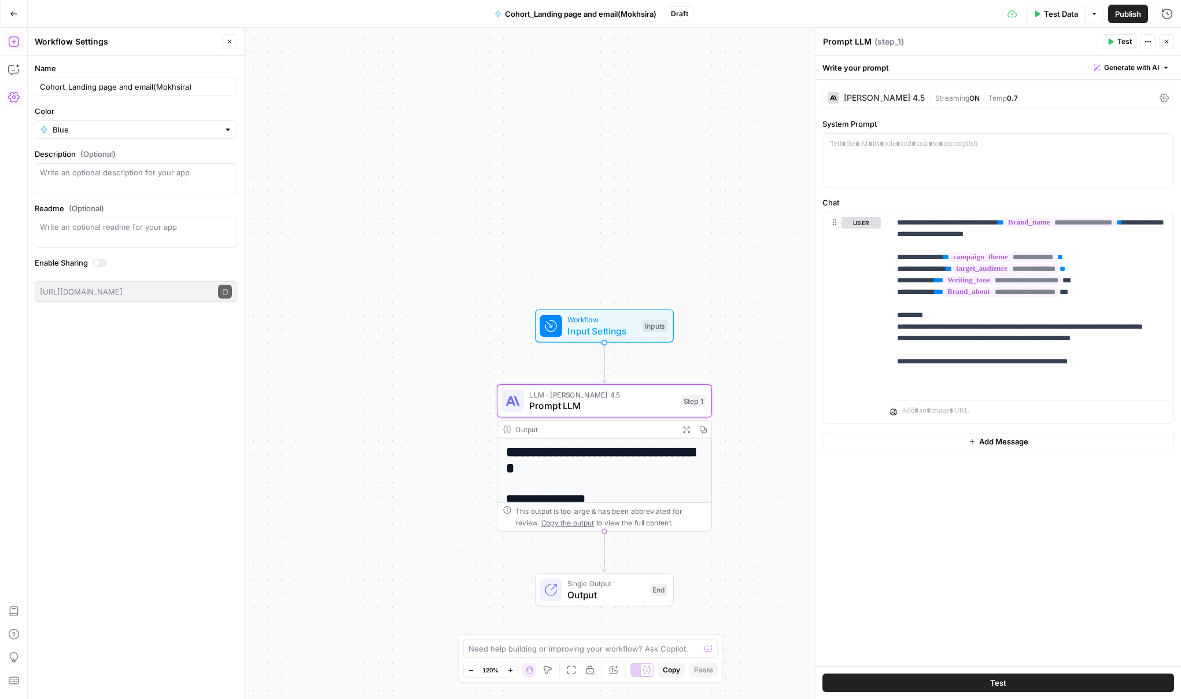
click at [10, 42] on icon "button" at bounding box center [14, 42] width 12 height 12
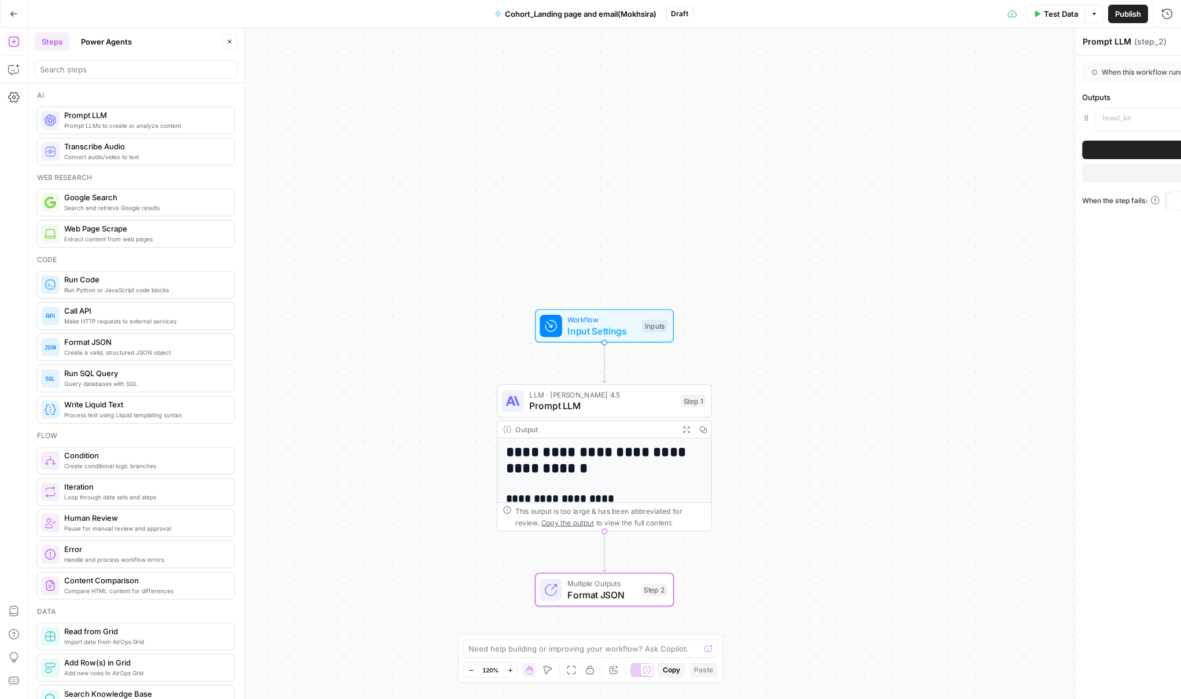
type textarea "Format JSON"
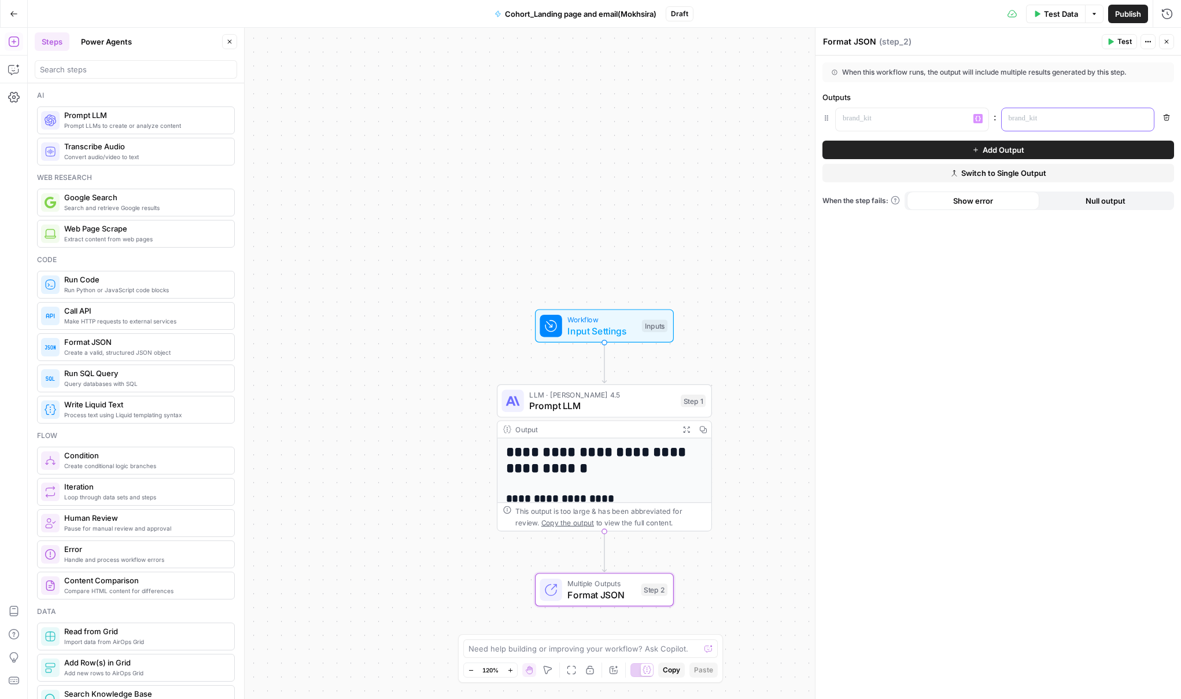
click at [1036, 123] on p at bounding box center [1069, 119] width 120 height 12
click at [929, 127] on div at bounding box center [903, 119] width 134 height 23
click at [976, 117] on icon "button" at bounding box center [978, 118] width 6 height 5
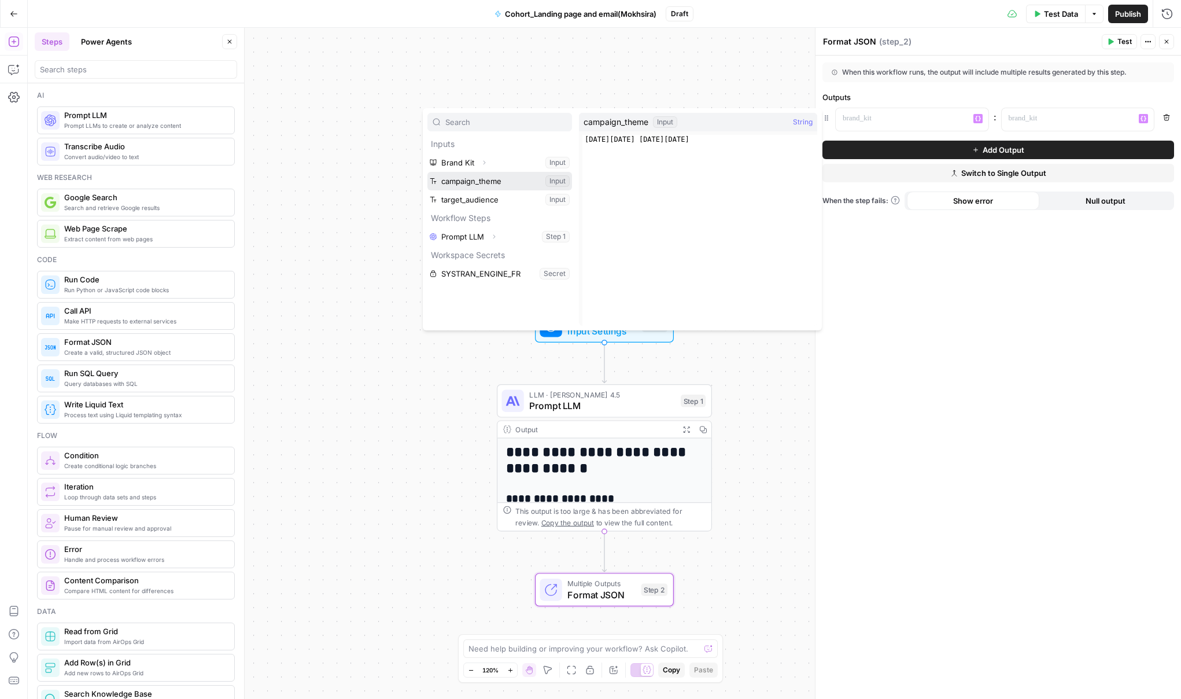
click at [470, 181] on button "Select variable campaign_theme" at bounding box center [499, 181] width 145 height 19
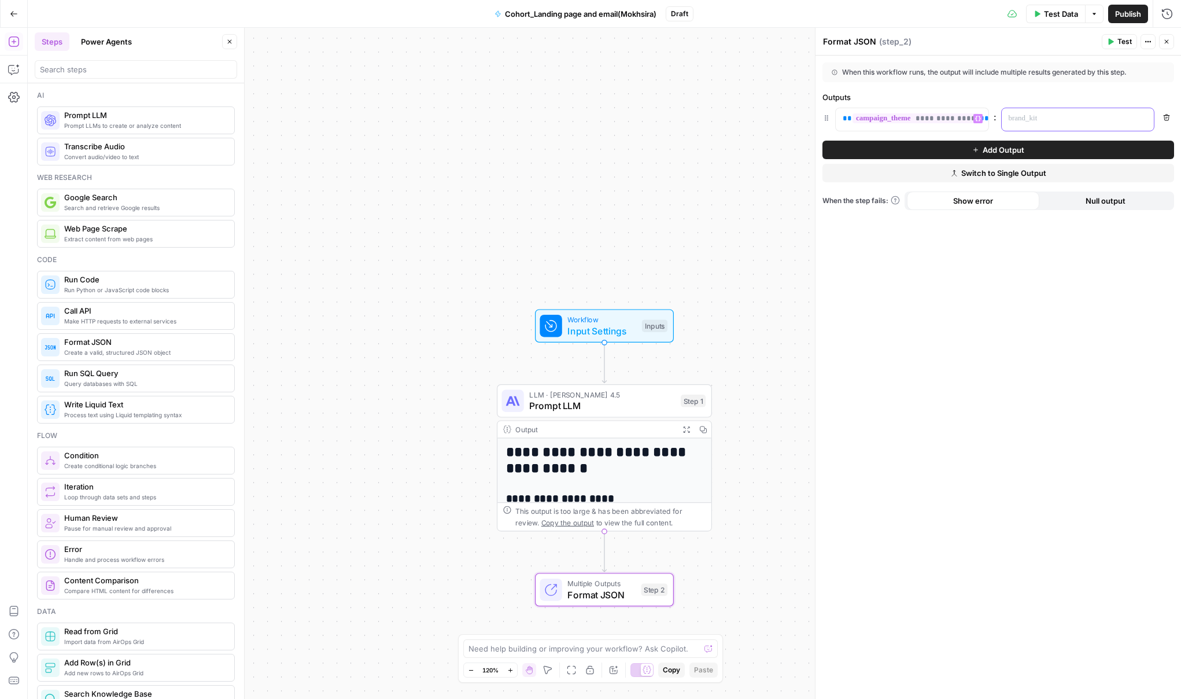
click at [1039, 119] on p at bounding box center [1069, 119] width 120 height 12
click at [1144, 123] on button "Variables Menu" at bounding box center [1143, 118] width 9 height 9
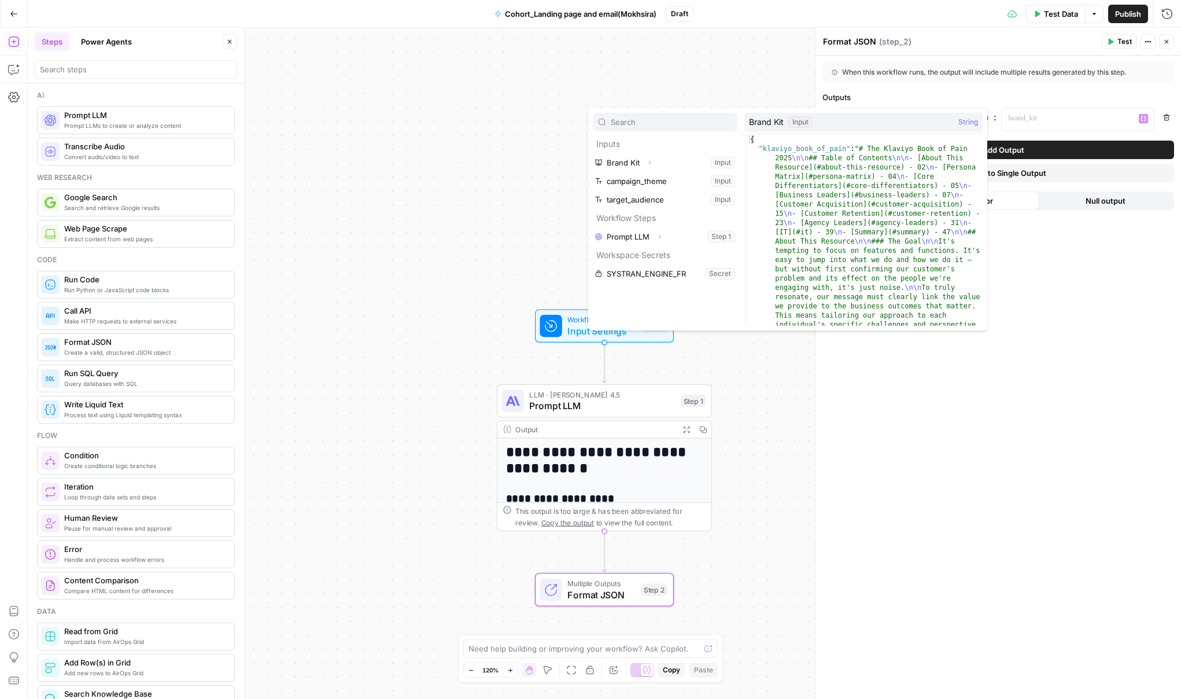
click at [0, 0] on lt-div at bounding box center [0, 0] width 0 height 0
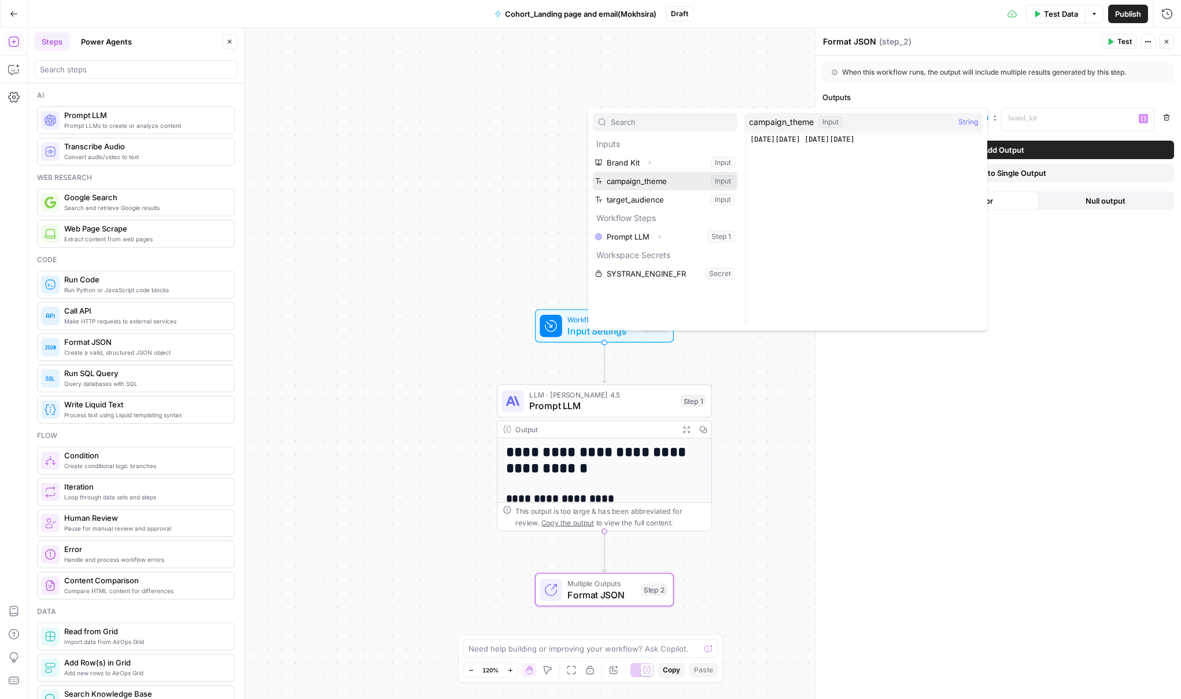
click at [682, 183] on button "Select variable campaign_theme" at bounding box center [665, 181] width 145 height 19
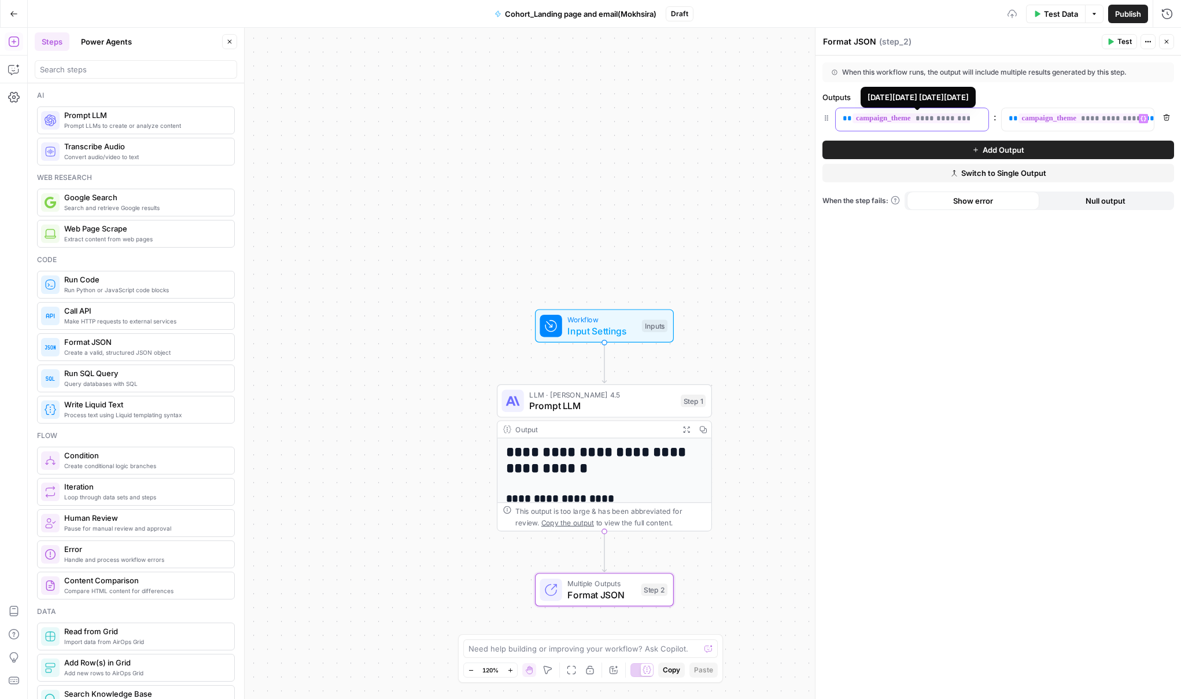
click at [927, 119] on span "**********" at bounding box center [915, 118] width 127 height 10
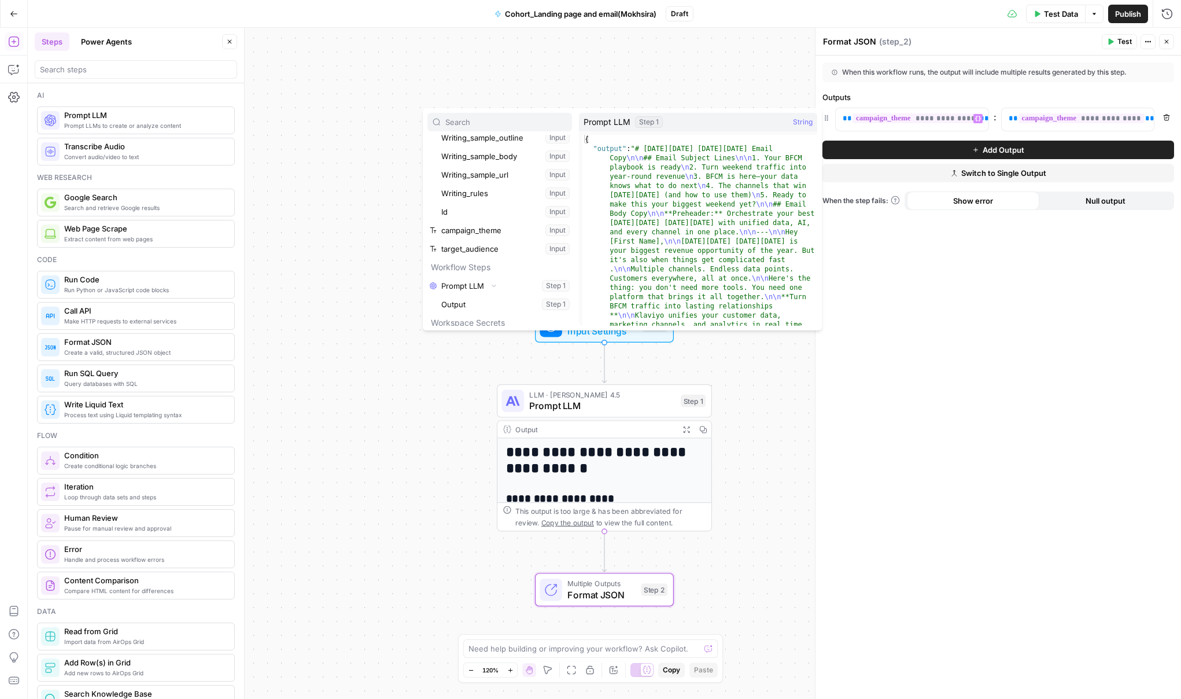
scroll to position [327, 0]
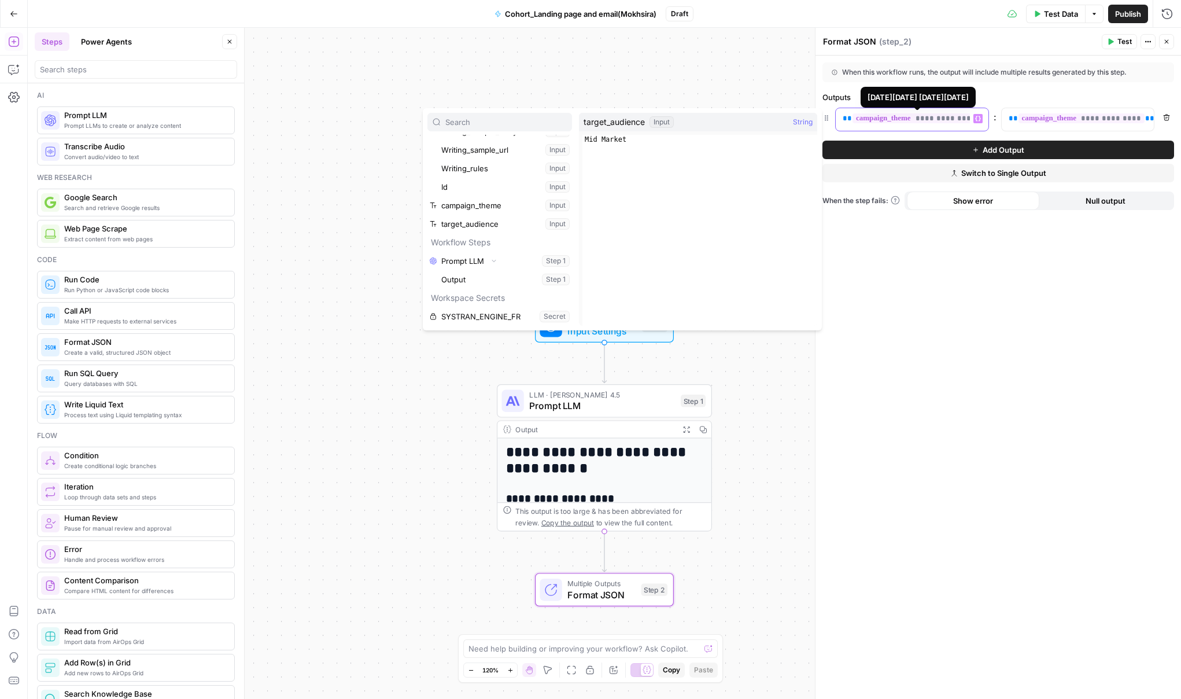
click at [908, 123] on span "**********" at bounding box center [915, 118] width 127 height 10
click at [902, 117] on span "**********" at bounding box center [915, 118] width 127 height 10
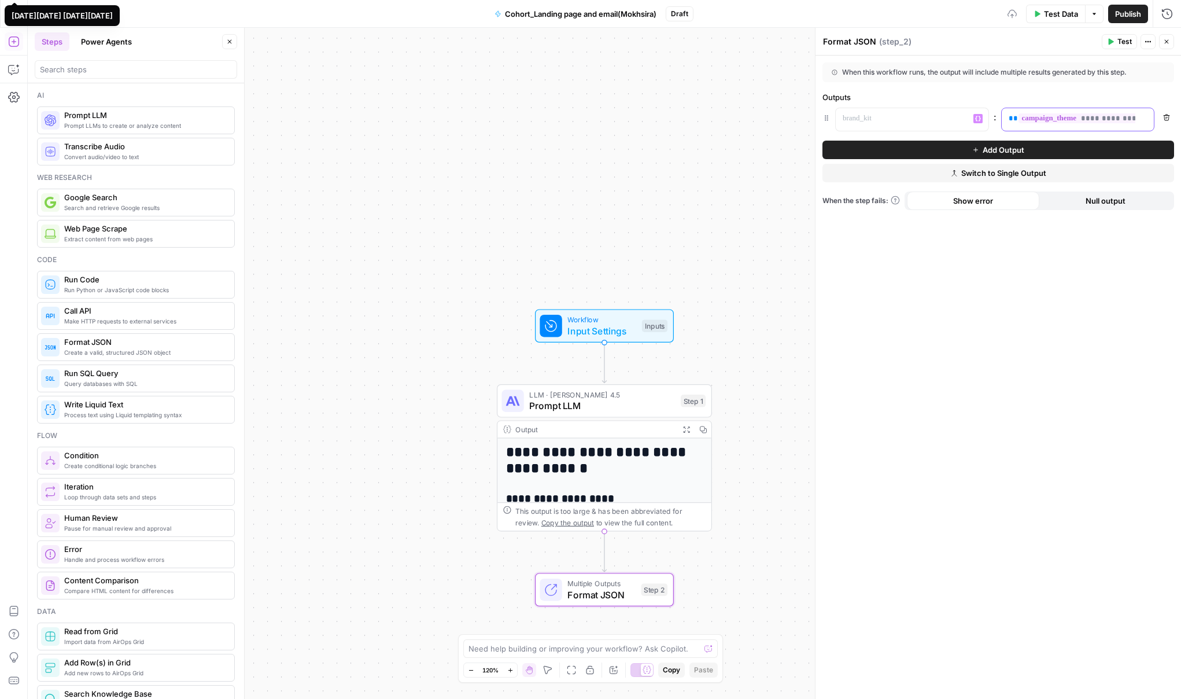
click at [1046, 115] on span "**********" at bounding box center [1081, 118] width 127 height 10
click at [1007, 313] on div "When this workflow runs, the output will include multiple results generated by …" at bounding box center [998, 377] width 366 height 643
click at [905, 121] on p at bounding box center [903, 119] width 120 height 12
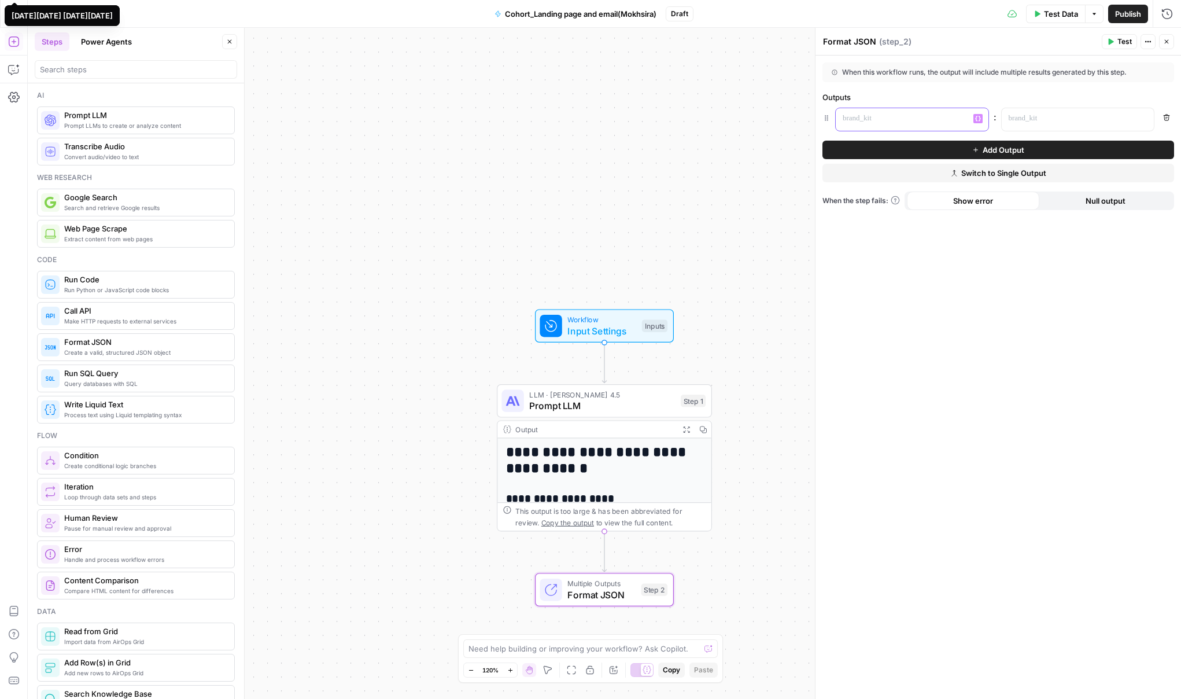
click at [981, 116] on body "**********" at bounding box center [590, 349] width 1181 height 699
click at [857, 121] on p at bounding box center [903, 119] width 120 height 12
click at [981, 119] on button "Variables Menu" at bounding box center [977, 118] width 9 height 9
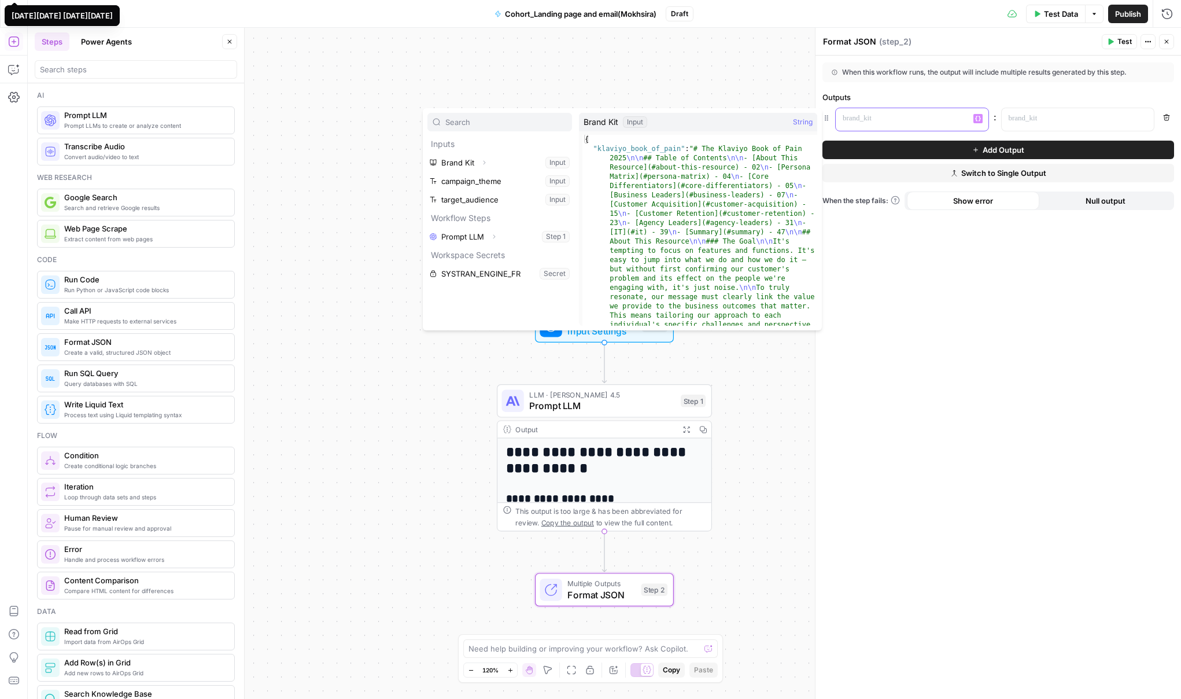
click at [903, 124] on p at bounding box center [903, 119] width 120 height 12
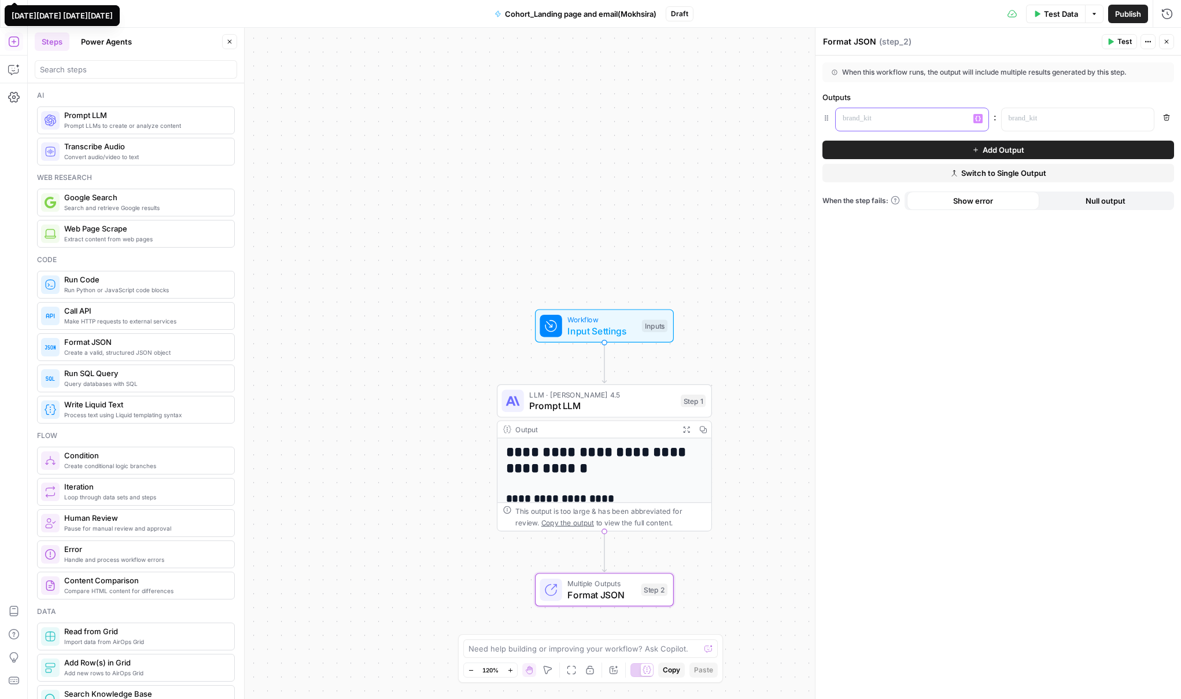
click at [884, 119] on p at bounding box center [903, 119] width 120 height 12
click at [979, 116] on icon "button" at bounding box center [978, 119] width 6 height 6
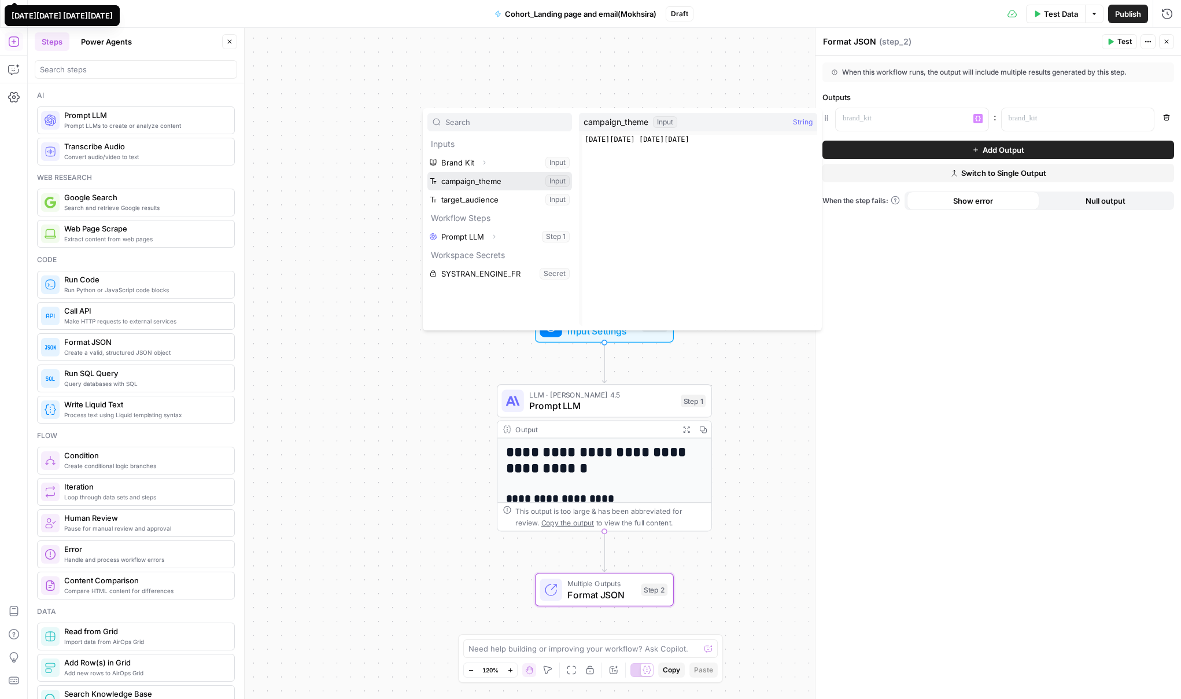
click at [498, 186] on button "Select variable campaign_theme" at bounding box center [499, 181] width 145 height 19
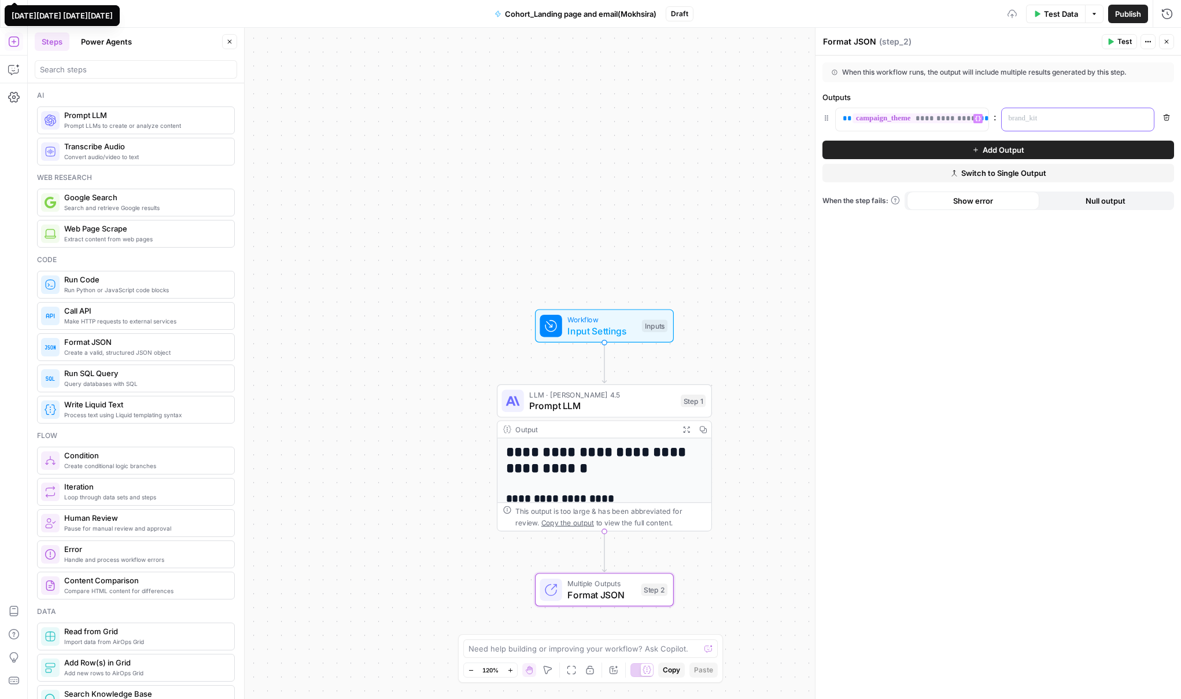
click at [1039, 124] on p at bounding box center [1078, 119] width 139 height 12
click at [1146, 120] on icon "button" at bounding box center [1143, 119] width 6 height 6
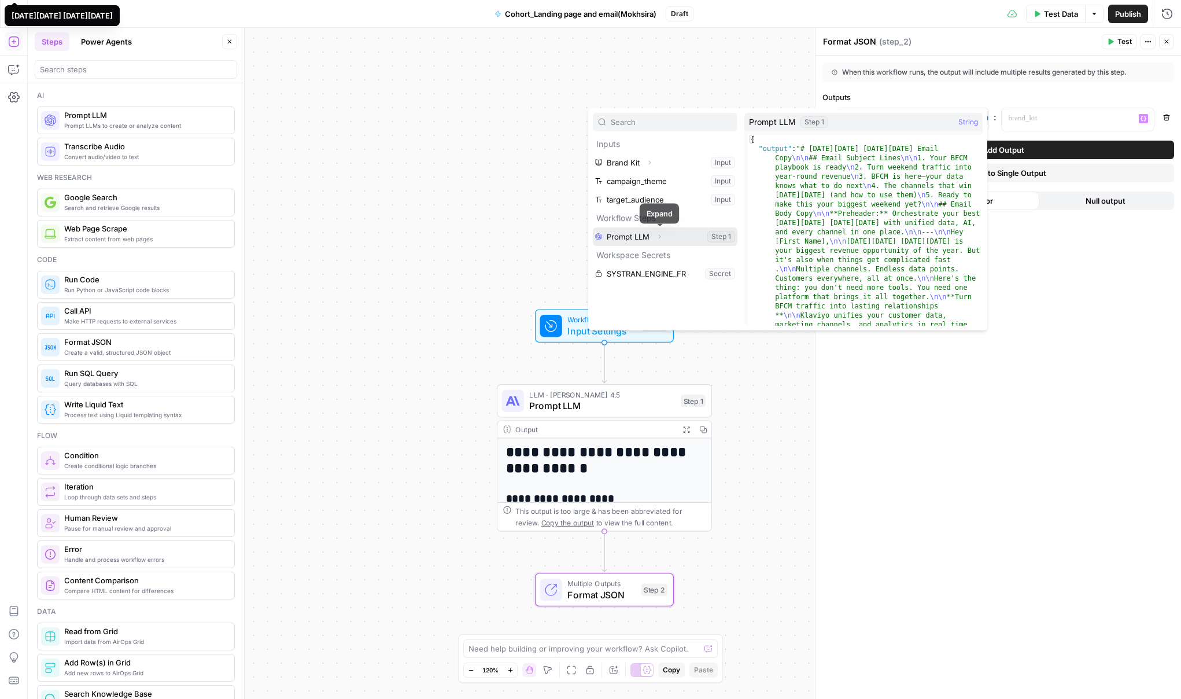
click at [660, 237] on icon "button" at bounding box center [659, 236] width 7 height 7
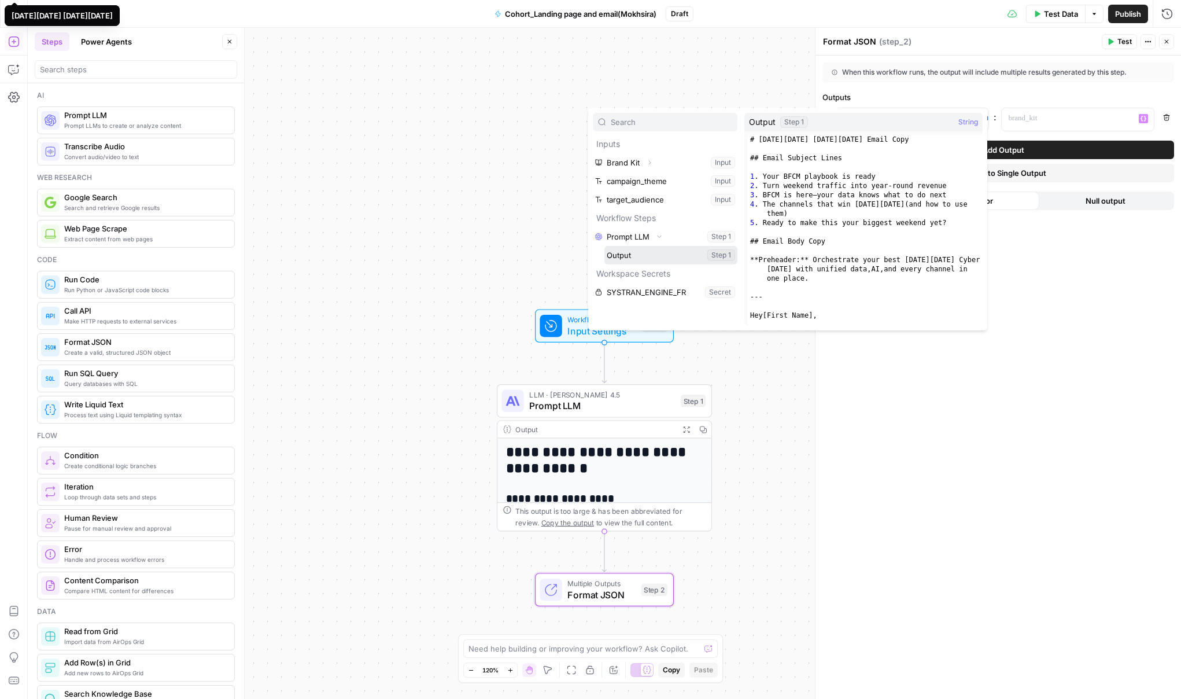
click at [718, 256] on button "Select variable Output" at bounding box center [670, 255] width 133 height 19
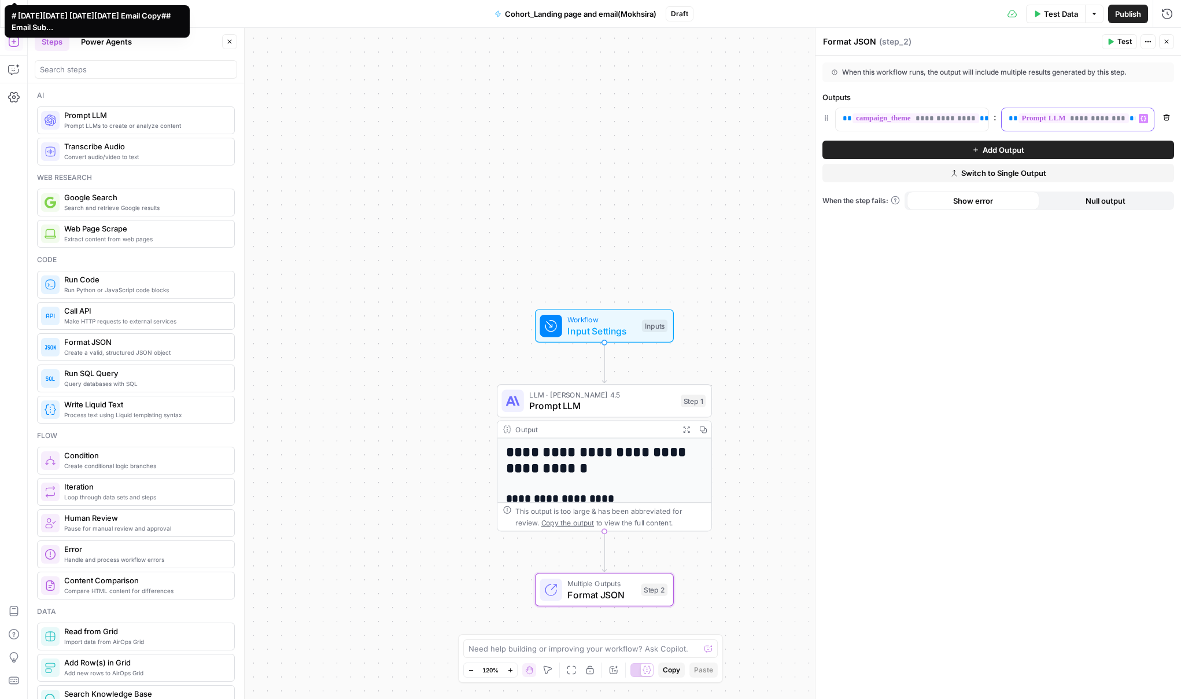
click at [1061, 120] on span "**********" at bounding box center [1073, 118] width 111 height 10
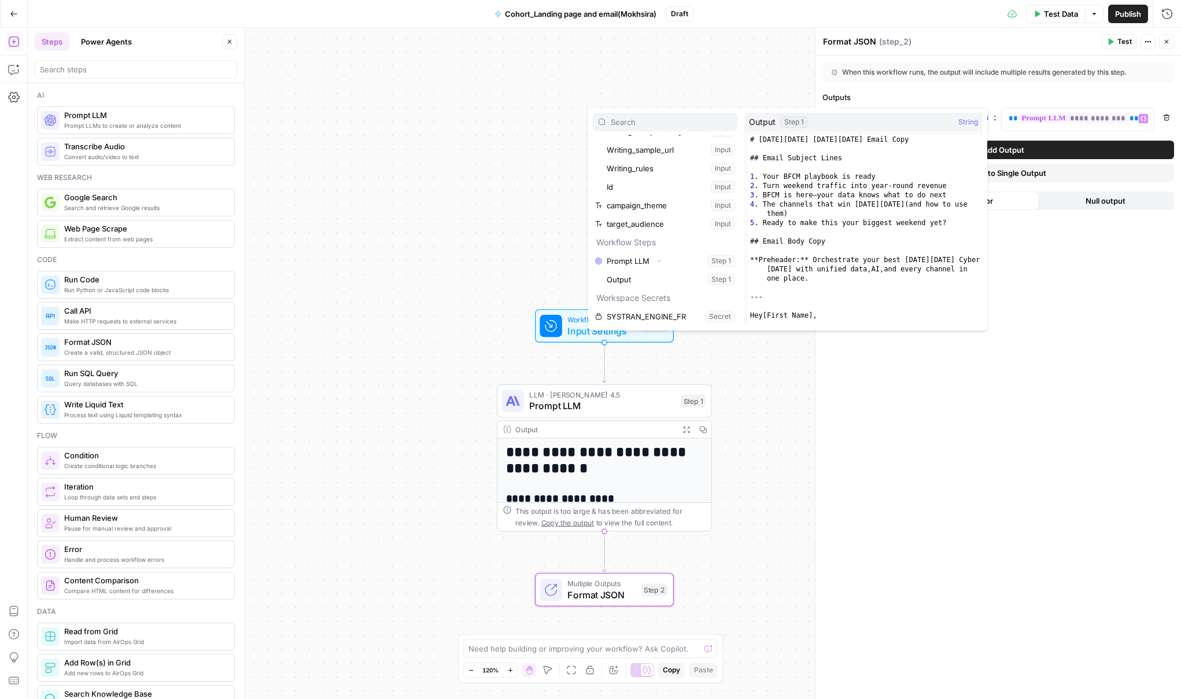
type textarea "**********"
click at [767, 159] on div "# [DATE][DATE] [DATE][DATE] Email Copy ## Email Subject Lines 1 . Your BFCM pla…" at bounding box center [865, 249] width 235 height 228
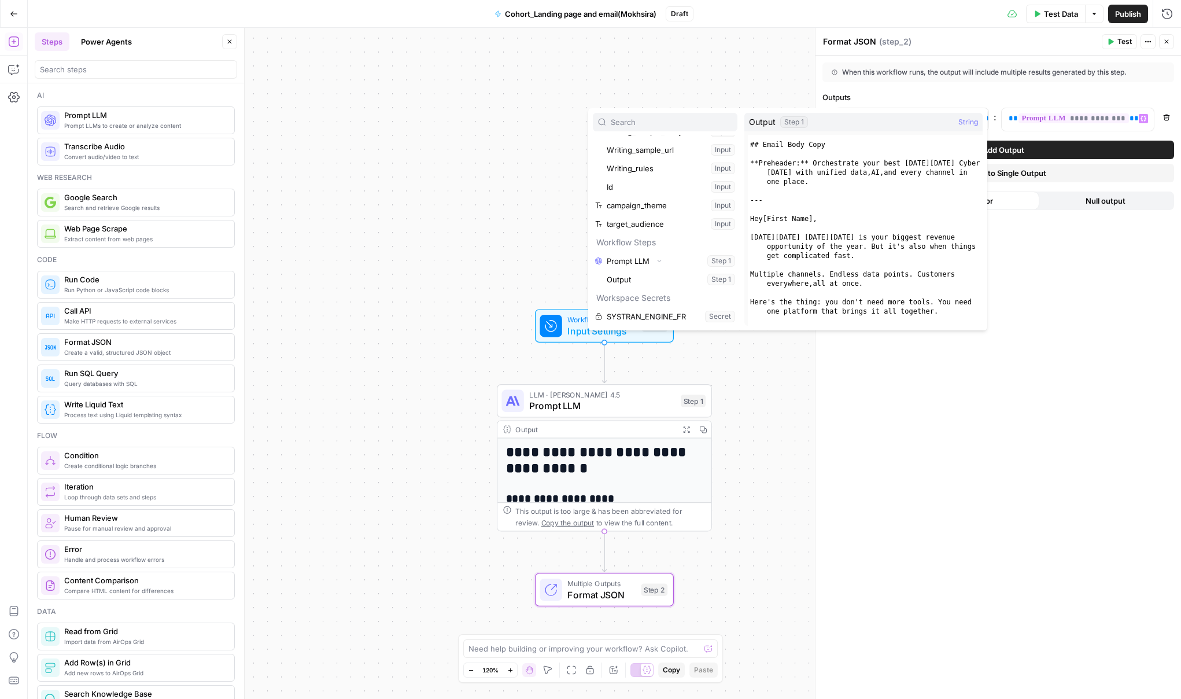
scroll to position [25, 0]
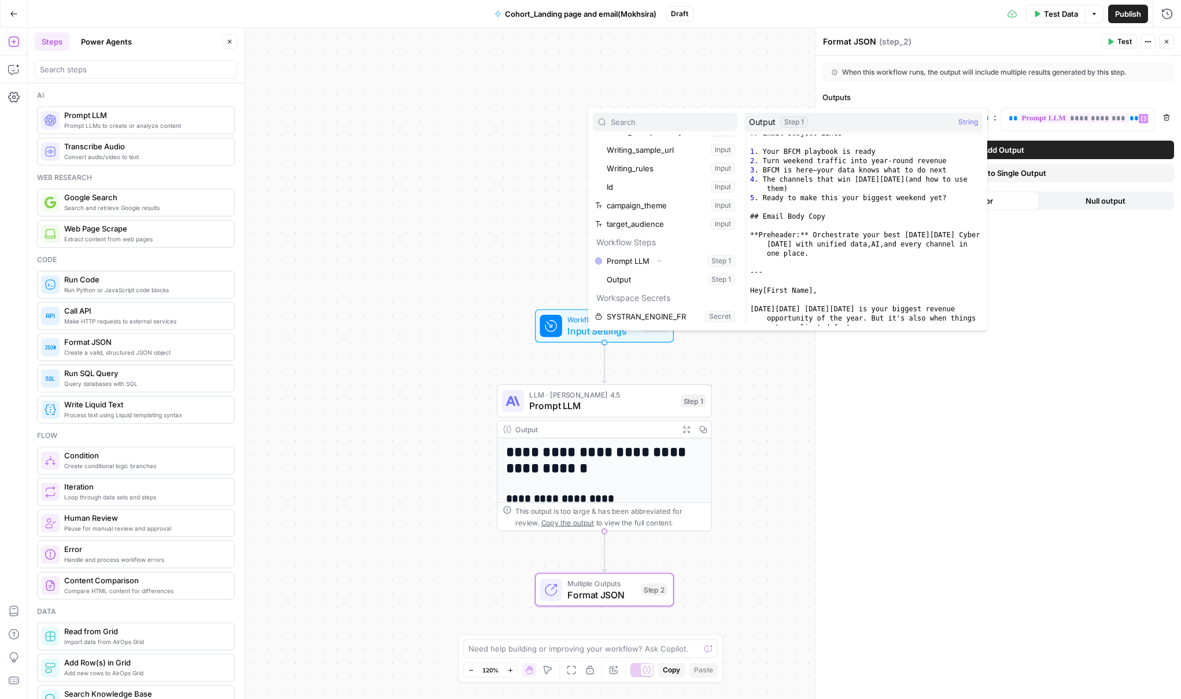
click at [1165, 114] on icon "button" at bounding box center [1166, 117] width 7 height 7
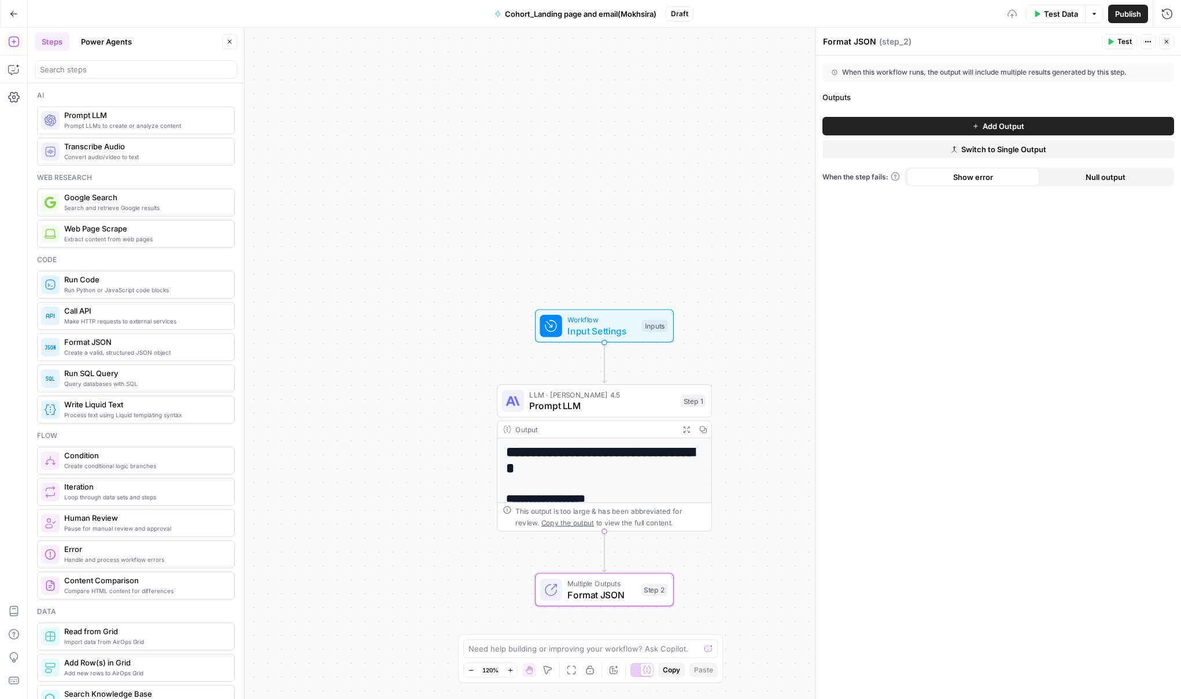
click at [1010, 152] on span "Switch to Single Output" at bounding box center [1003, 149] width 85 height 12
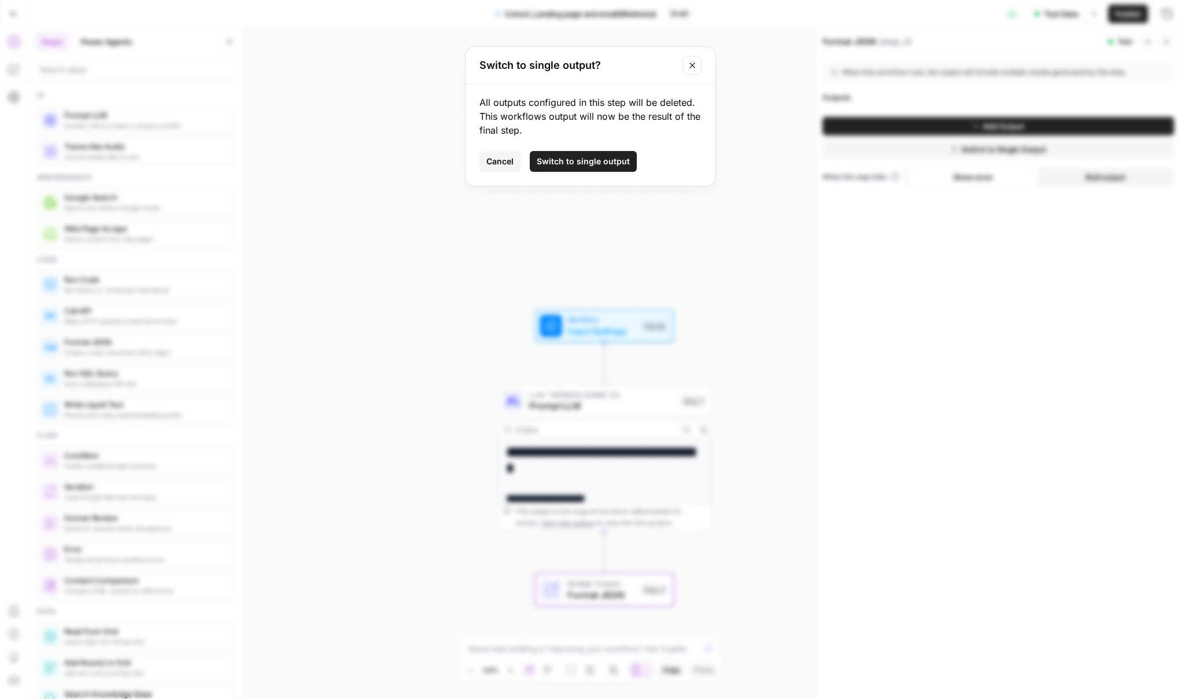
click at [581, 156] on span "Switch to single output" at bounding box center [583, 162] width 93 height 12
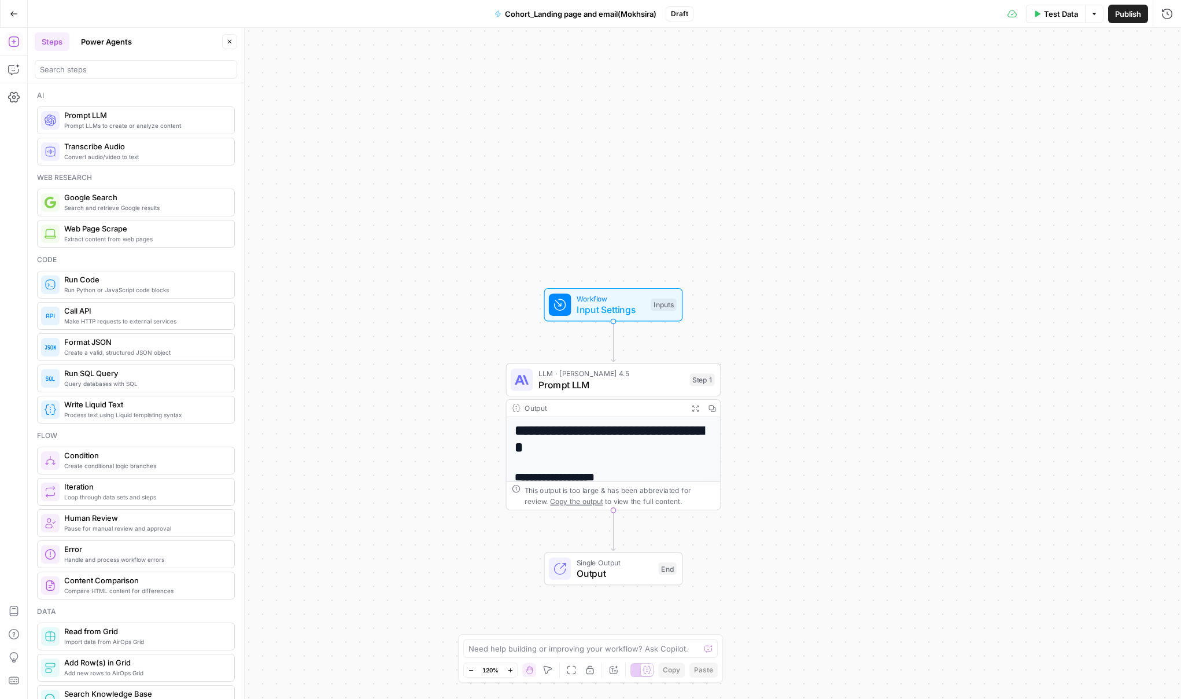
click at [451, 537] on div "**********" at bounding box center [604, 363] width 1153 height 671
click at [644, 496] on div "This output is too large & has been abbreviated for review. Copy the output to …" at bounding box center [620, 496] width 190 height 22
click at [626, 421] on div "**********" at bounding box center [614, 624] width 214 height 415
click at [619, 376] on span "LLM · [PERSON_NAME] 4.5" at bounding box center [611, 373] width 146 height 11
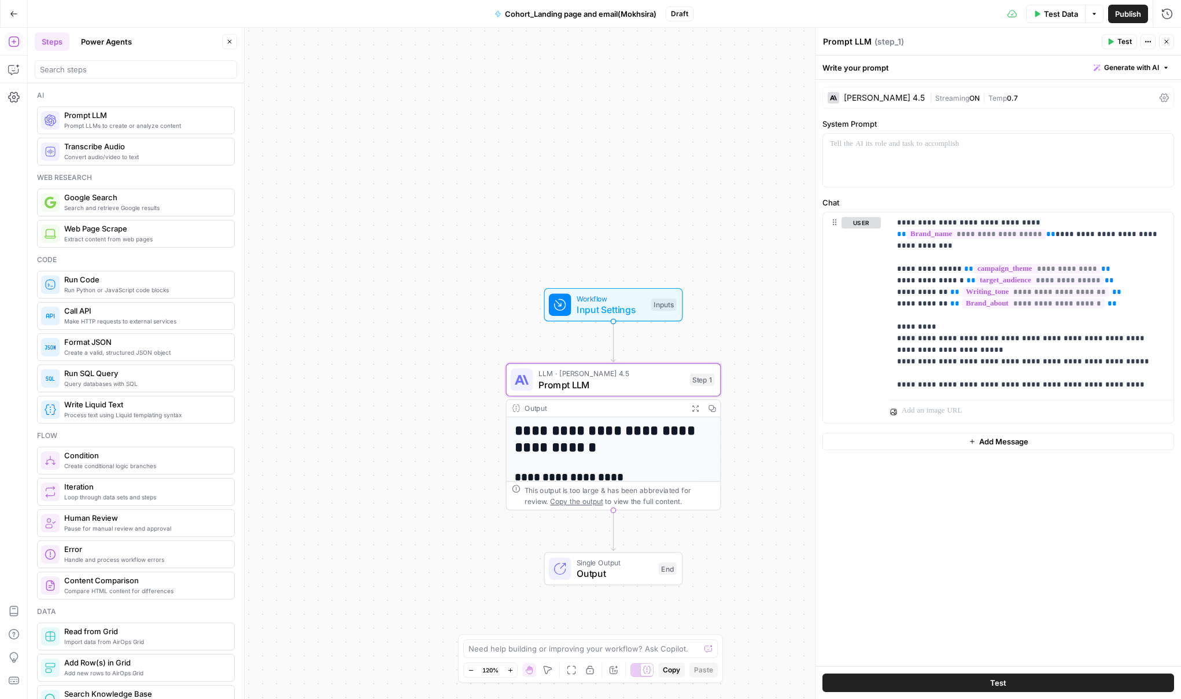
click at [1007, 95] on span "0.7" at bounding box center [1012, 98] width 11 height 9
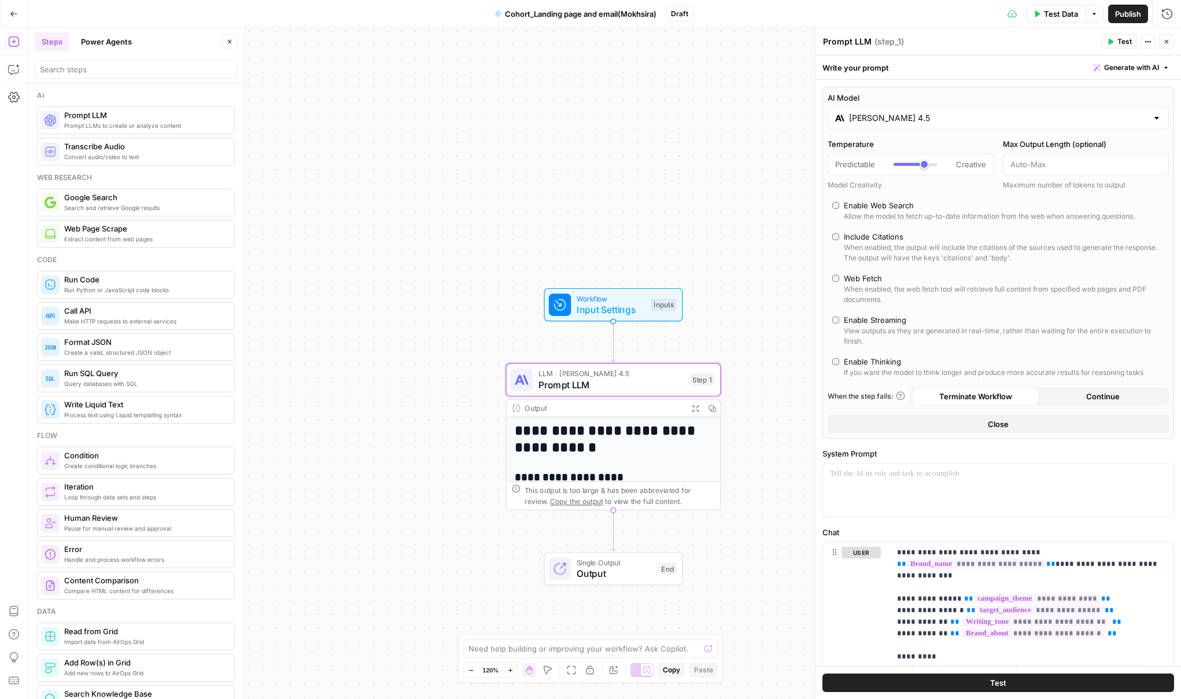
click at [1031, 429] on button "Close" at bounding box center [998, 424] width 341 height 19
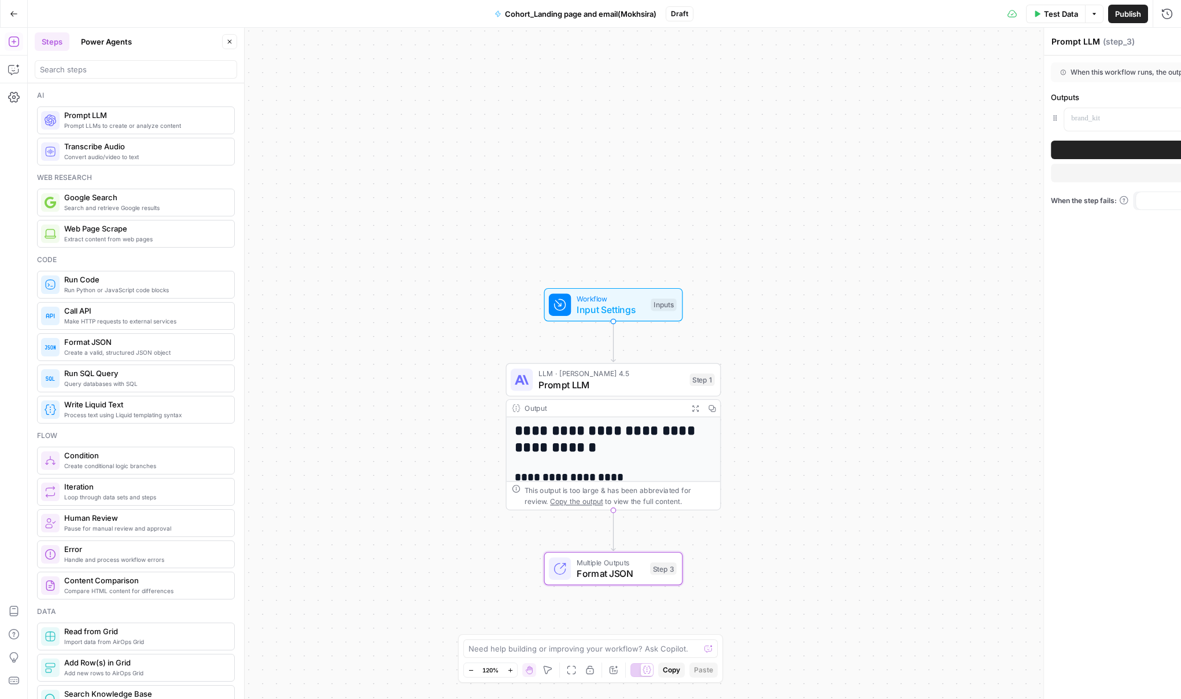
type textarea "Format JSON"
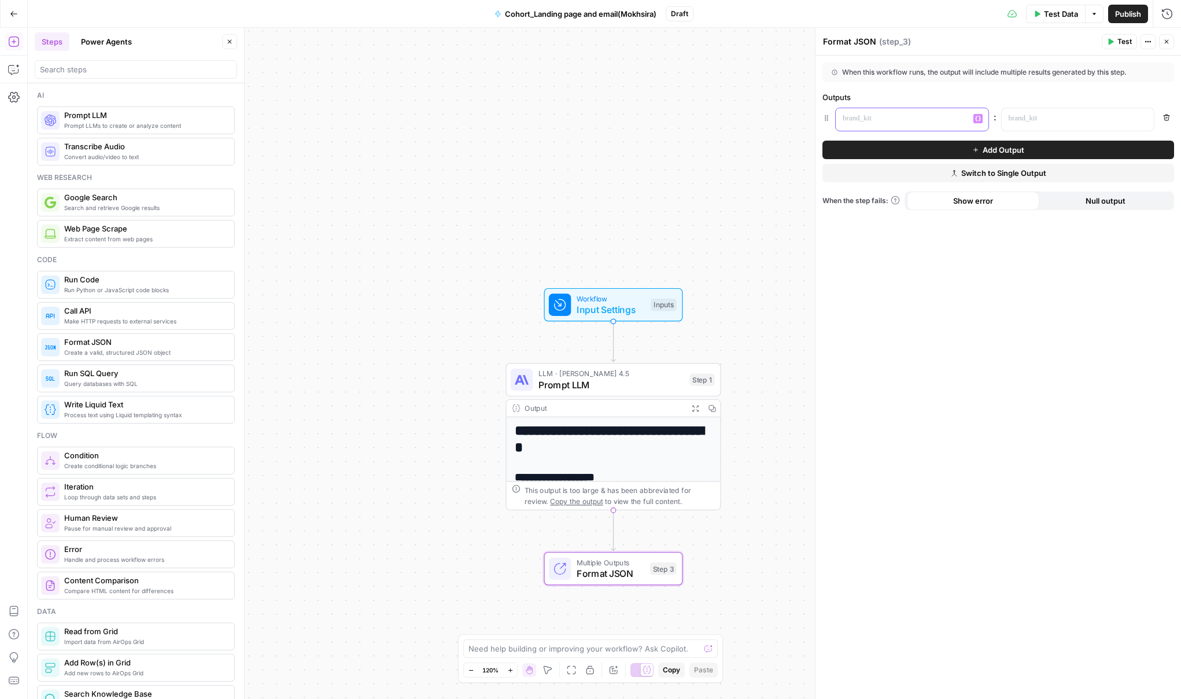
click at [902, 123] on p at bounding box center [903, 119] width 120 height 12
click at [971, 376] on div "When this workflow runs, the output will include multiple results generated by …" at bounding box center [998, 377] width 366 height 643
click at [833, 72] on icon at bounding box center [835, 72] width 6 height 6
click at [827, 118] on icon "button" at bounding box center [826, 117] width 3 height 5
click at [867, 123] on p at bounding box center [903, 119] width 120 height 12
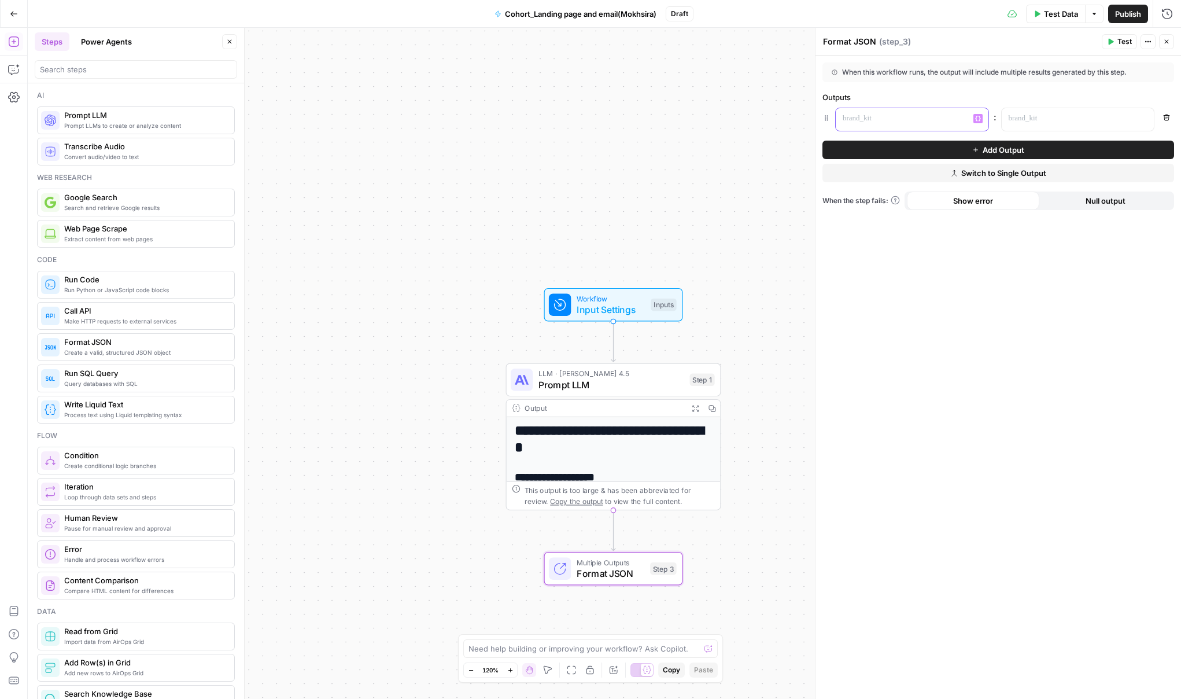
click at [982, 118] on button "Variables Menu" at bounding box center [977, 118] width 9 height 9
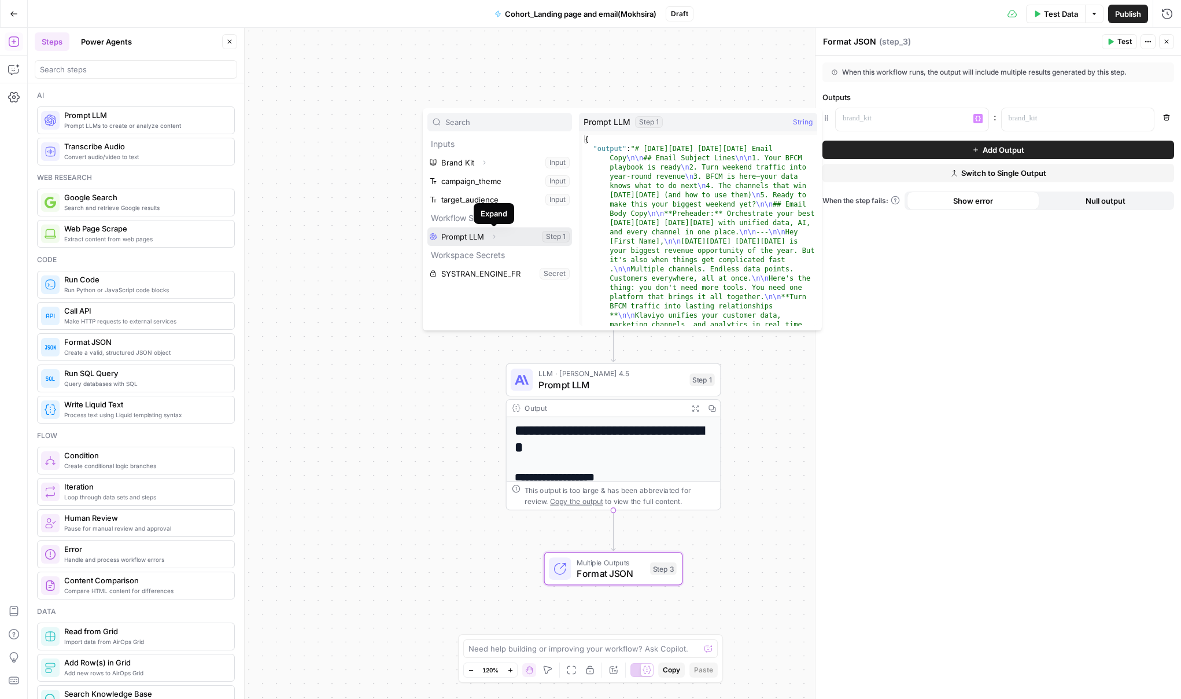
click at [495, 238] on icon "button" at bounding box center [493, 236] width 7 height 7
type textarea "**********"
click at [612, 147] on div "{ "output" : "# Black Friday Cyber Monday Email Copy \n\n ## Email Subject Line…" at bounding box center [699, 517] width 235 height 765
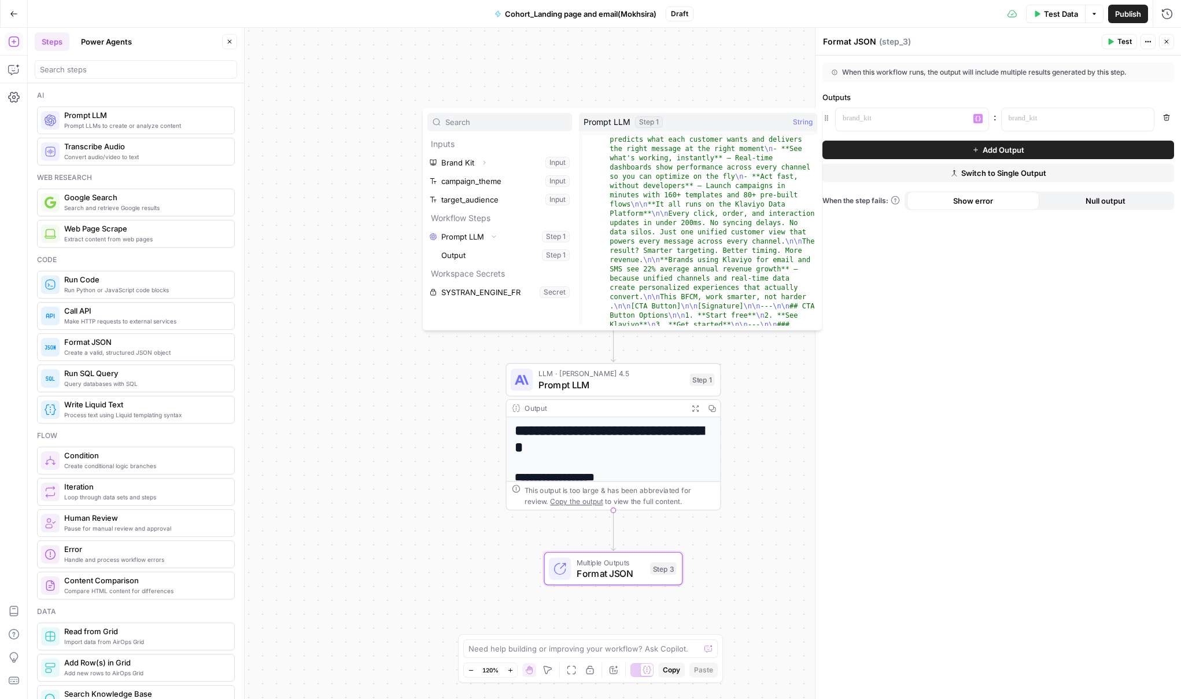
scroll to position [232, 0]
click at [803, 124] on span "String" at bounding box center [803, 122] width 20 height 12
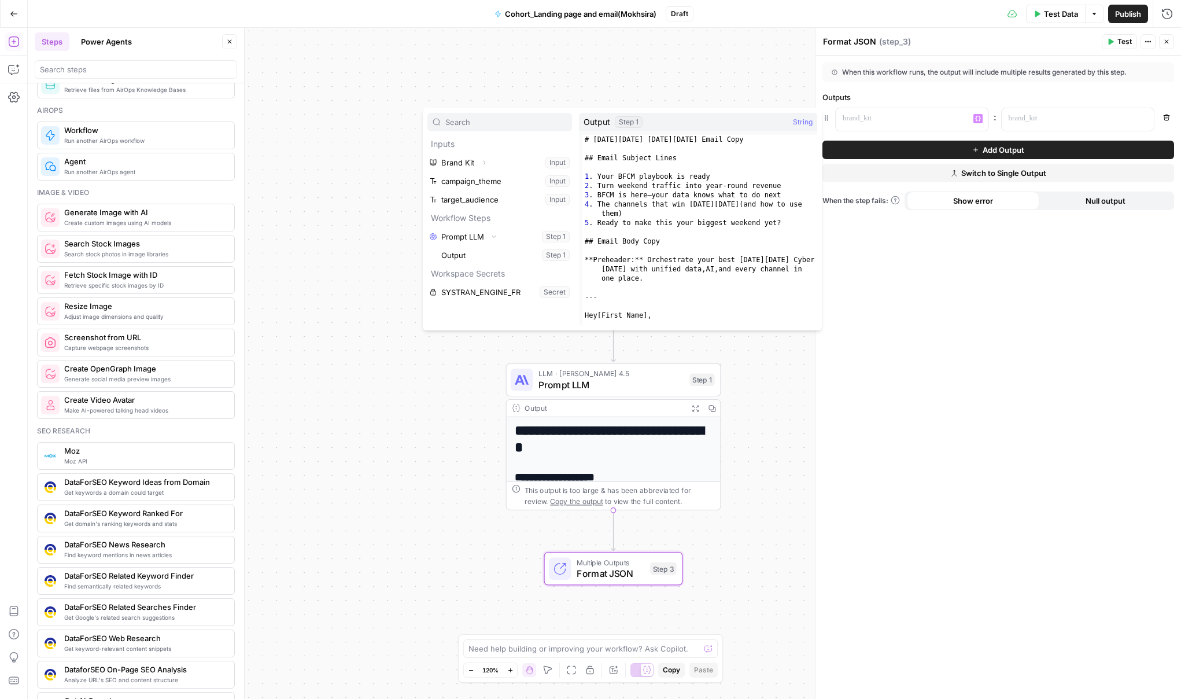
scroll to position [684, 0]
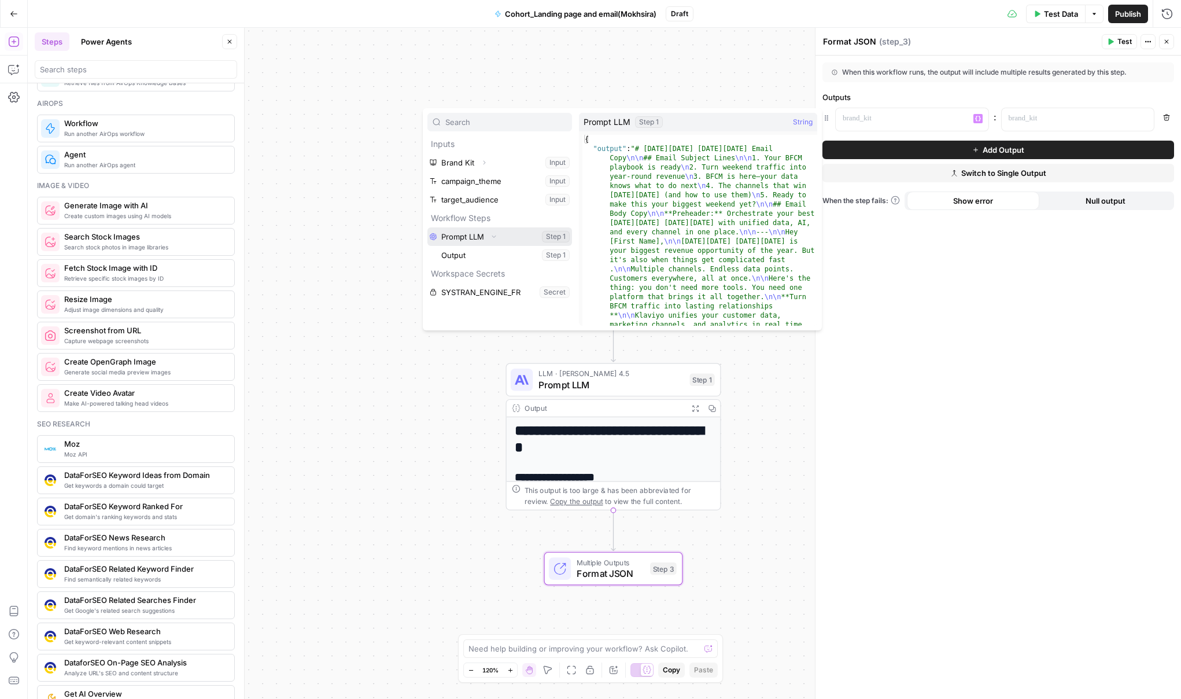
click at [494, 238] on icon "button" at bounding box center [493, 236] width 7 height 7
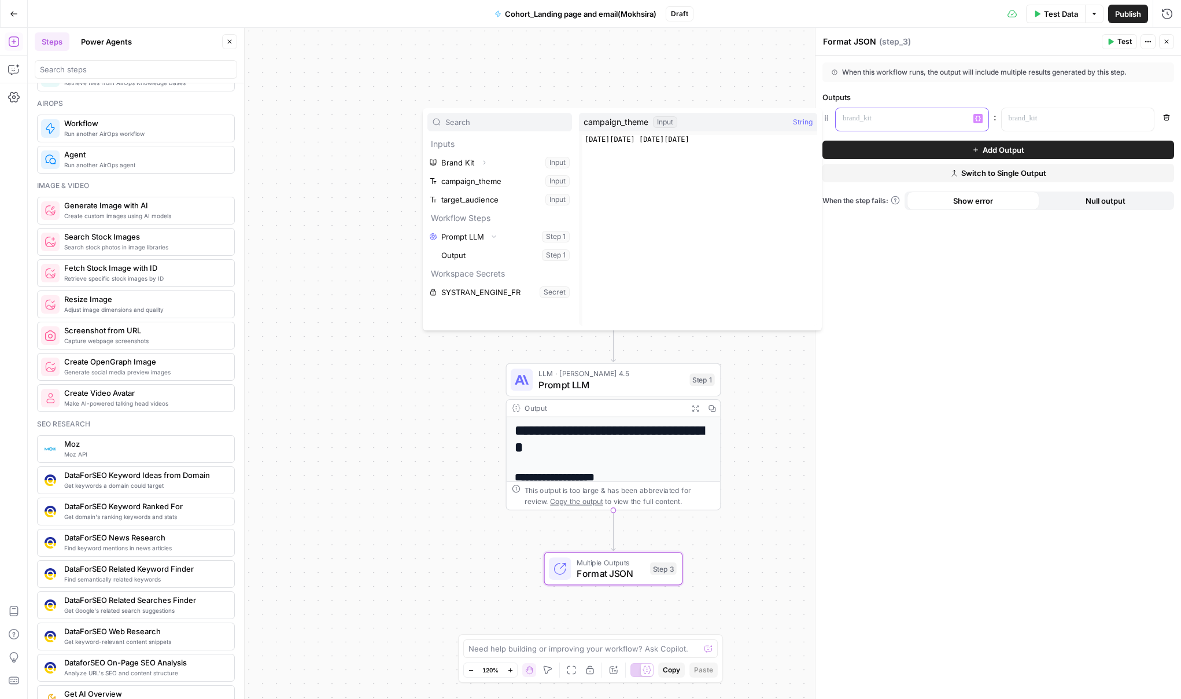
click at [863, 117] on p at bounding box center [903, 119] width 120 height 12
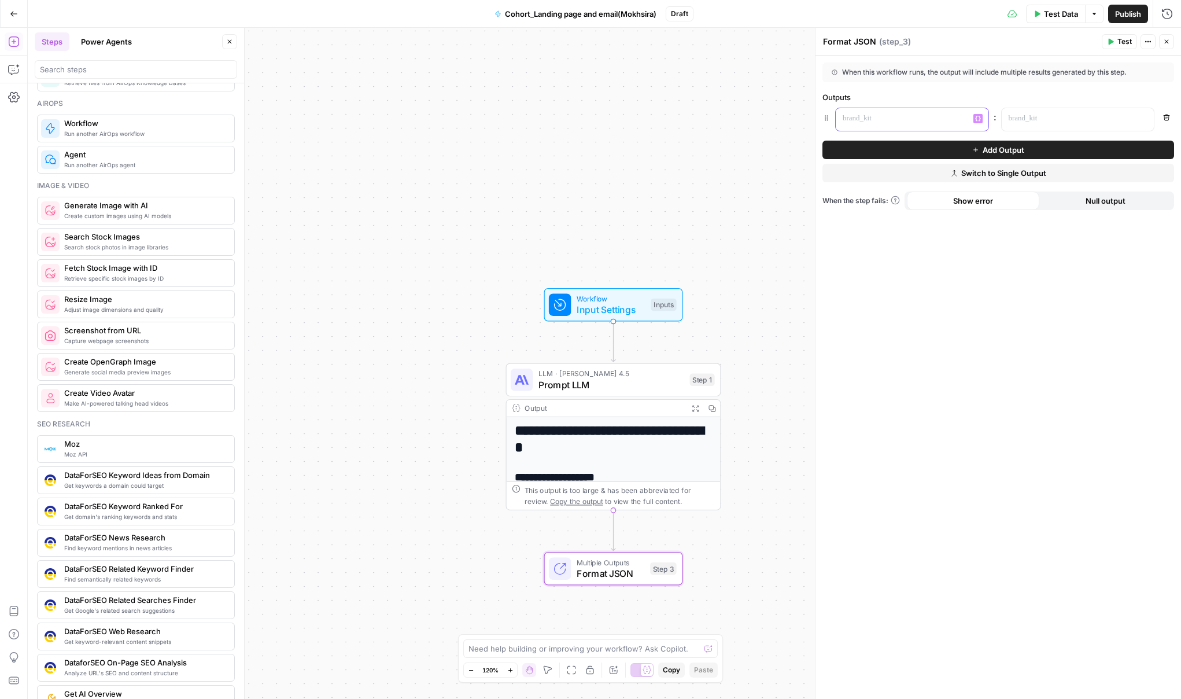
click at [981, 120] on button "Variables Menu" at bounding box center [977, 118] width 9 height 9
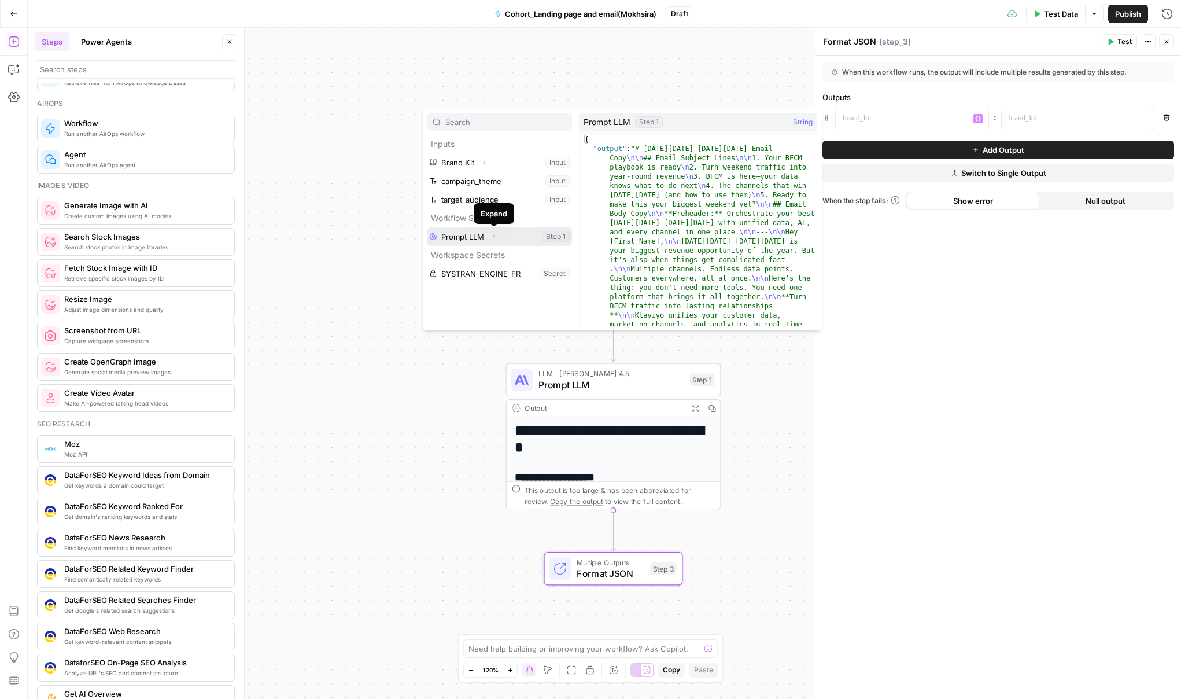
click at [493, 237] on icon "button" at bounding box center [493, 236] width 7 height 7
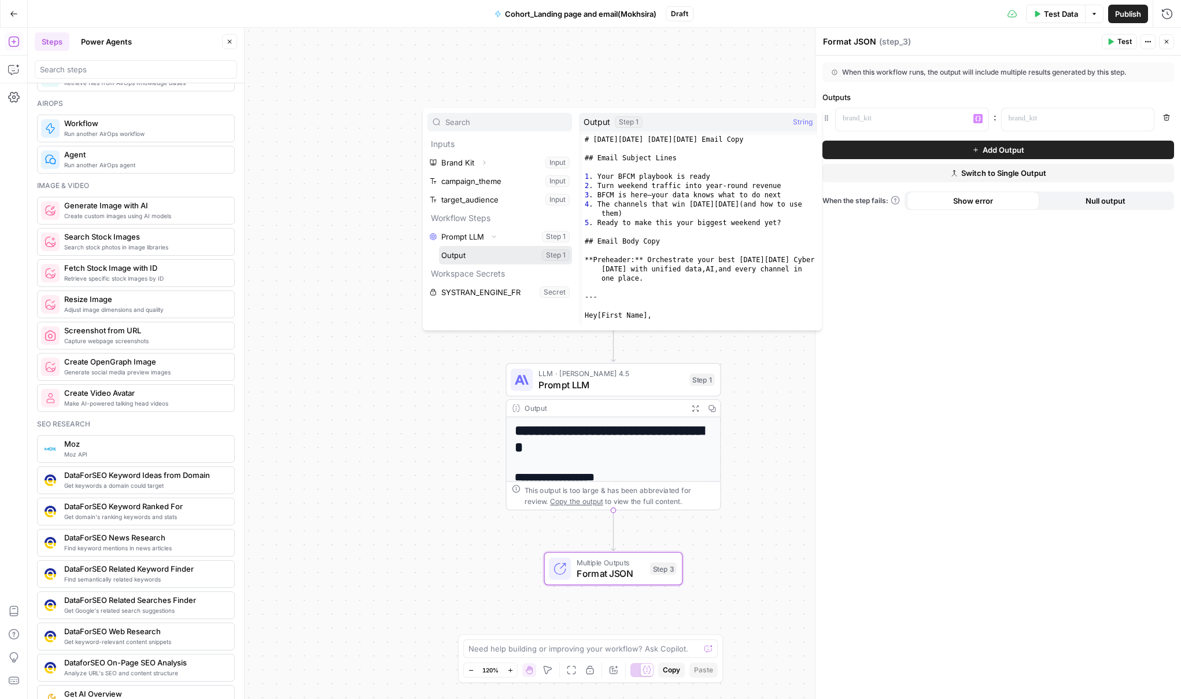
click at [481, 255] on button "Select variable Output" at bounding box center [505, 255] width 133 height 19
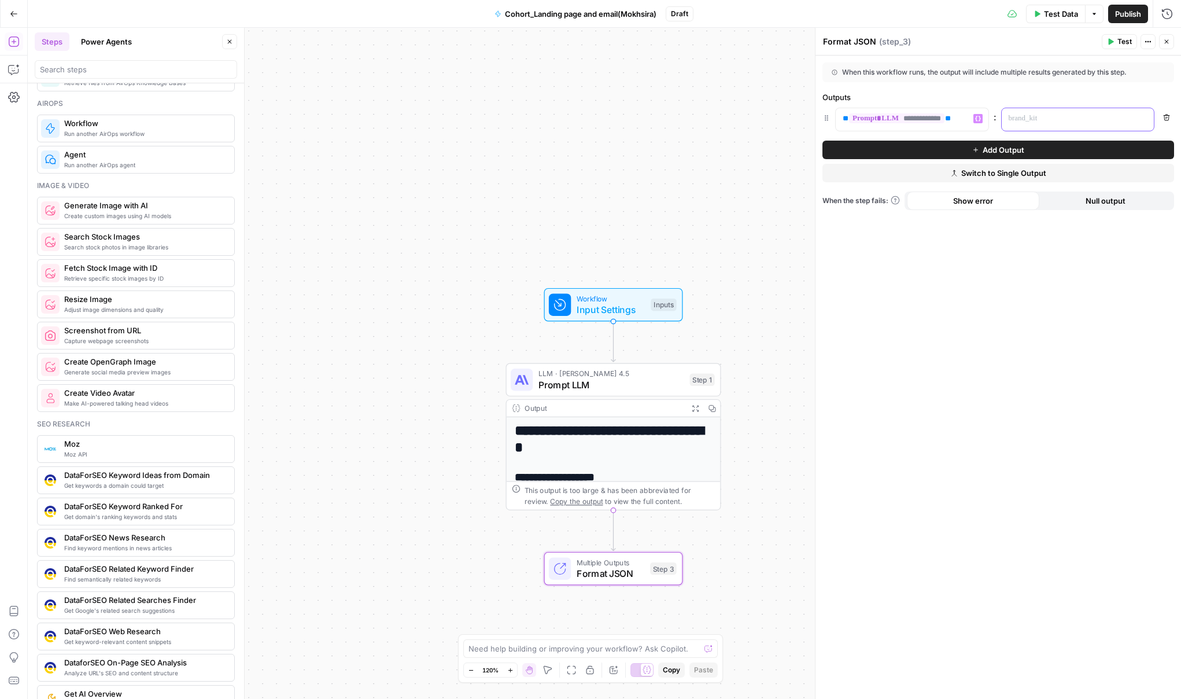
click at [1057, 121] on p at bounding box center [1069, 119] width 120 height 12
click at [1147, 119] on button "Variables Menu" at bounding box center [1143, 118] width 9 height 9
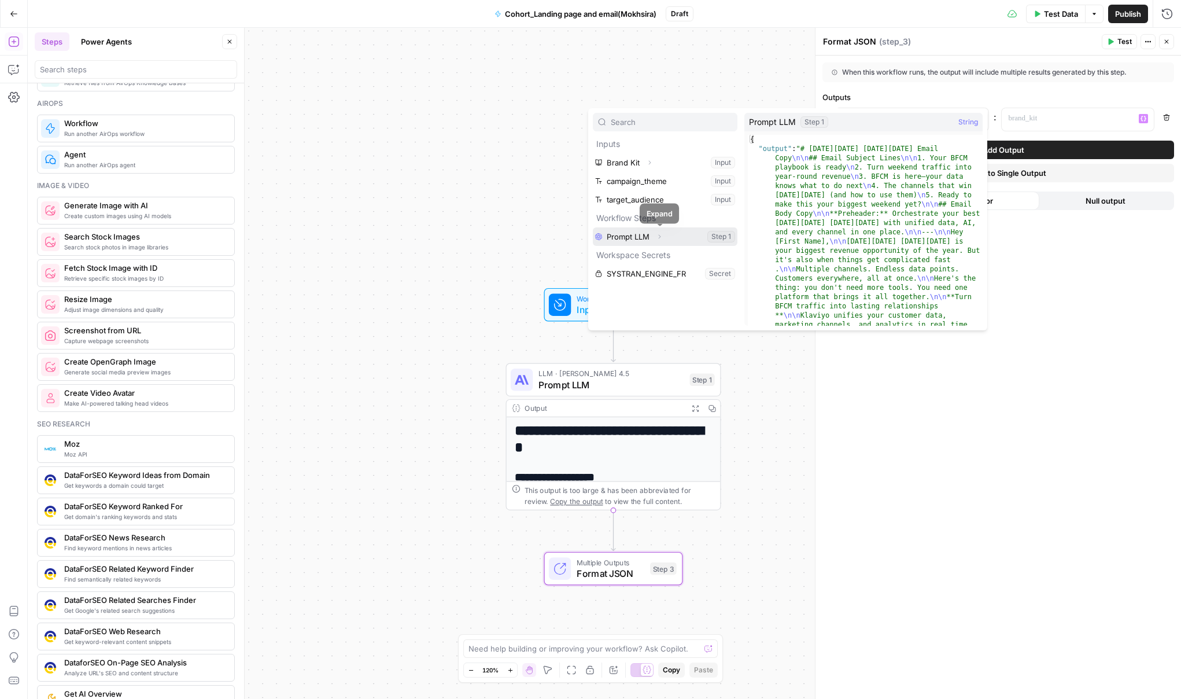
click at [660, 238] on icon "button" at bounding box center [659, 236] width 7 height 7
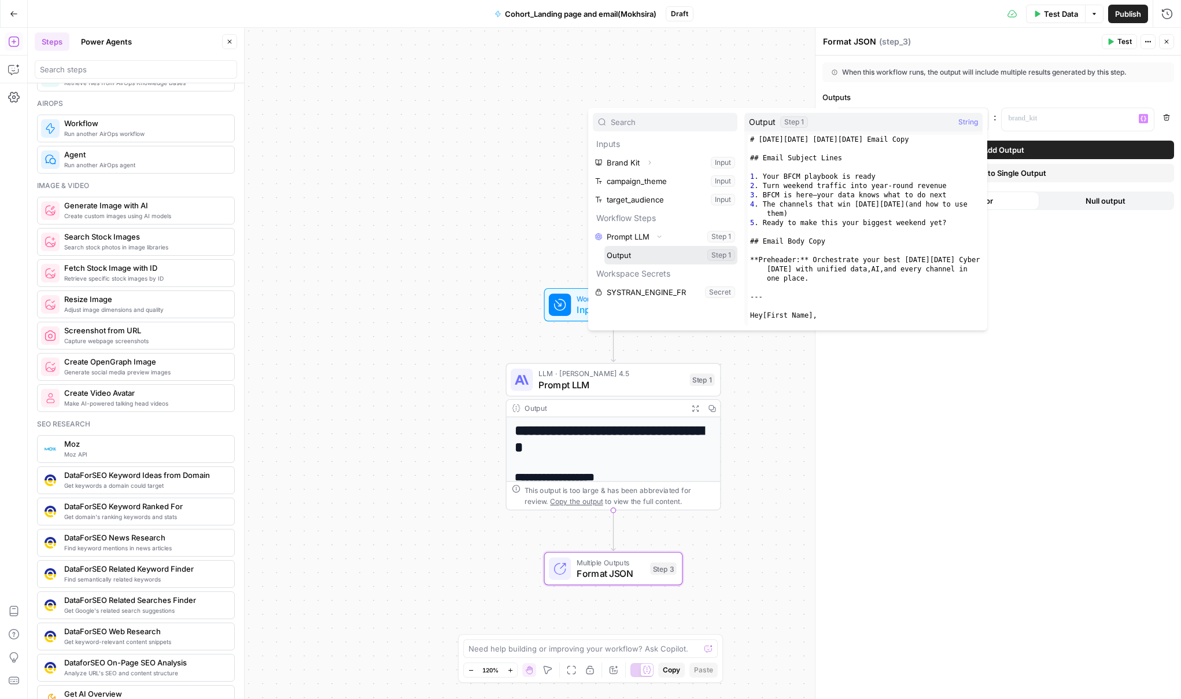
click at [664, 257] on button "Select variable Output" at bounding box center [670, 255] width 133 height 19
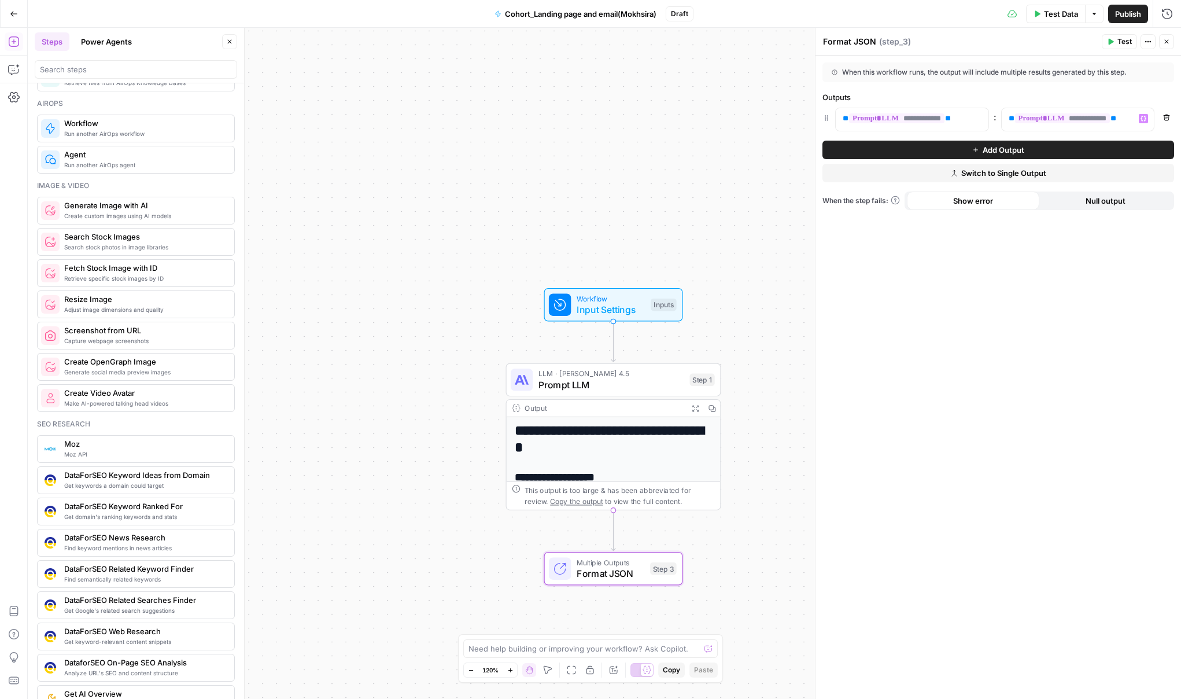
click at [1109, 38] on icon "button" at bounding box center [1110, 41] width 7 height 7
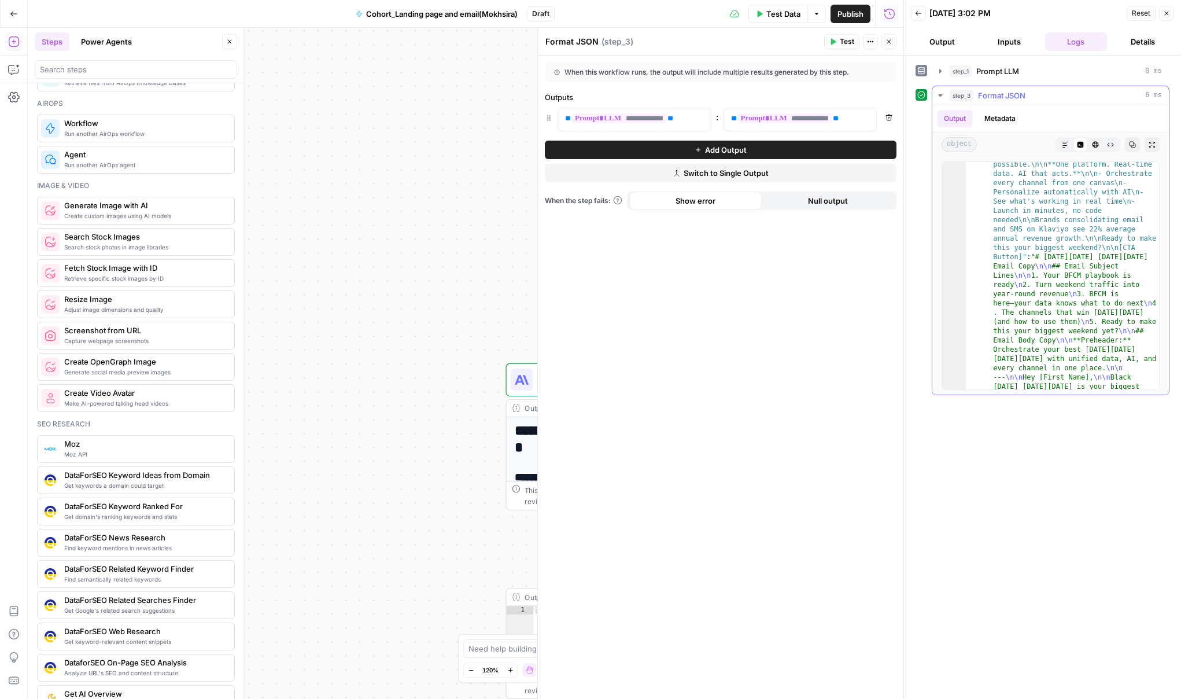
scroll to position [762, 0]
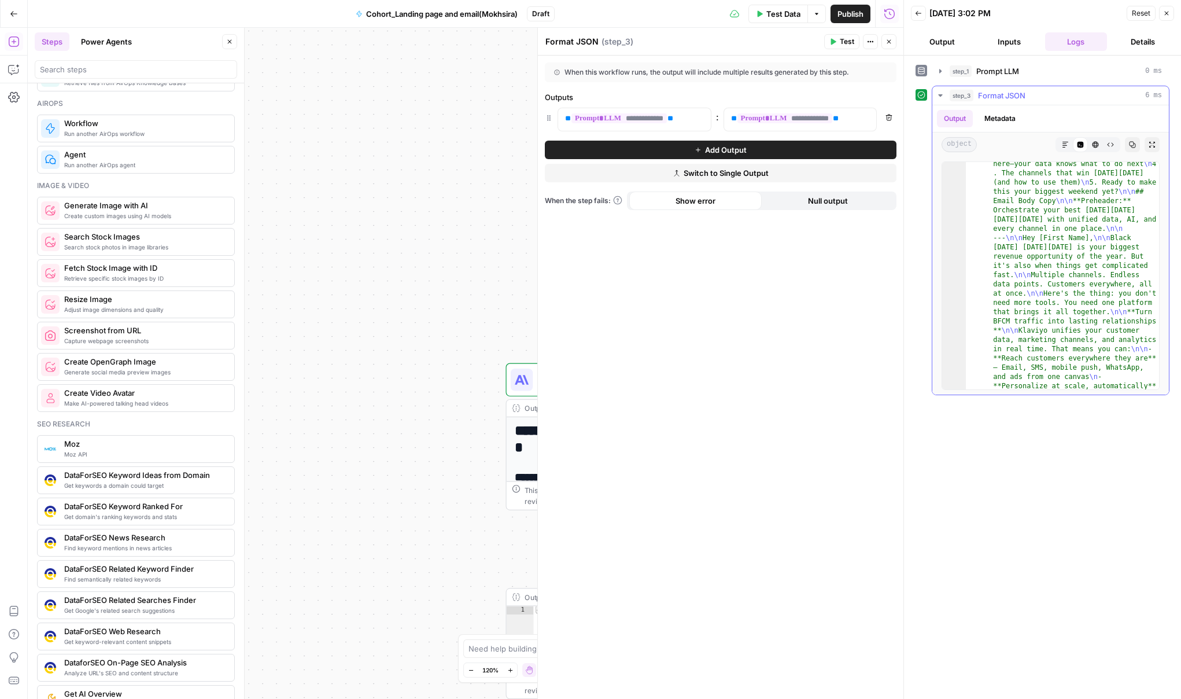
click at [981, 121] on button "Metadata" at bounding box center [999, 118] width 45 height 17
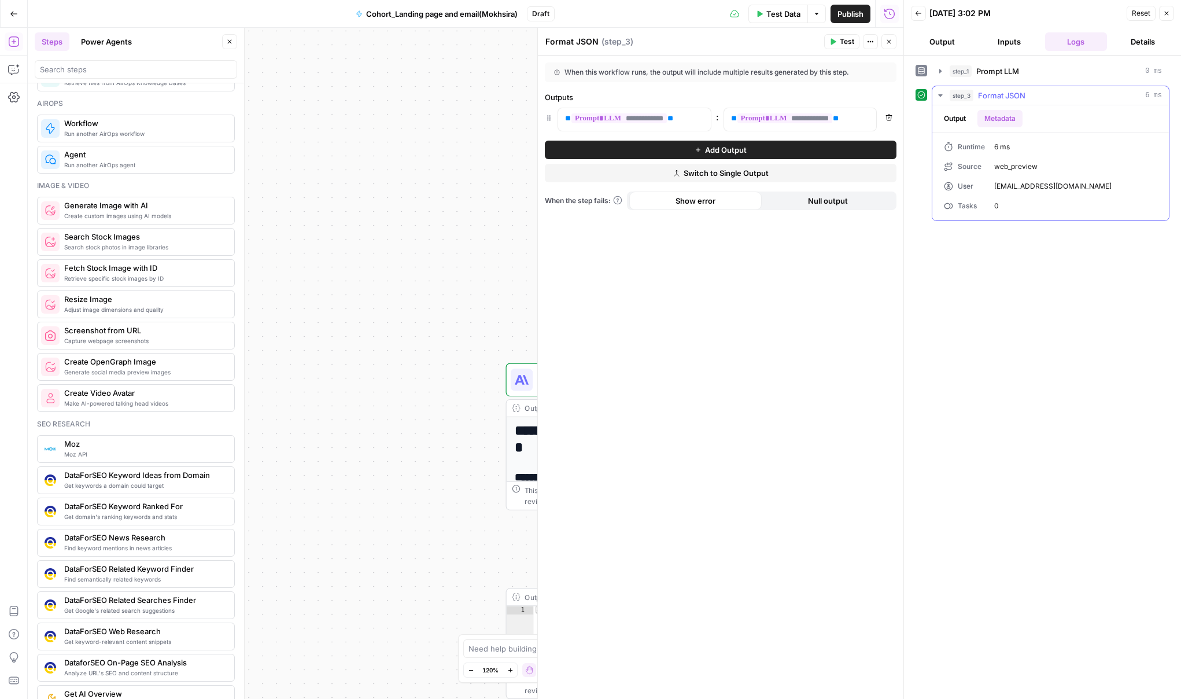
click at [957, 120] on button "Output" at bounding box center [955, 118] width 36 height 17
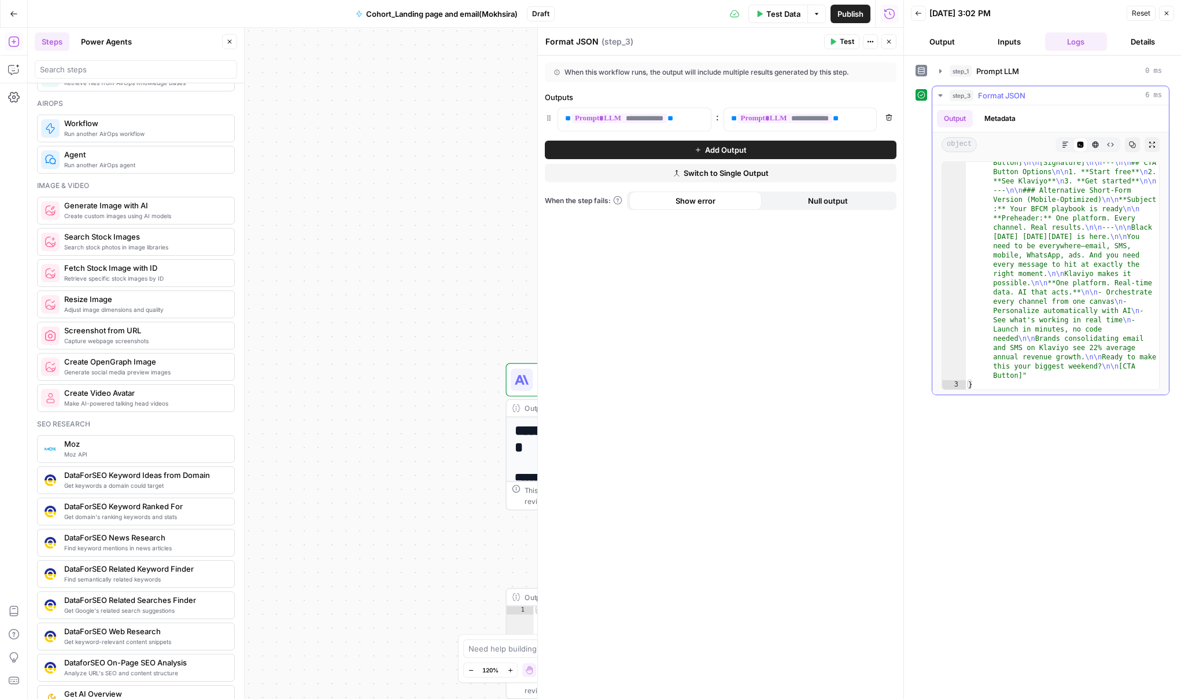
scroll to position [1207, 0]
click at [915, 12] on icon "button" at bounding box center [918, 13] width 7 height 7
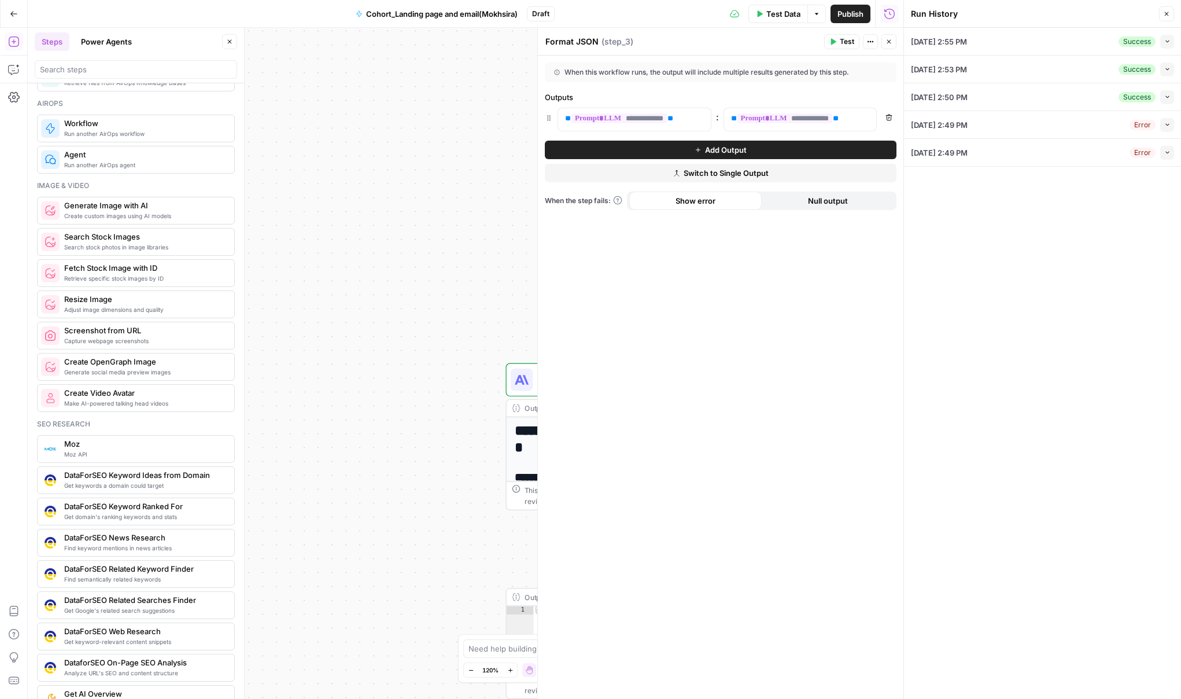
click at [523, 238] on div "**********" at bounding box center [466, 363] width 876 height 671
click at [1162, 16] on div "Collapse" at bounding box center [1153, 19] width 31 height 12
click at [1161, 13] on button "Close" at bounding box center [1166, 13] width 15 height 15
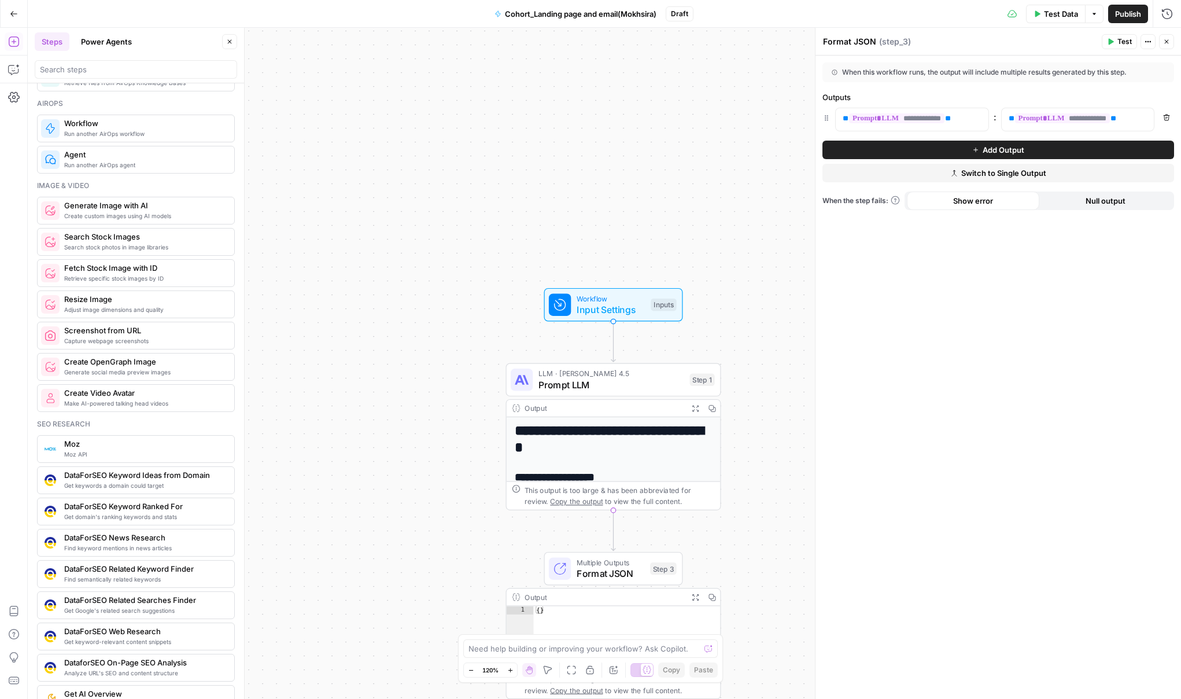
click at [1168, 42] on icon "button" at bounding box center [1166, 41] width 7 height 7
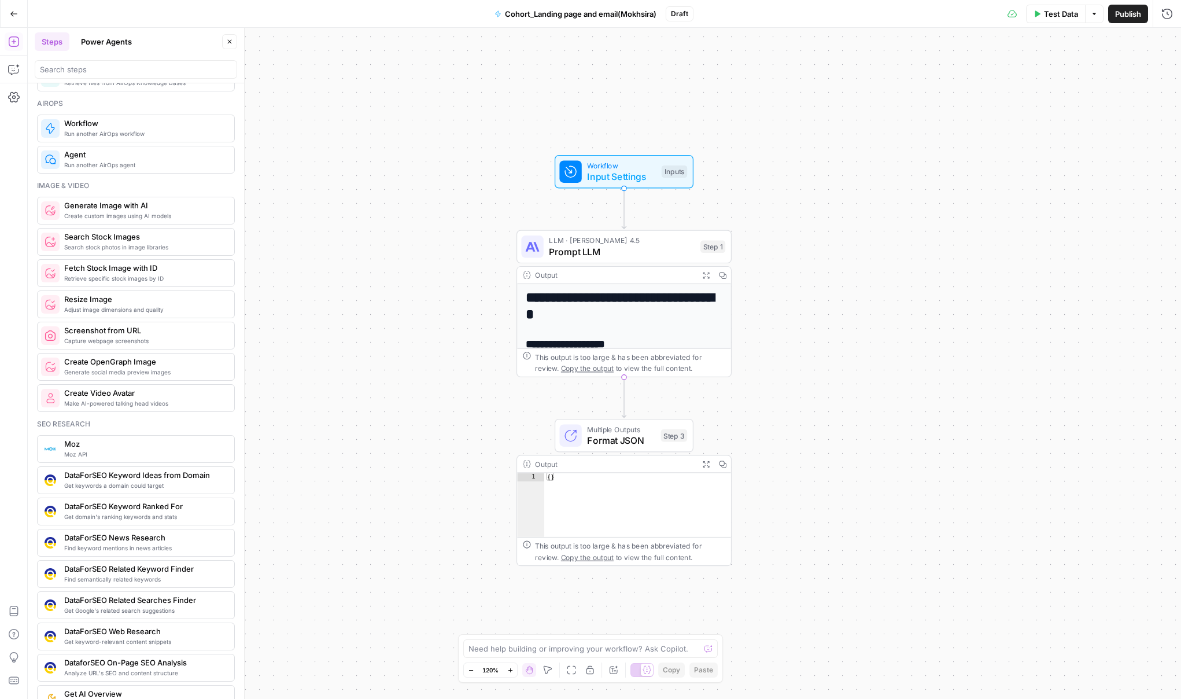
type textarea "**"
click at [606, 507] on div "{ }" at bounding box center [637, 513] width 187 height 80
click at [607, 187] on div "Workflow Input Settings Inputs Test Step" at bounding box center [624, 172] width 139 height 34
click at [1033, 9] on button "Test Data" at bounding box center [1056, 14] width 60 height 19
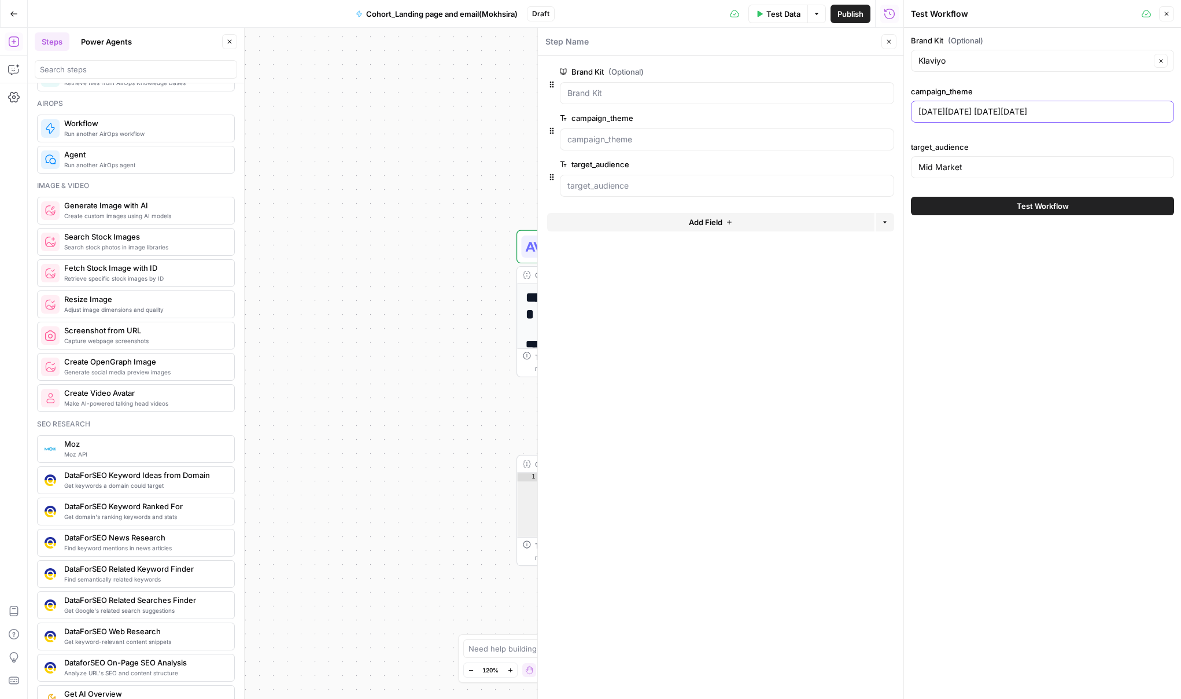
click at [951, 113] on input "[DATE][DATE] [DATE][DATE]" at bounding box center [1042, 112] width 248 height 12
paste input "New AI Features Launch"
type input "New AI Features Launch"
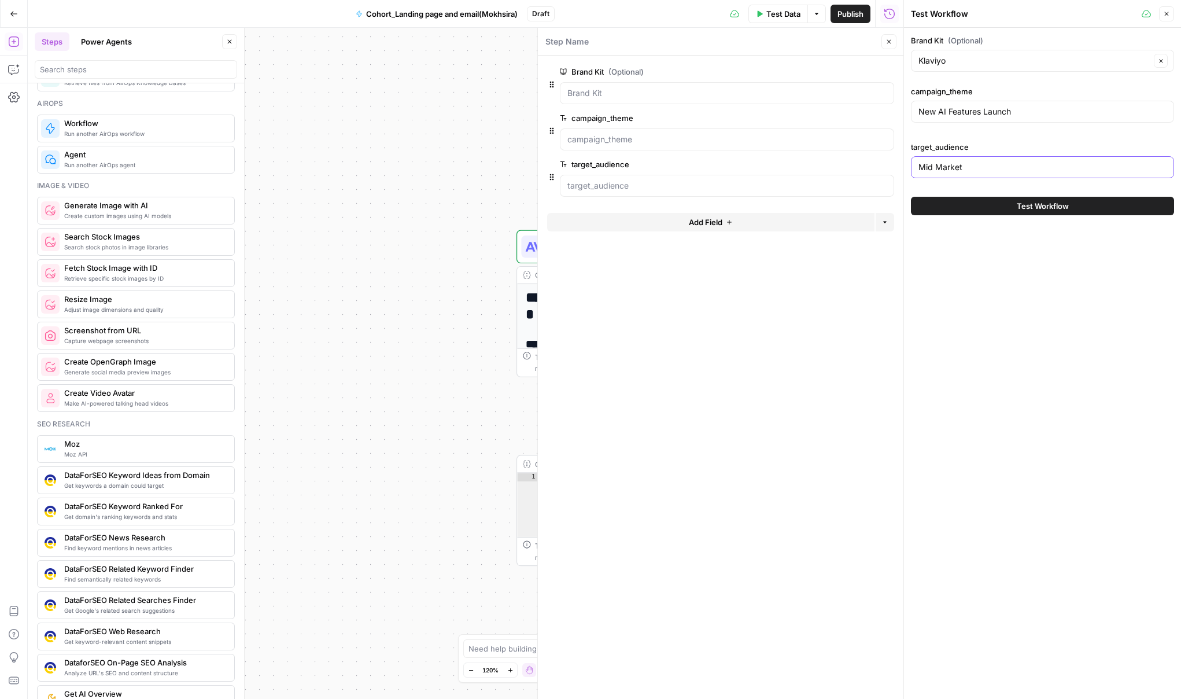
click at [977, 167] on input "Mid Market" at bounding box center [1042, 167] width 248 height 12
paste input "arketing leaders at B2B SaaS companies"
type input "Marketing leaders at B2B SaaS companies"
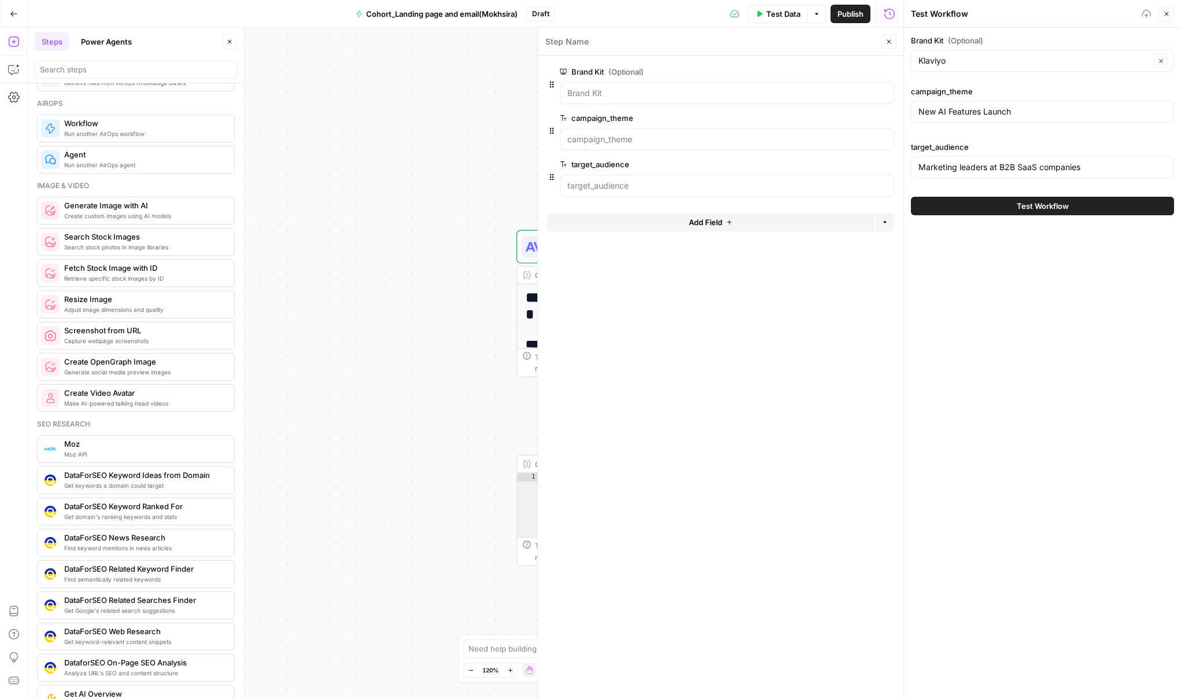
click at [1005, 207] on button "Test Workflow" at bounding box center [1042, 206] width 263 height 19
click at [993, 205] on button "Test Workflow" at bounding box center [1042, 206] width 263 height 19
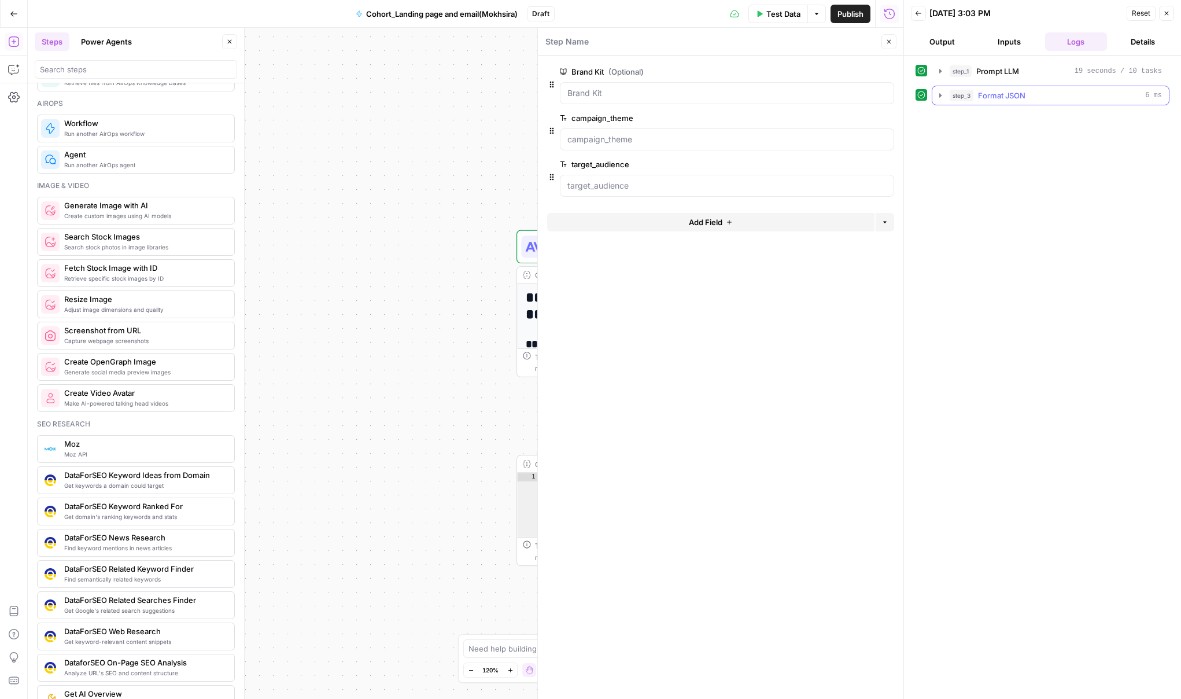
click at [940, 94] on icon "button" at bounding box center [940, 95] width 2 height 4
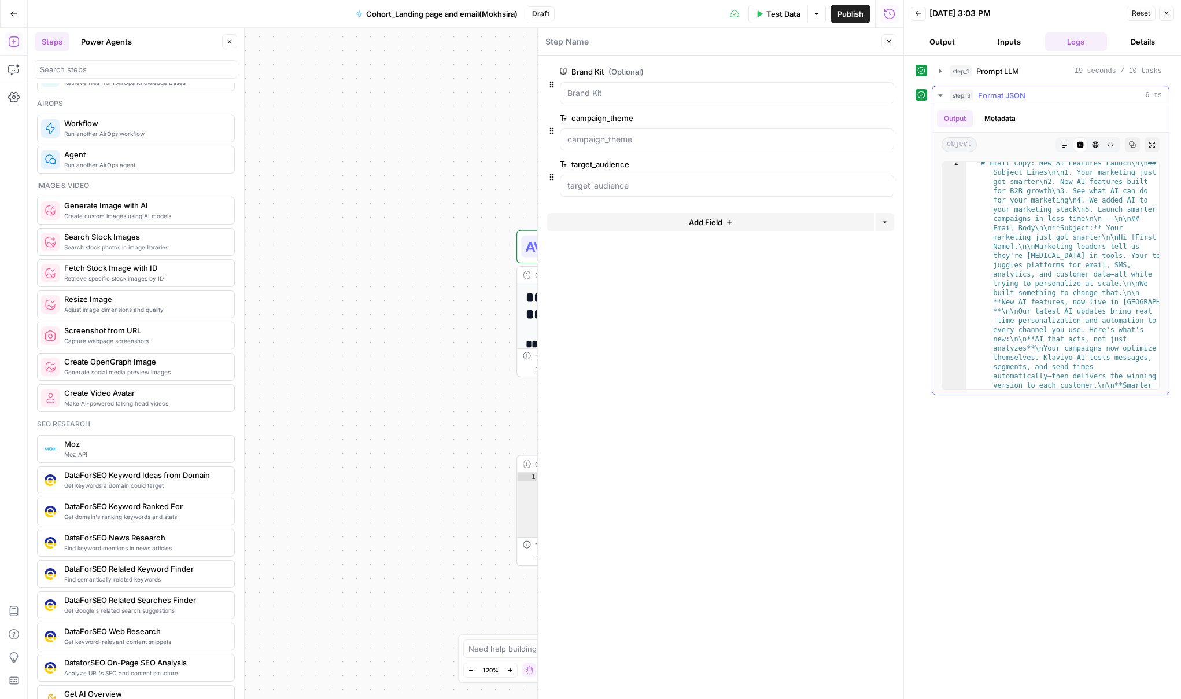
scroll to position [13, 0]
click at [950, 35] on button "Output" at bounding box center [942, 41] width 62 height 19
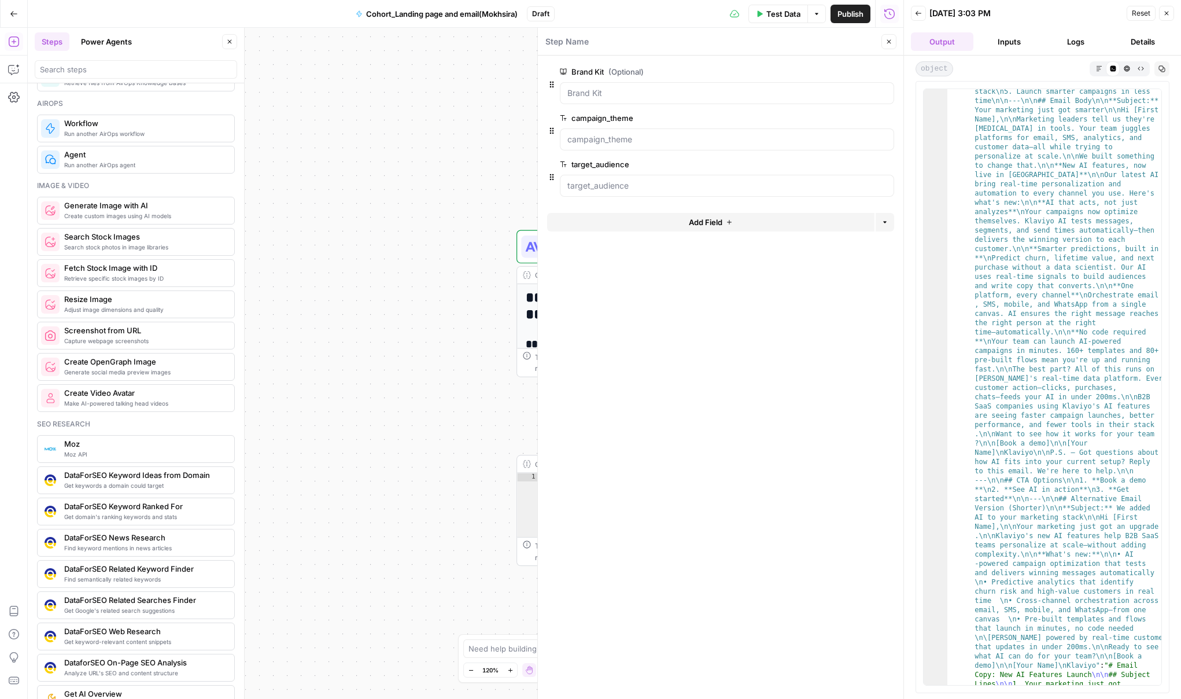
scroll to position [0, 0]
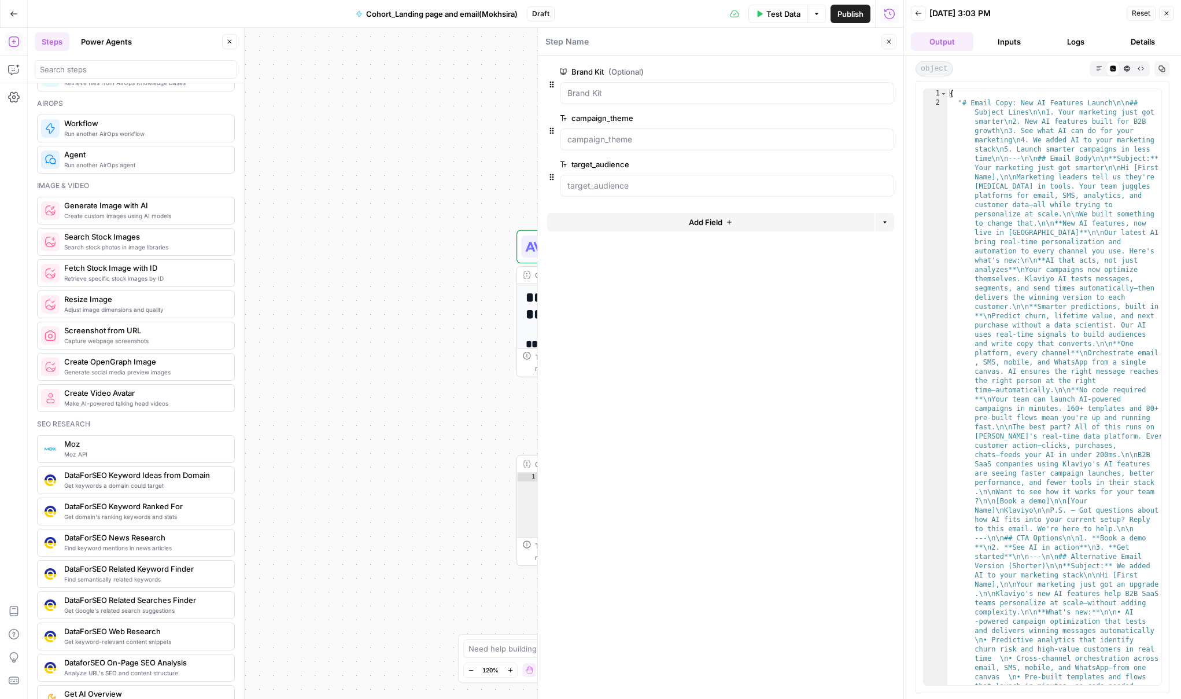
click at [1161, 15] on button "Close" at bounding box center [1166, 13] width 15 height 15
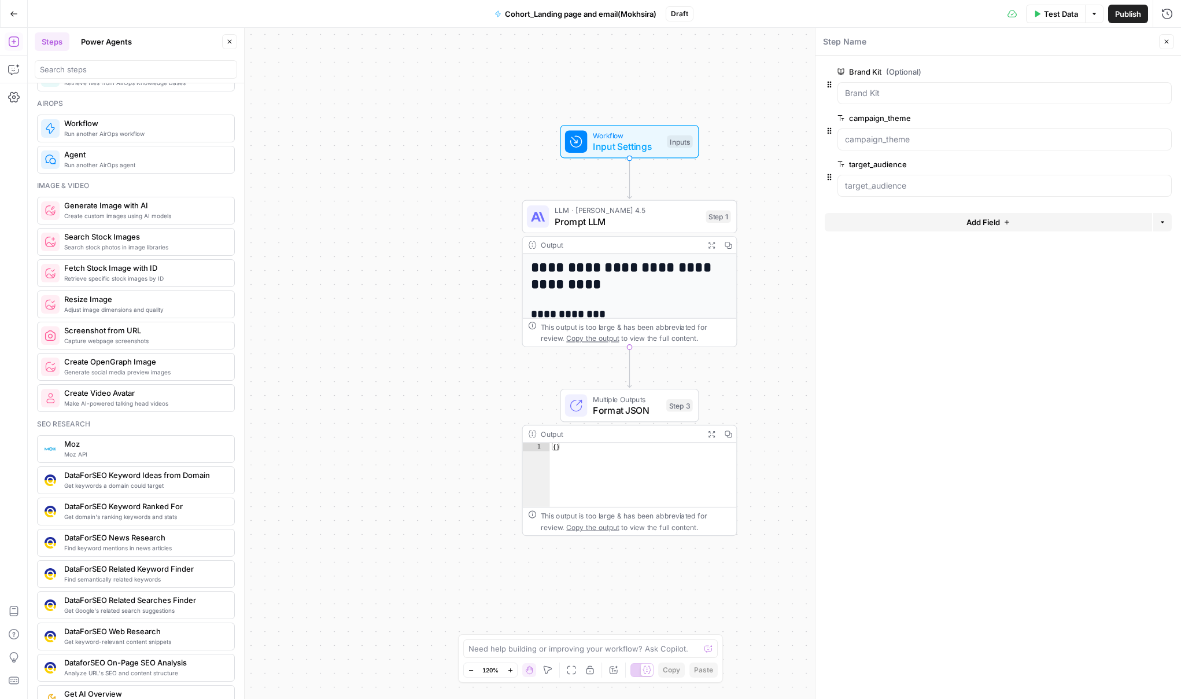
click at [1167, 44] on icon "button" at bounding box center [1166, 41] width 7 height 7
click at [575, 15] on span "Cohort_Landing page and email(Mokhsira)" at bounding box center [581, 14] width 152 height 12
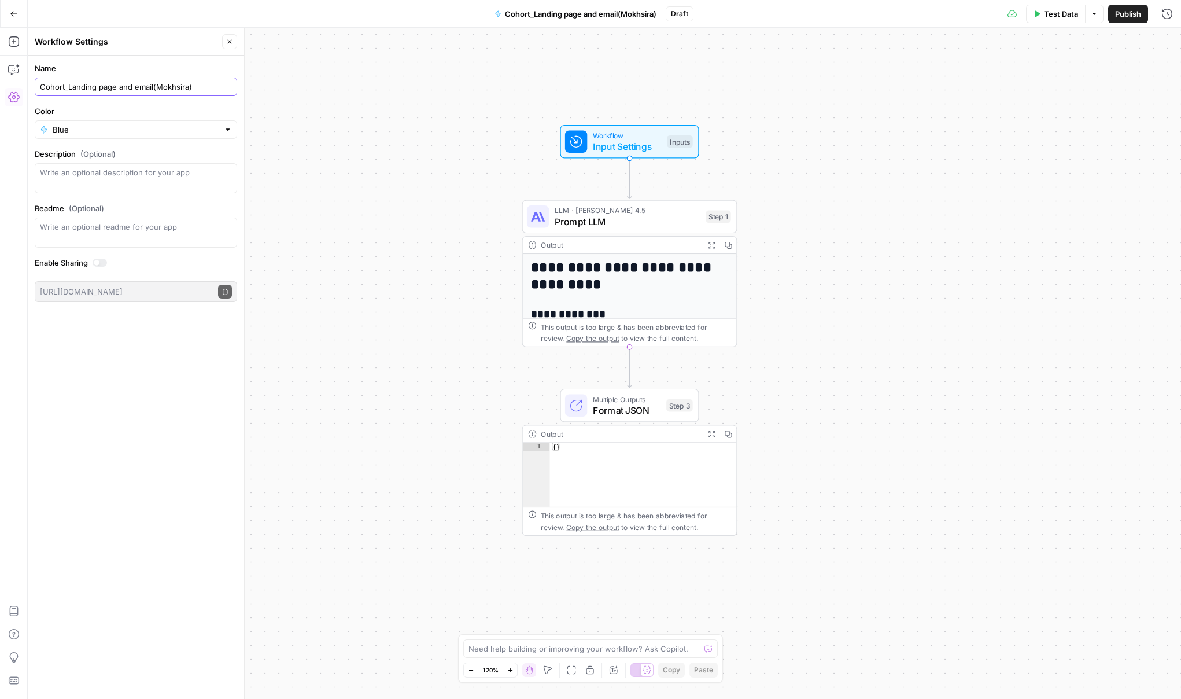
drag, startPoint x: 133, startPoint y: 86, endPoint x: 68, endPoint y: 86, distance: 65.4
click at [68, 86] on input "Cohort_Landing page and email(Mokhsira)" at bounding box center [136, 87] width 192 height 12
type input "Cohort_email(Mokhsira)"
click at [391, 285] on div "**********" at bounding box center [604, 363] width 1153 height 671
